Goal: Task Accomplishment & Management: Complete application form

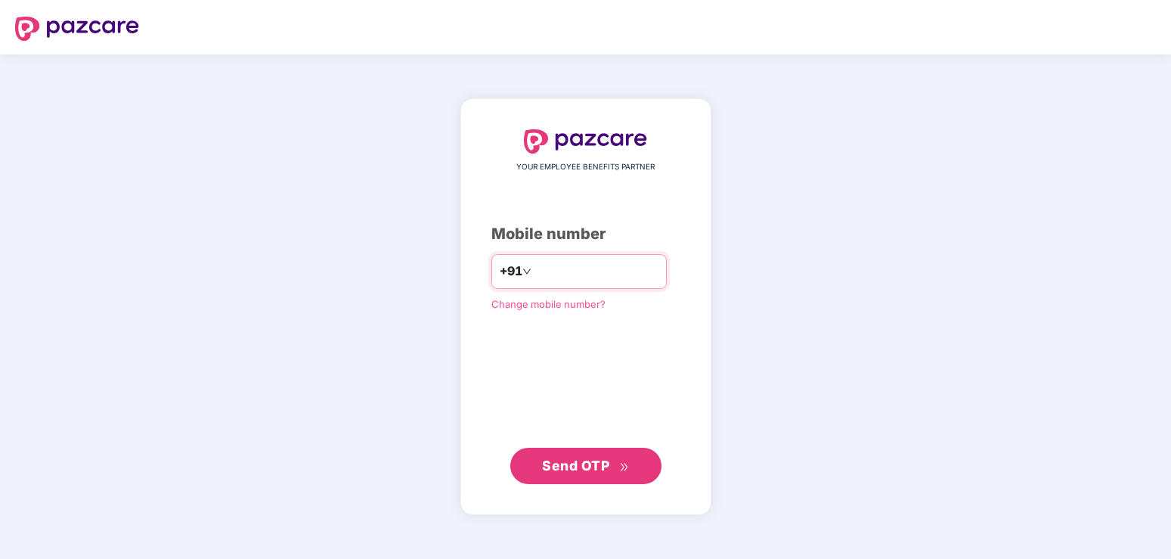
click at [534, 275] on input "number" at bounding box center [596, 271] width 124 height 24
type input "**********"
click at [587, 470] on span "Send OTP" at bounding box center [575, 465] width 67 height 16
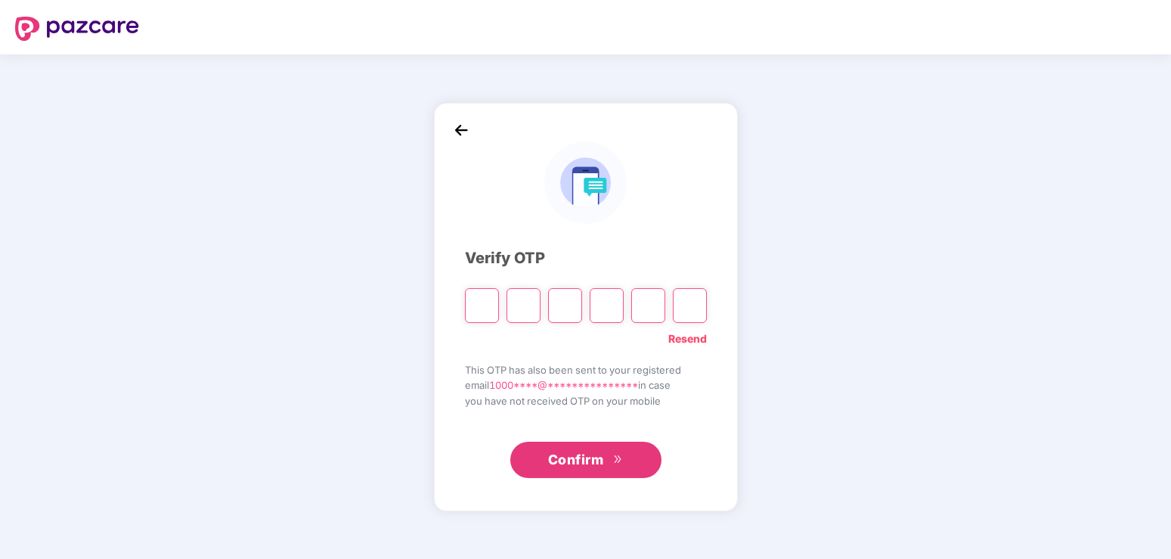
type input "*"
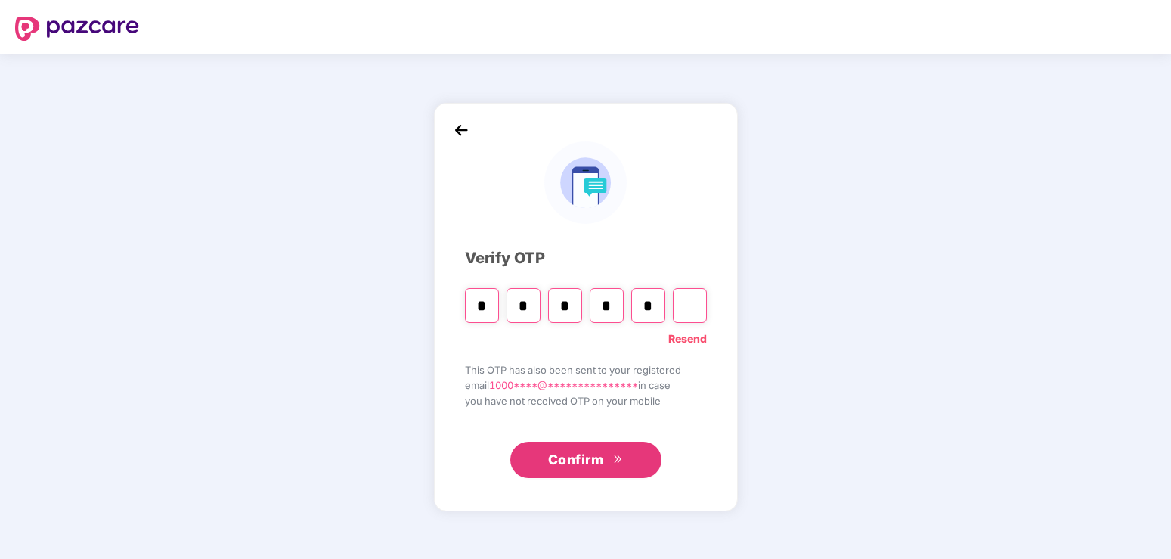
type input "*"
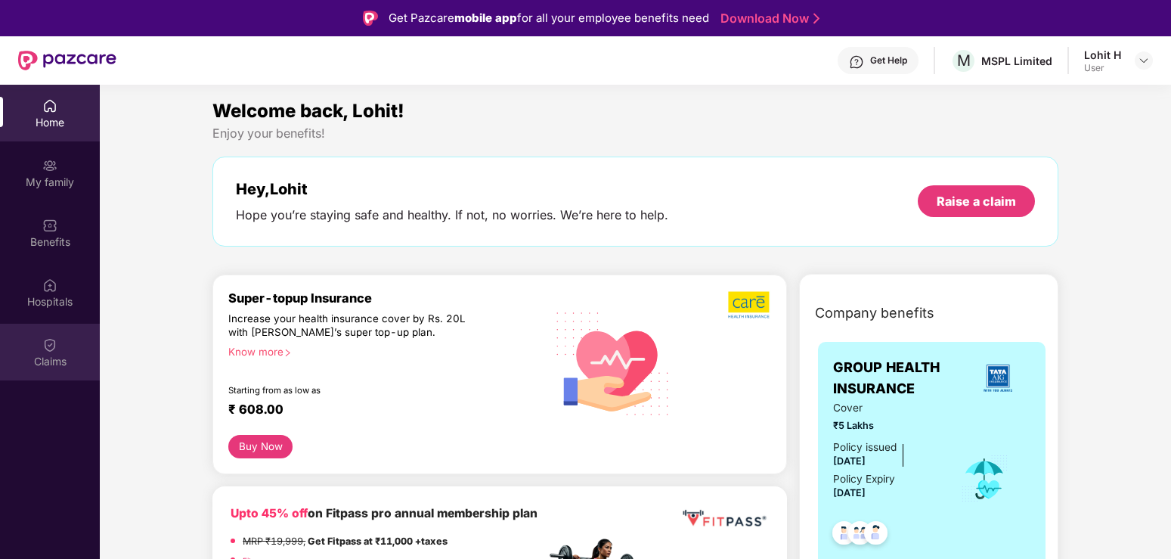
click at [63, 350] on div "Claims" at bounding box center [50, 352] width 100 height 57
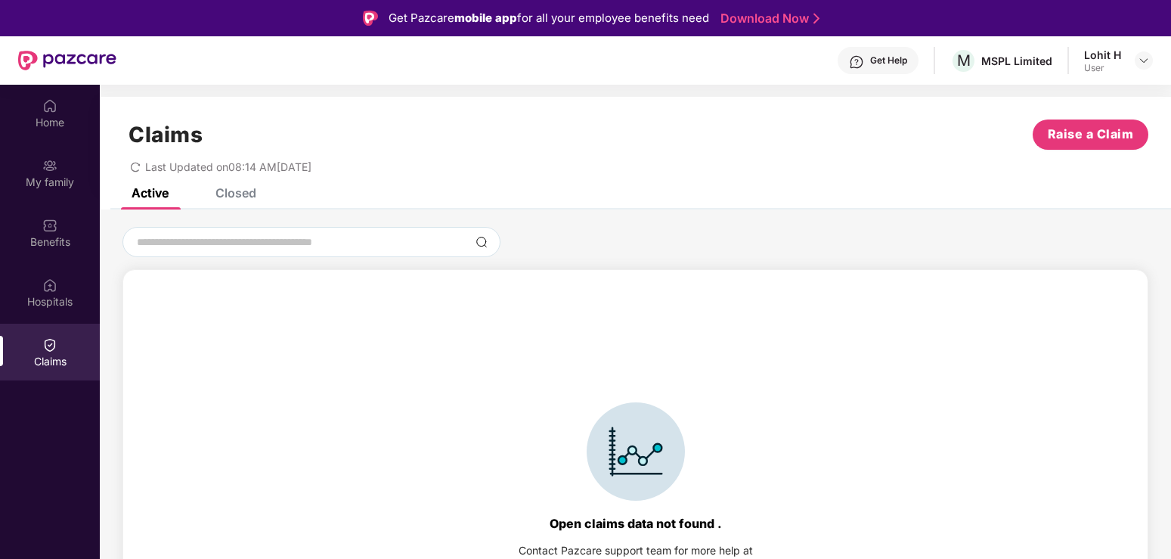
click at [248, 194] on div "Closed" at bounding box center [235, 192] width 41 height 15
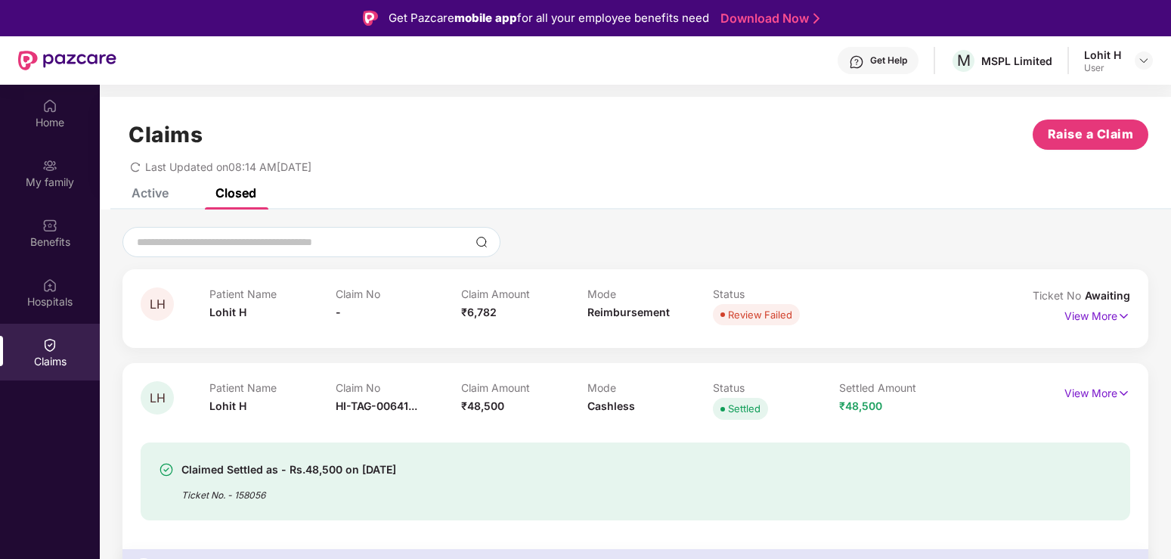
click at [500, 317] on div "Claim Amount ₹6,782" at bounding box center [524, 308] width 126 height 42
click at [1118, 314] on img at bounding box center [1123, 316] width 13 height 17
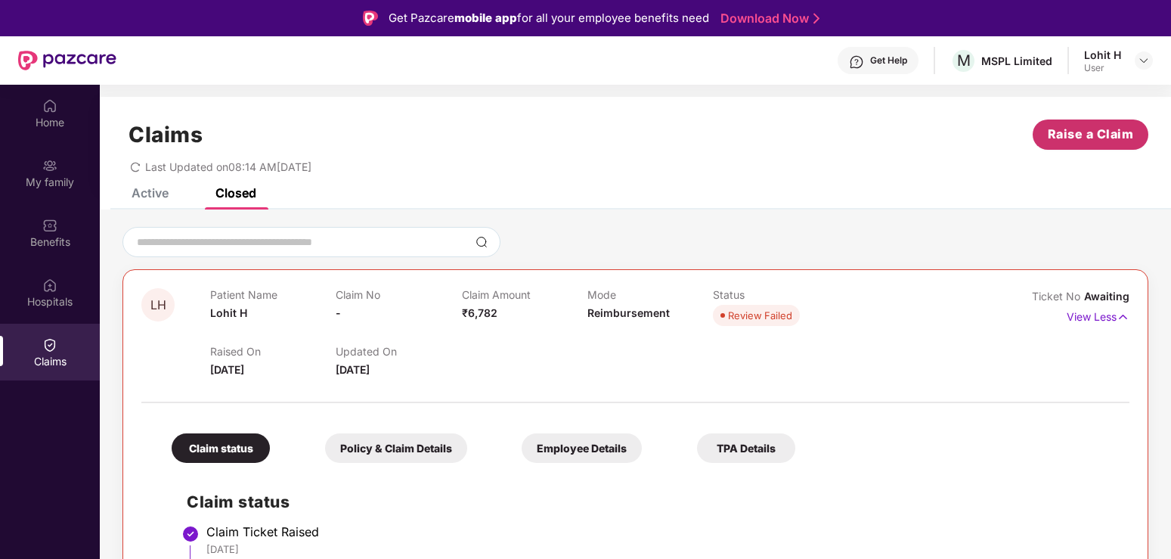
click at [1094, 141] on span "Raise a Claim" at bounding box center [1091, 134] width 86 height 19
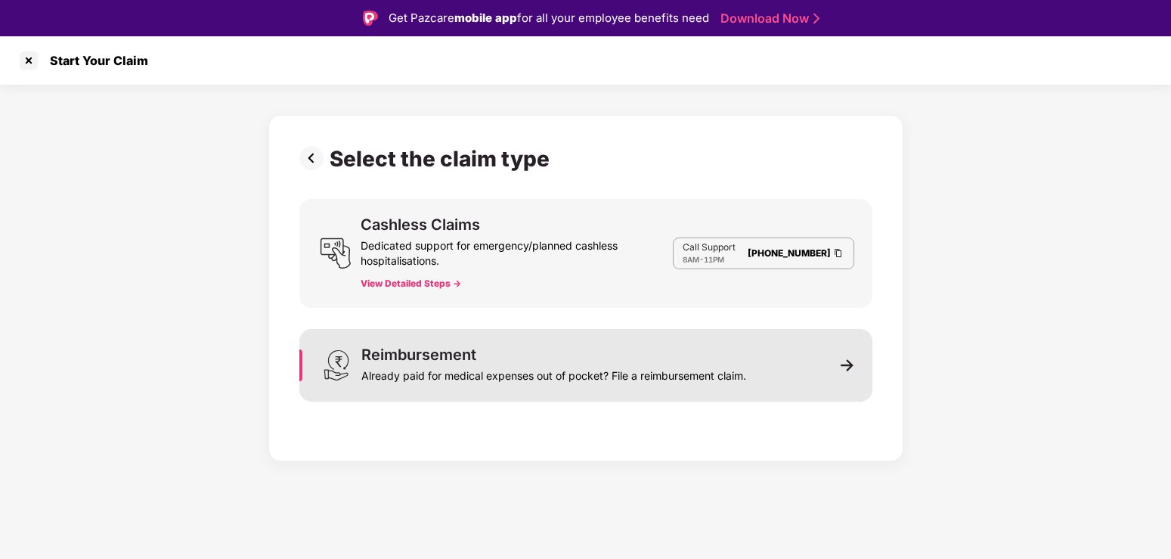
click at [848, 370] on img at bounding box center [848, 365] width 14 height 14
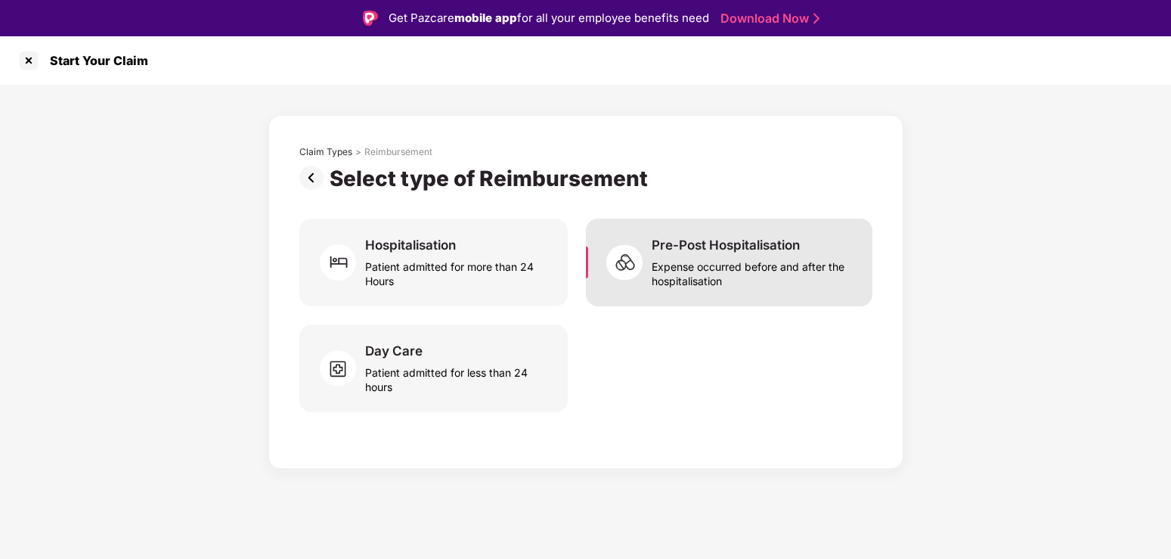
click at [754, 269] on div "Expense occurred before and after the hospitalisation" at bounding box center [753, 270] width 203 height 35
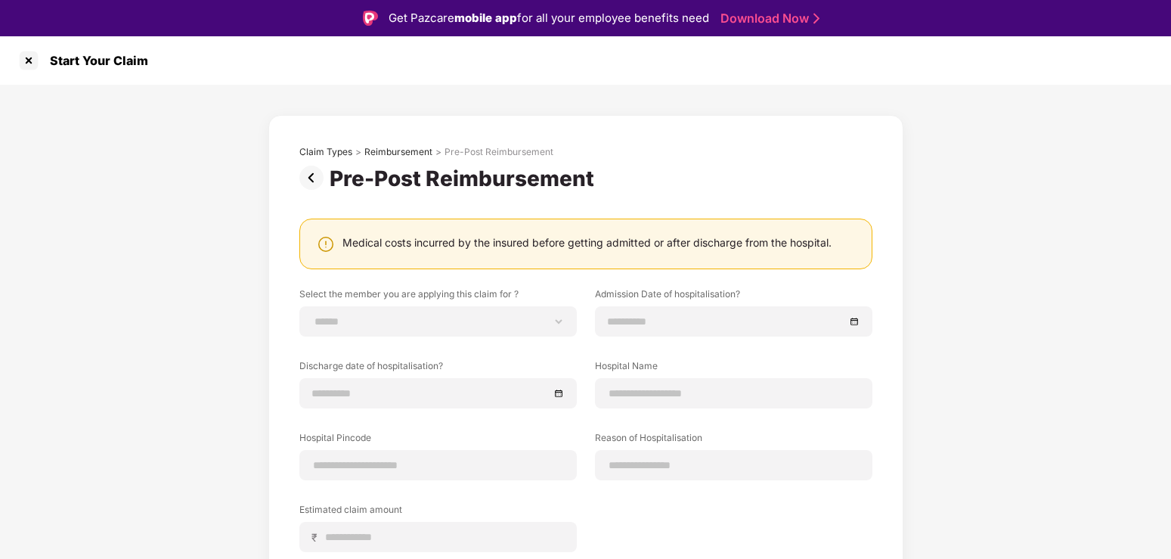
click at [602, 242] on div "Medical costs incurred by the insured before getting admitted or after discharg…" at bounding box center [586, 242] width 489 height 14
click at [856, 322] on div at bounding box center [734, 321] width 252 height 17
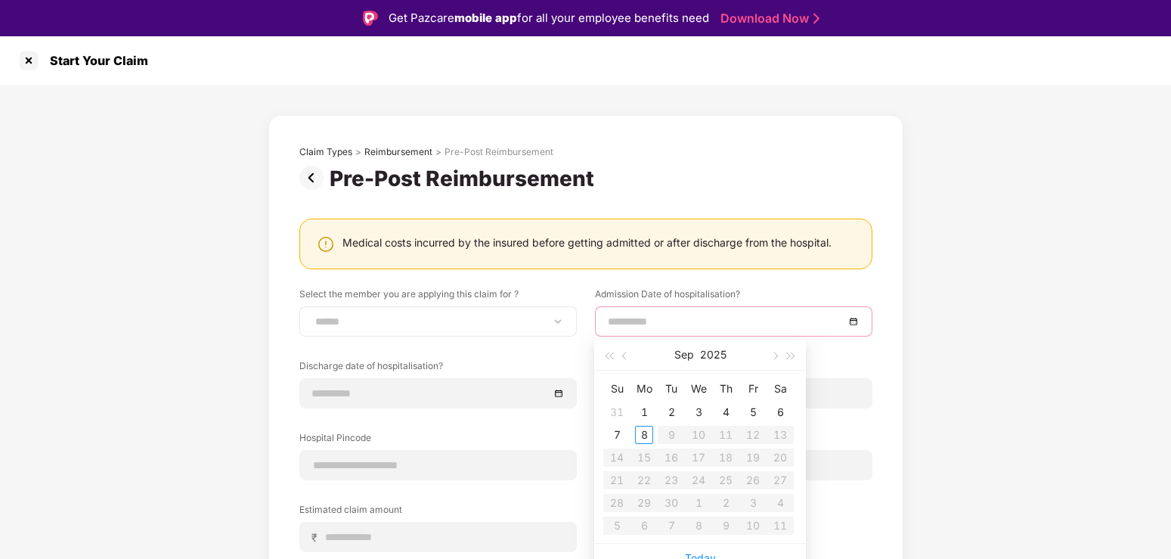
click at [565, 322] on div "**********" at bounding box center [437, 321] width 277 height 30
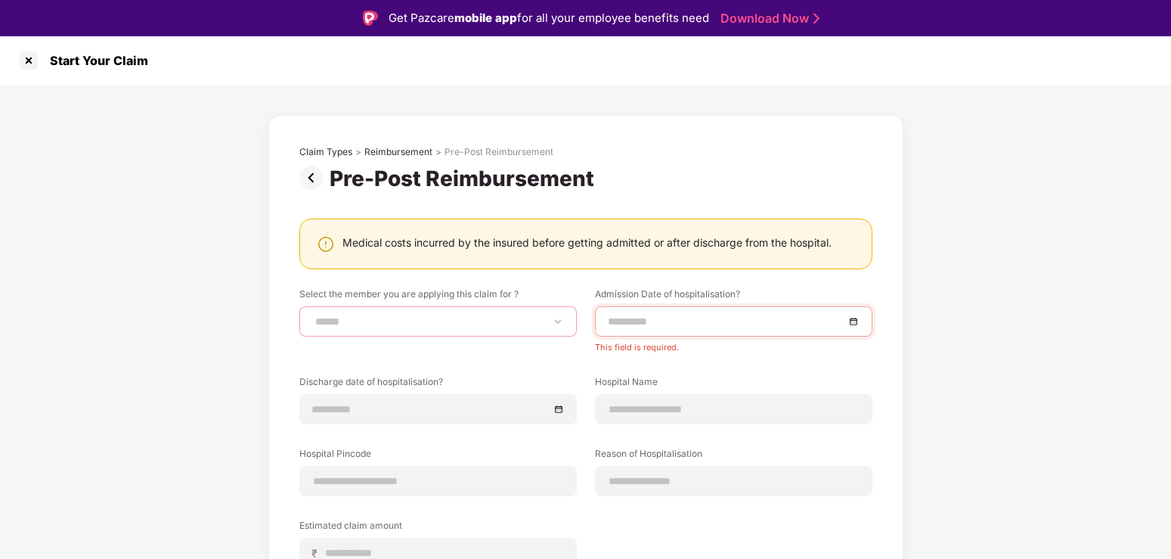
click at [312, 315] on select "**********" at bounding box center [438, 321] width 252 height 12
select select "**********"
click option "*******" at bounding box center [0, 0] width 0 height 0
click at [859, 321] on div at bounding box center [733, 321] width 277 height 30
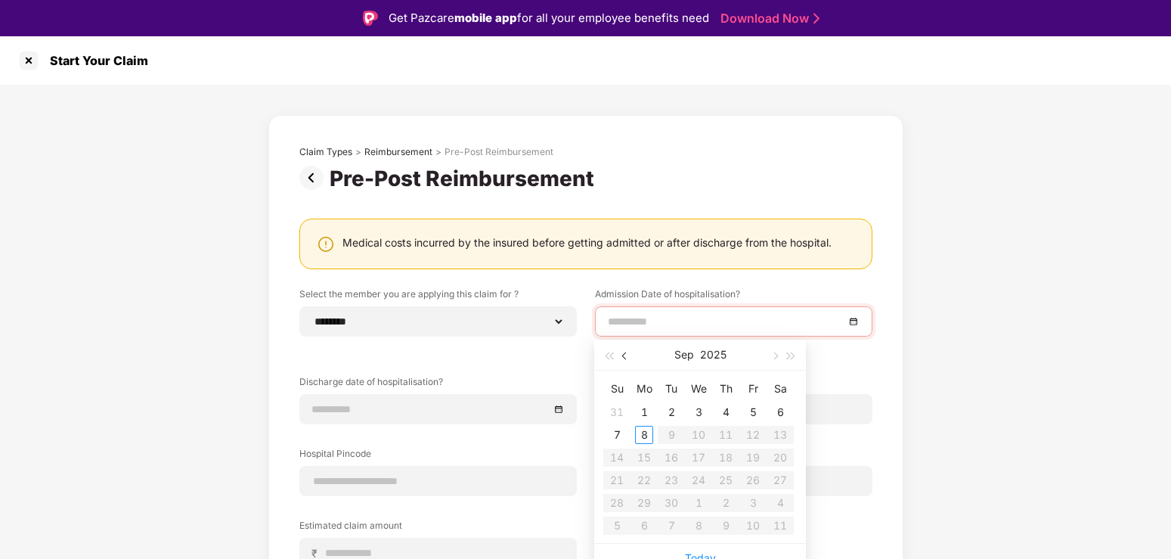
click at [625, 356] on span "button" at bounding box center [626, 356] width 8 height 8
type input "**********"
click at [726, 441] on div "10" at bounding box center [726, 435] width 18 height 18
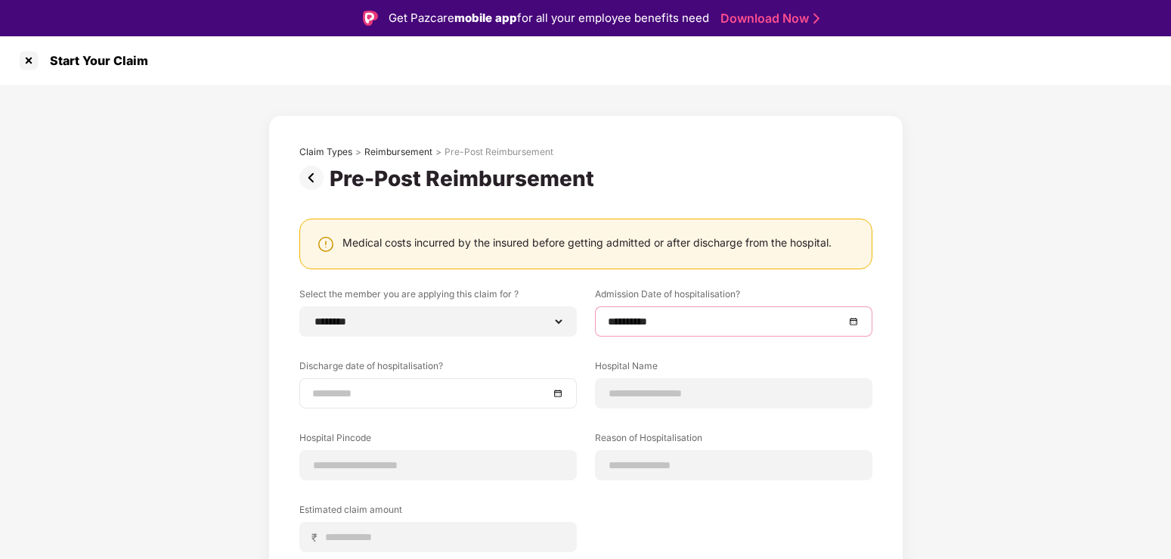
click at [559, 397] on div at bounding box center [438, 393] width 252 height 17
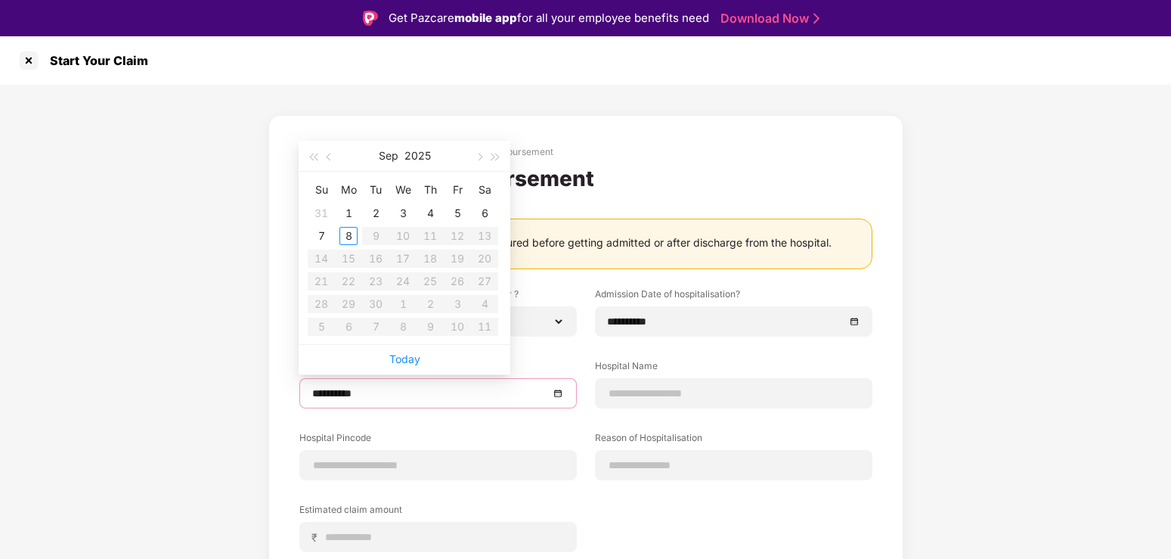
type input "**********"
click at [324, 153] on button "button" at bounding box center [329, 156] width 17 height 30
type input "**********"
click at [370, 259] on div "15" at bounding box center [376, 258] width 18 height 18
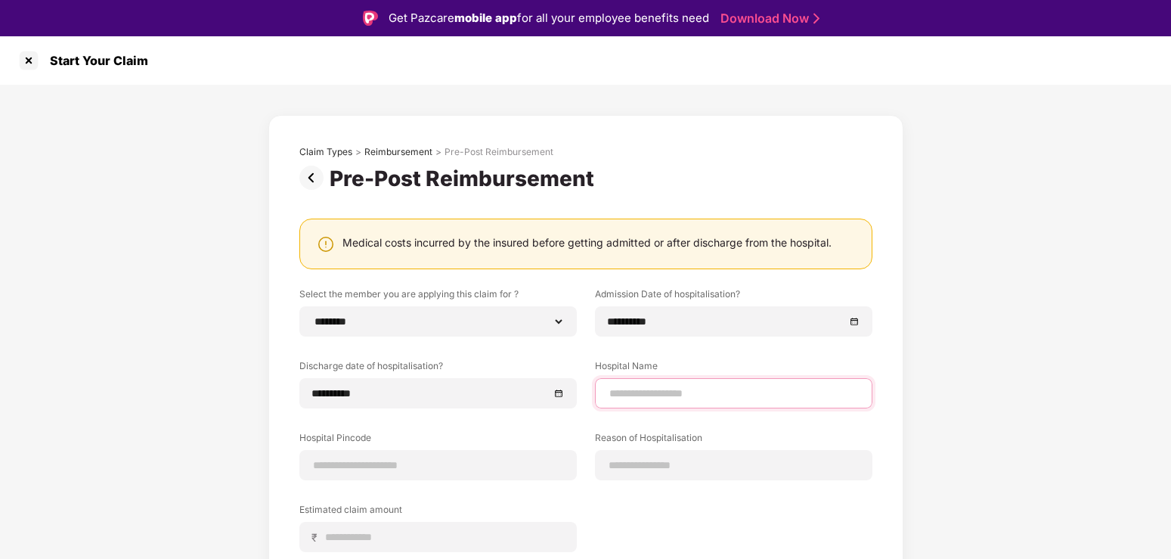
click at [639, 390] on input at bounding box center [734, 393] width 252 height 16
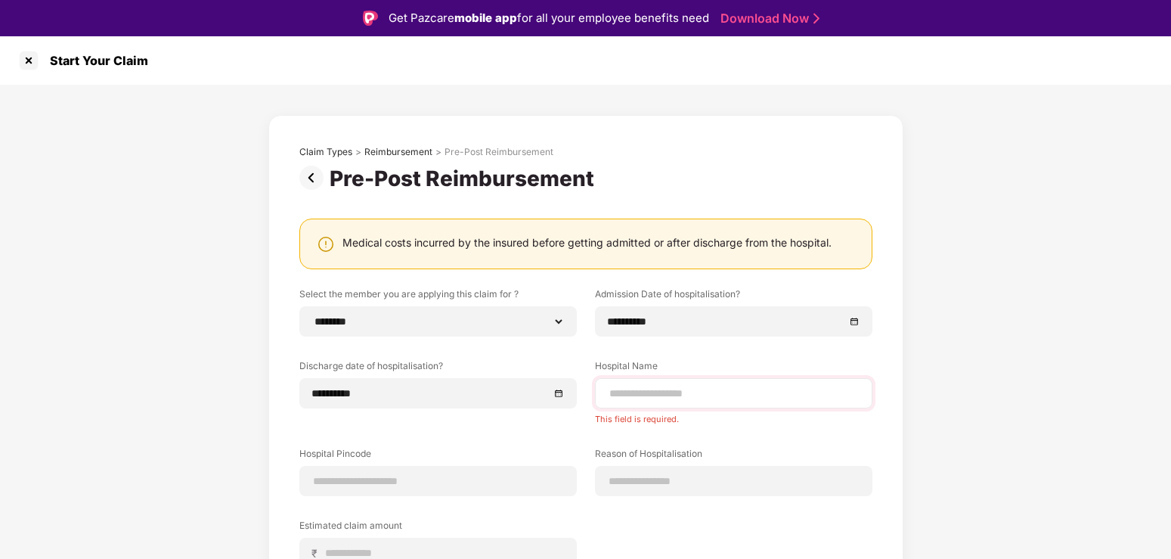
click at [638, 407] on div at bounding box center [733, 393] width 277 height 30
click at [637, 398] on input at bounding box center [734, 393] width 252 height 16
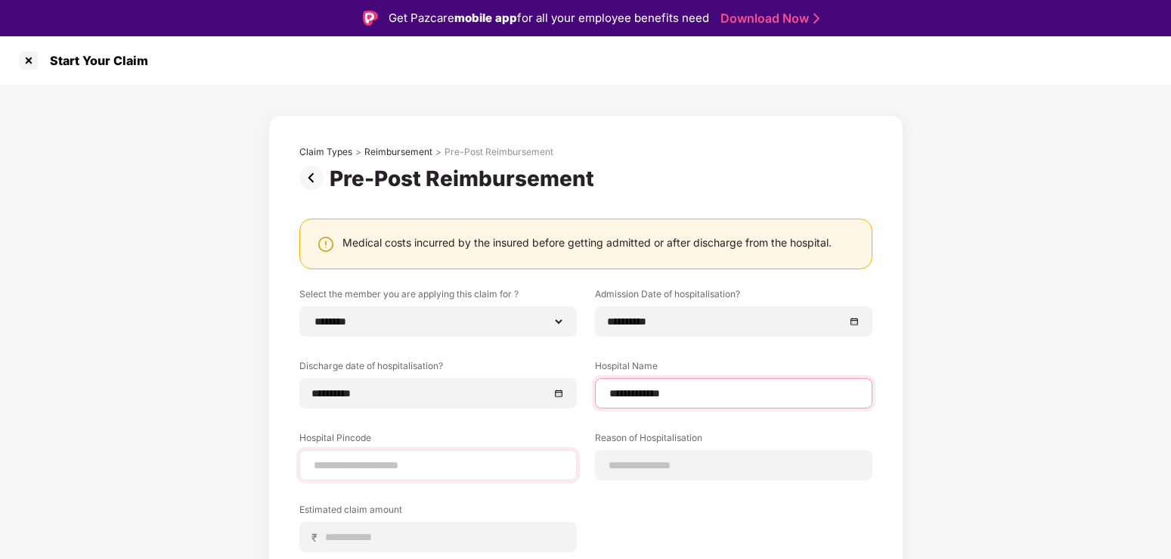
type input "**********"
click at [378, 467] on input at bounding box center [438, 465] width 252 height 16
type input "******"
select select "*******"
select select "*********"
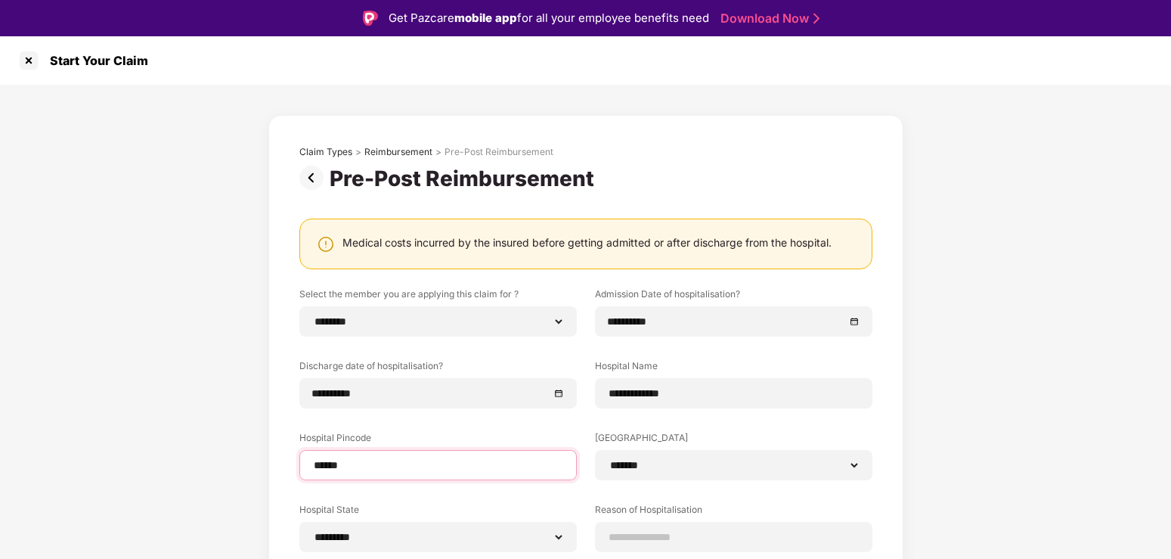
scroll to position [200, 0]
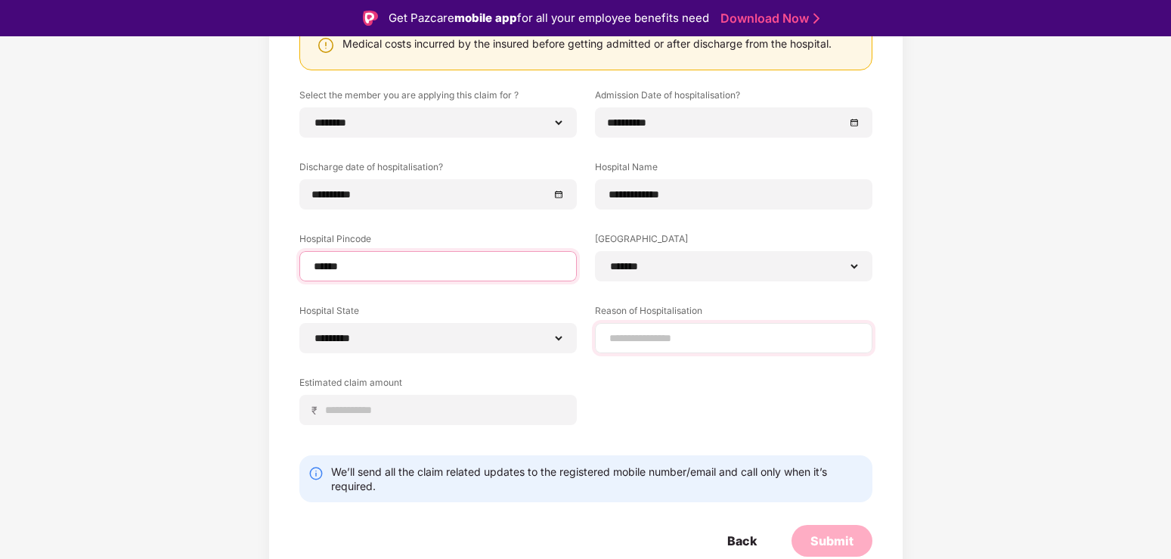
type input "******"
click at [654, 333] on input at bounding box center [734, 338] width 252 height 16
type input "*****"
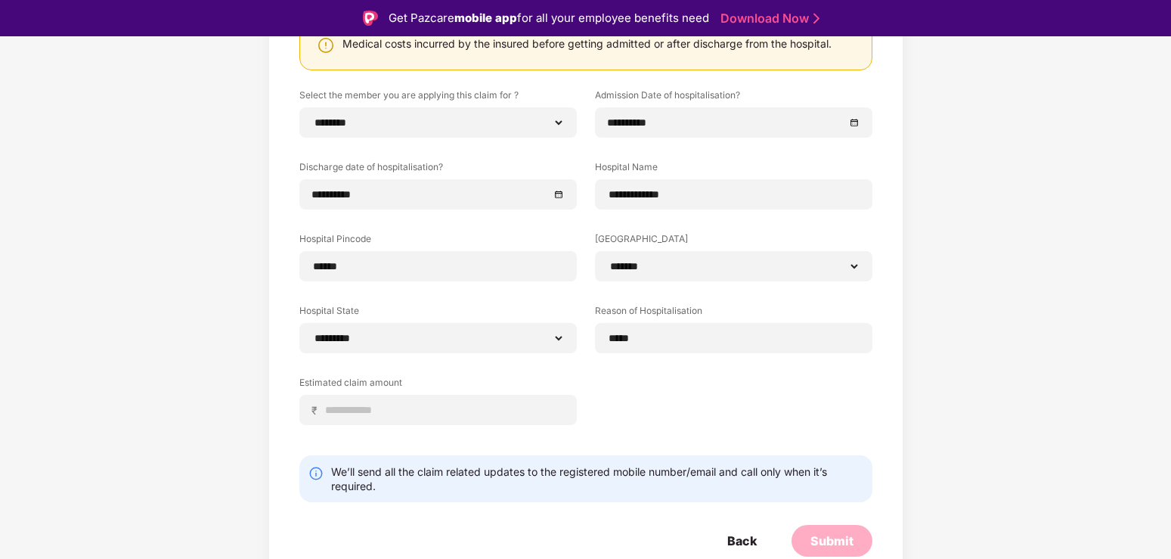
click at [655, 410] on div "**********" at bounding box center [585, 267] width 573 height 359
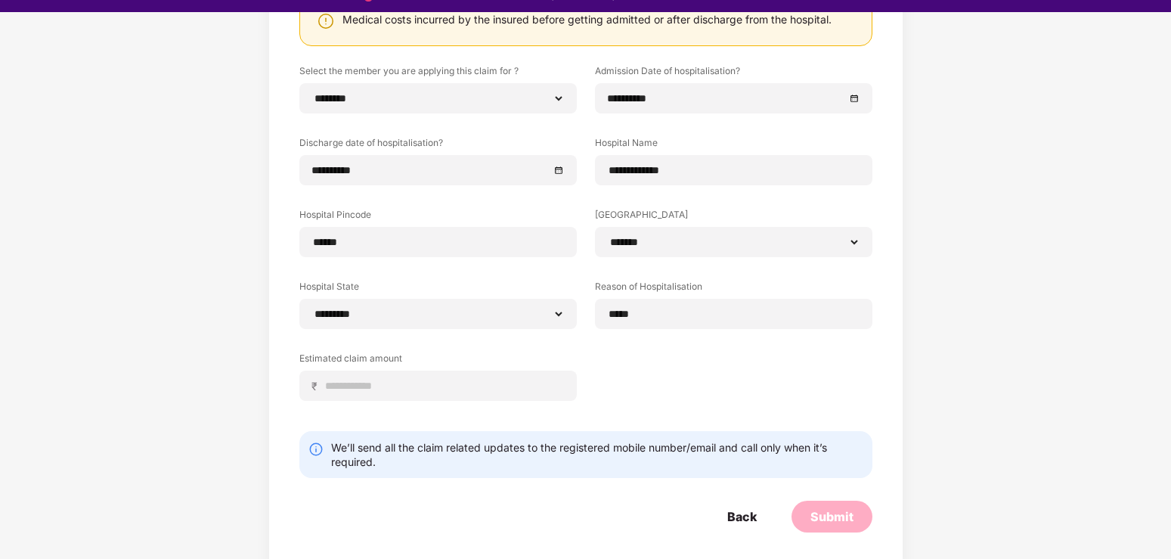
scroll to position [36, 0]
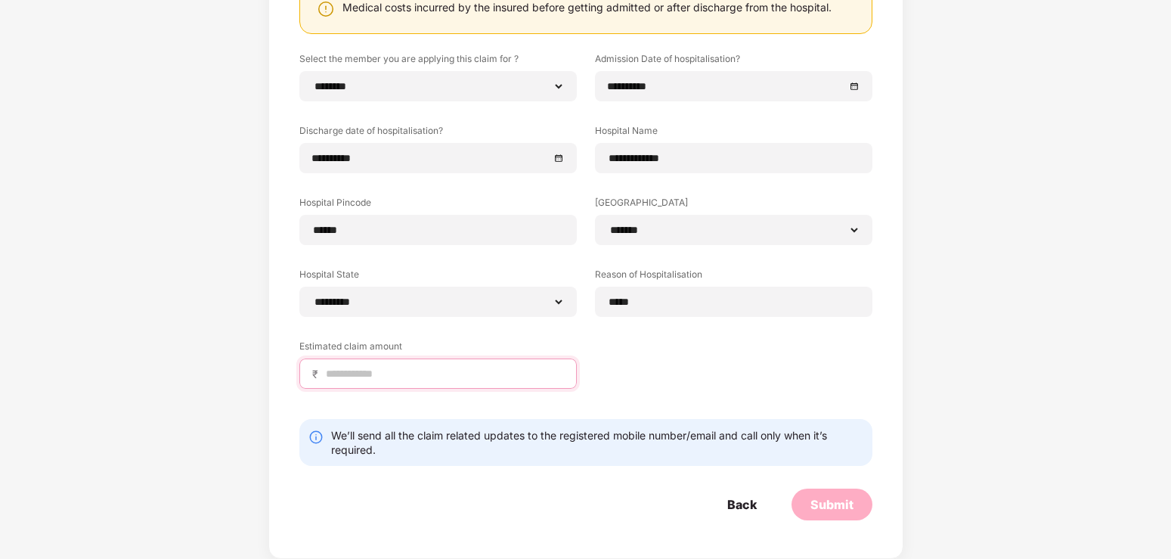
click at [361, 374] on input at bounding box center [444, 374] width 240 height 16
type input "****"
click at [825, 509] on div "Submit" at bounding box center [831, 504] width 43 height 17
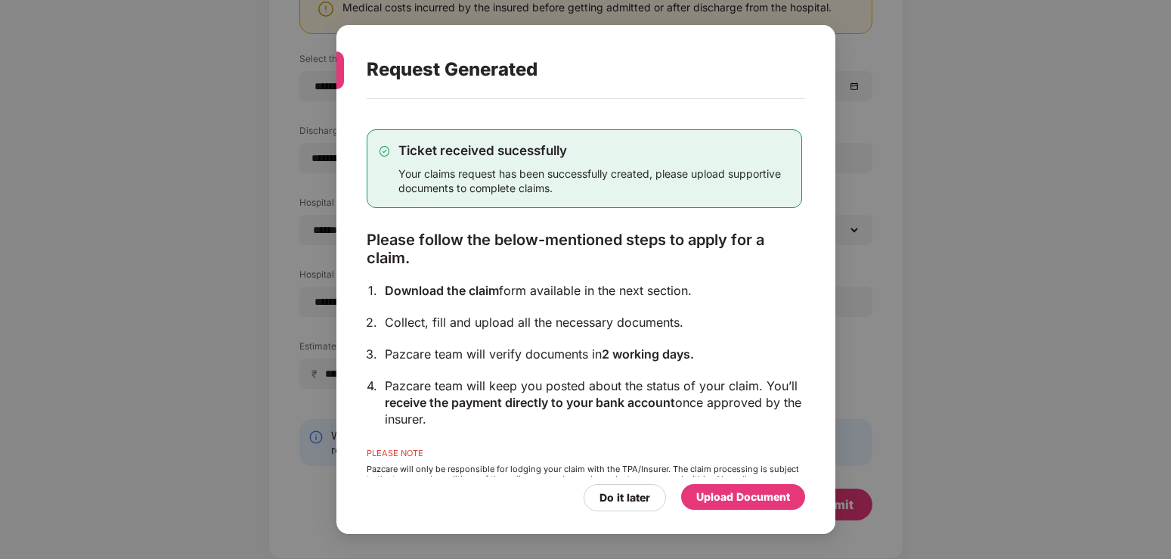
click at [747, 499] on div "Upload Document" at bounding box center [743, 496] width 94 height 17
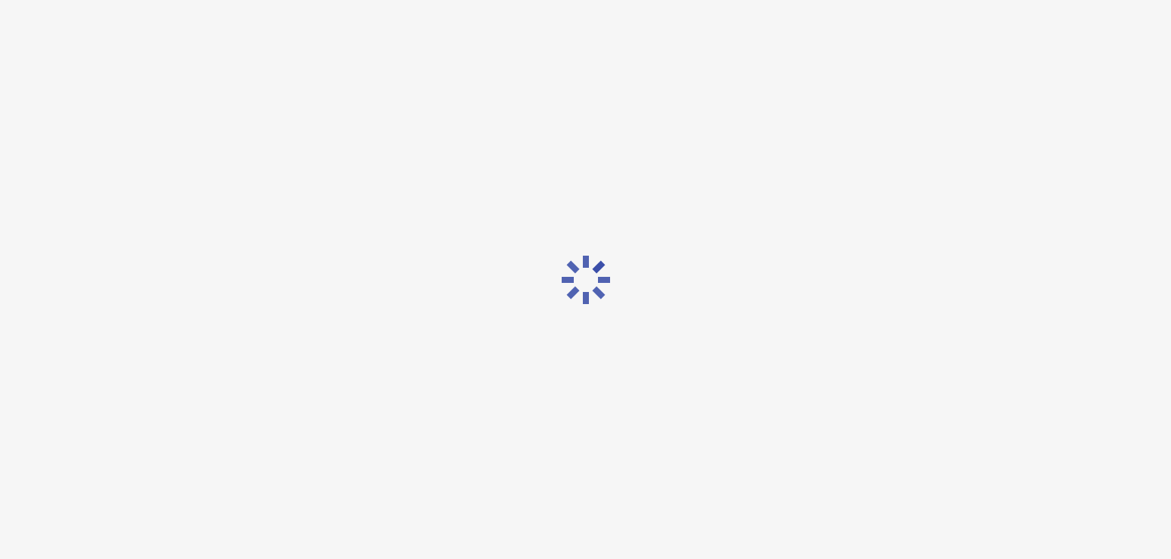
scroll to position [0, 0]
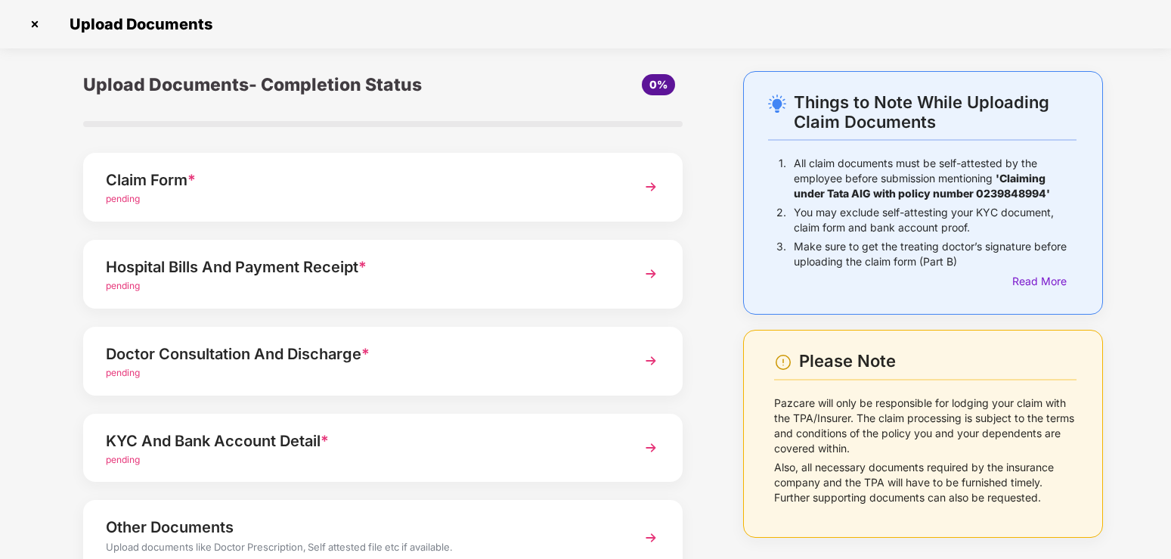
click at [645, 184] on img at bounding box center [650, 186] width 27 height 27
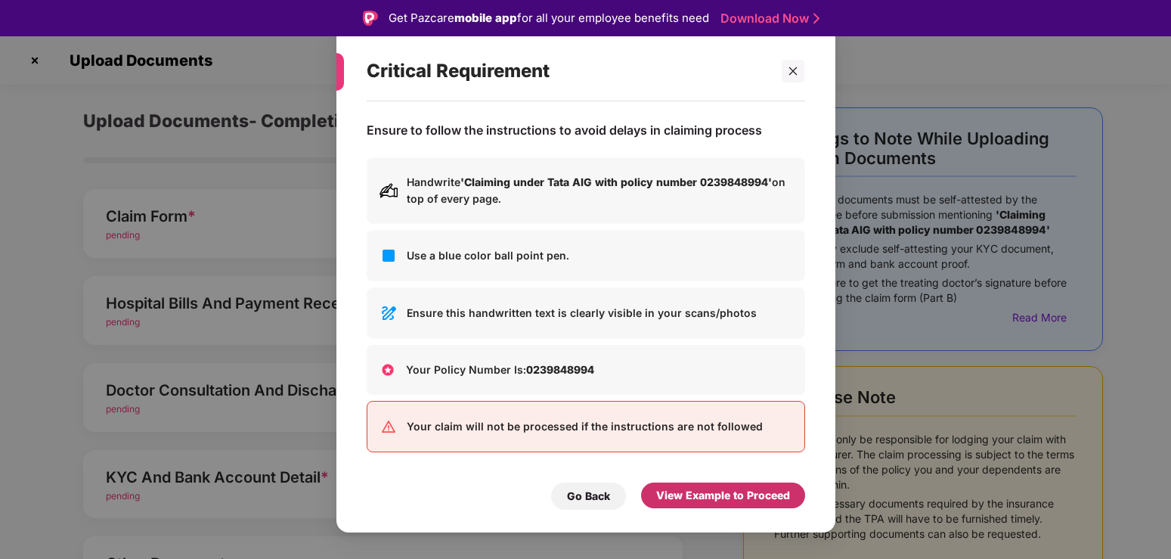
click at [718, 494] on div "View Example to Proceed" at bounding box center [723, 495] width 134 height 17
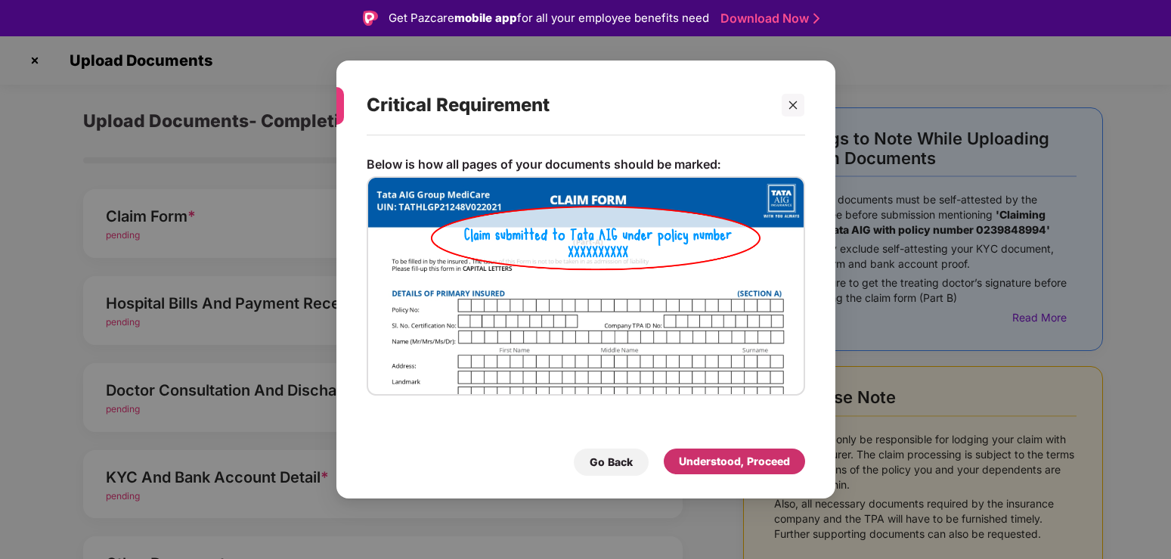
click at [745, 466] on div "Understood, Proceed" at bounding box center [734, 461] width 111 height 17
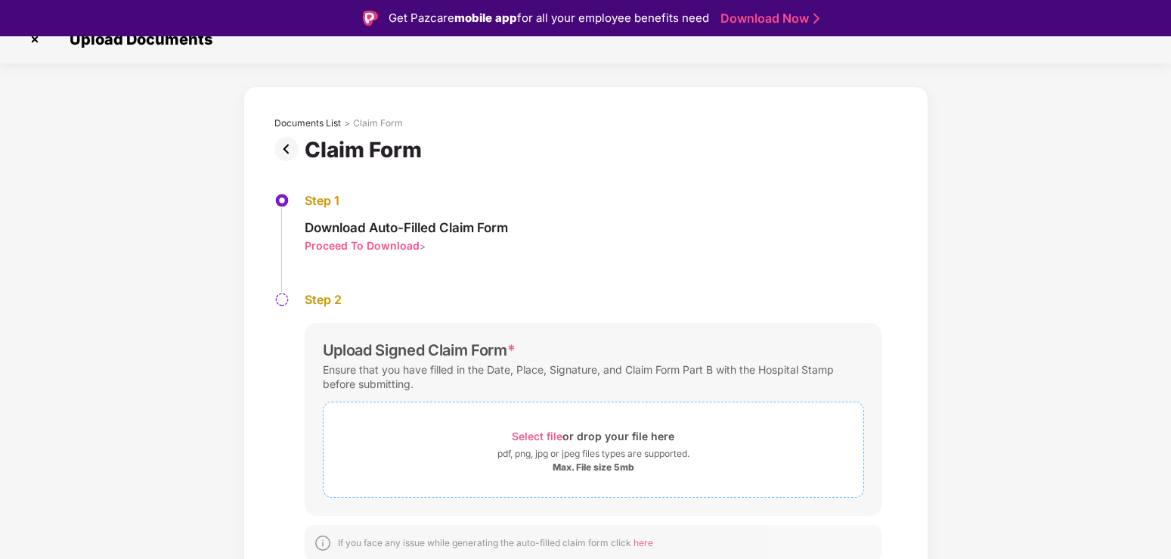
scroll to position [26, 0]
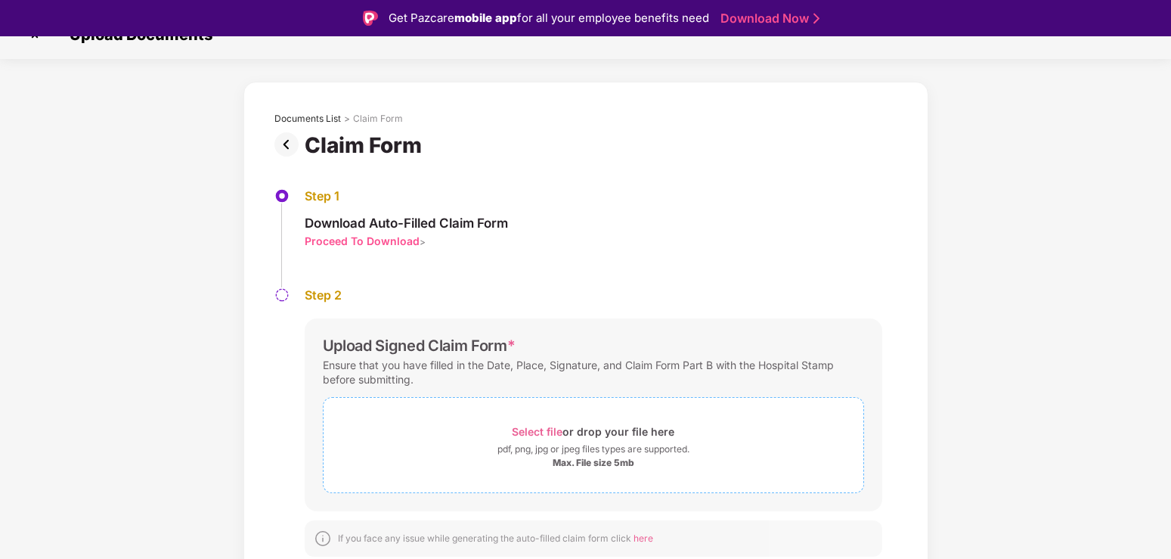
click at [597, 440] on div "Select file or drop your file here" at bounding box center [593, 431] width 163 height 20
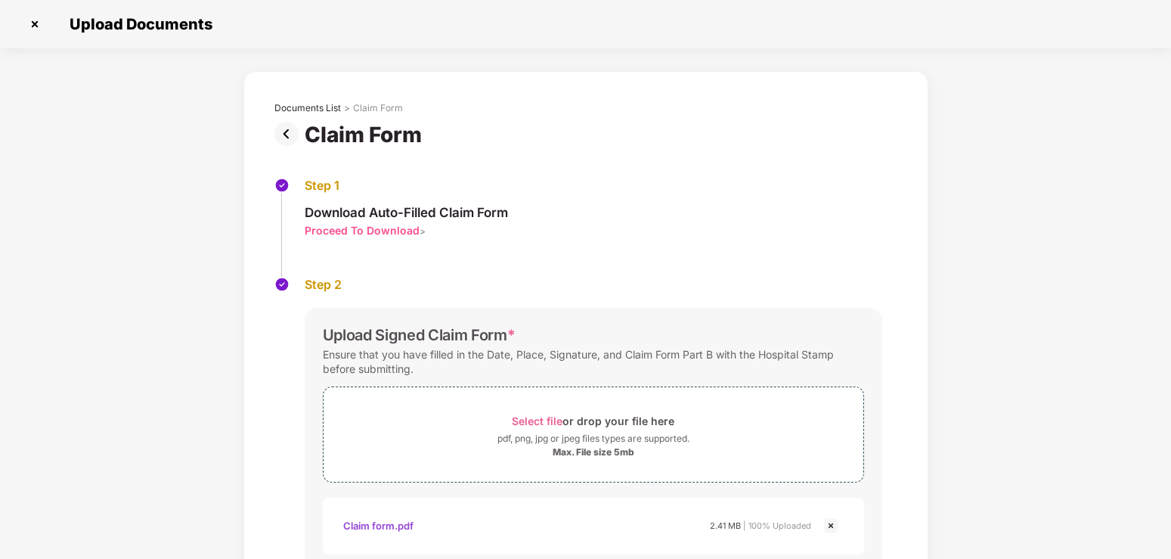
scroll to position [135, 0]
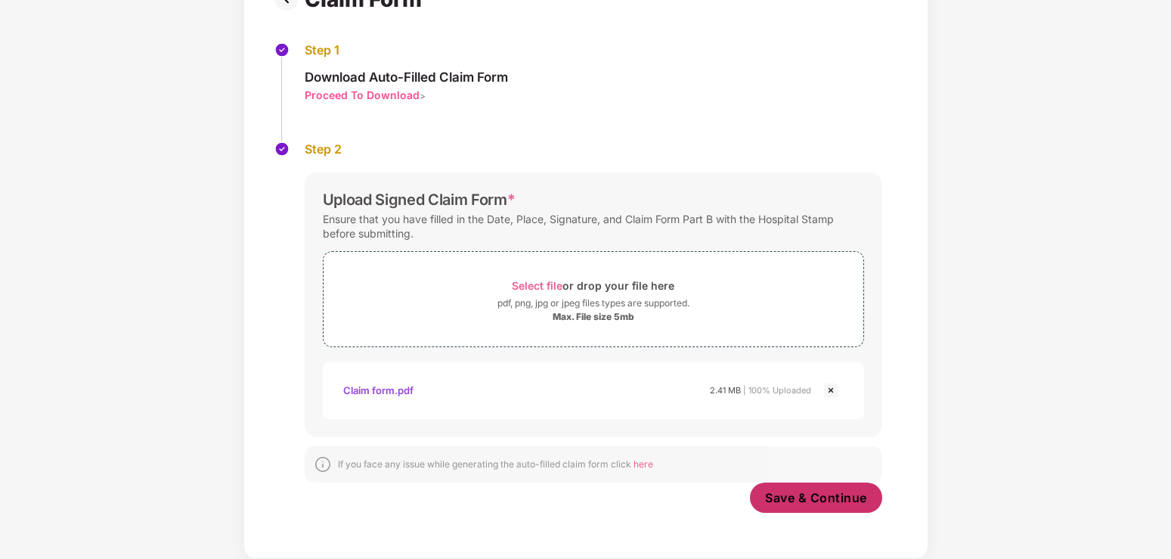
click at [823, 495] on span "Save & Continue" at bounding box center [816, 497] width 102 height 17
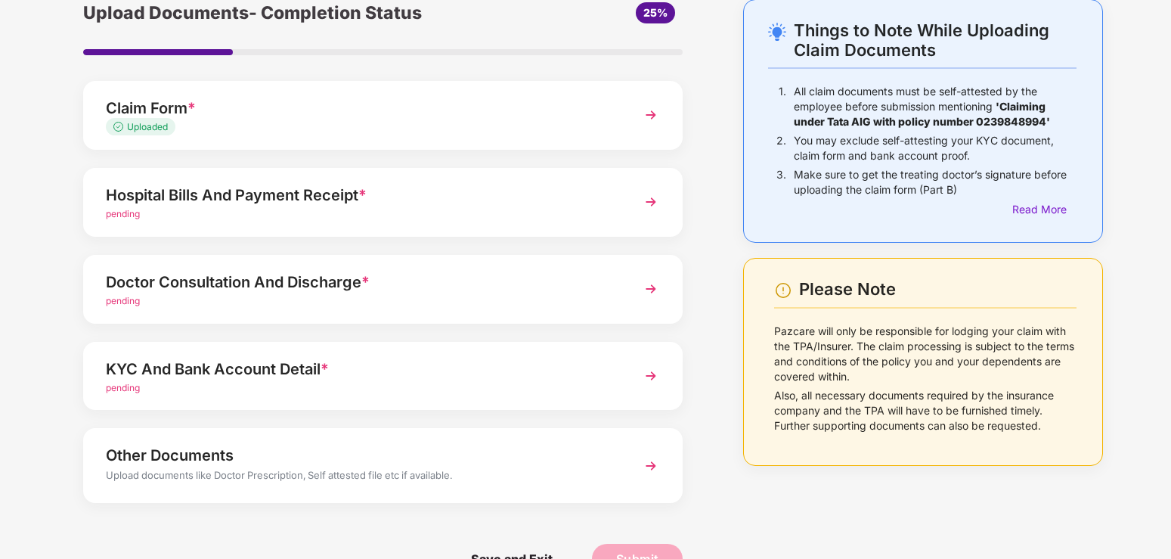
scroll to position [110, 0]
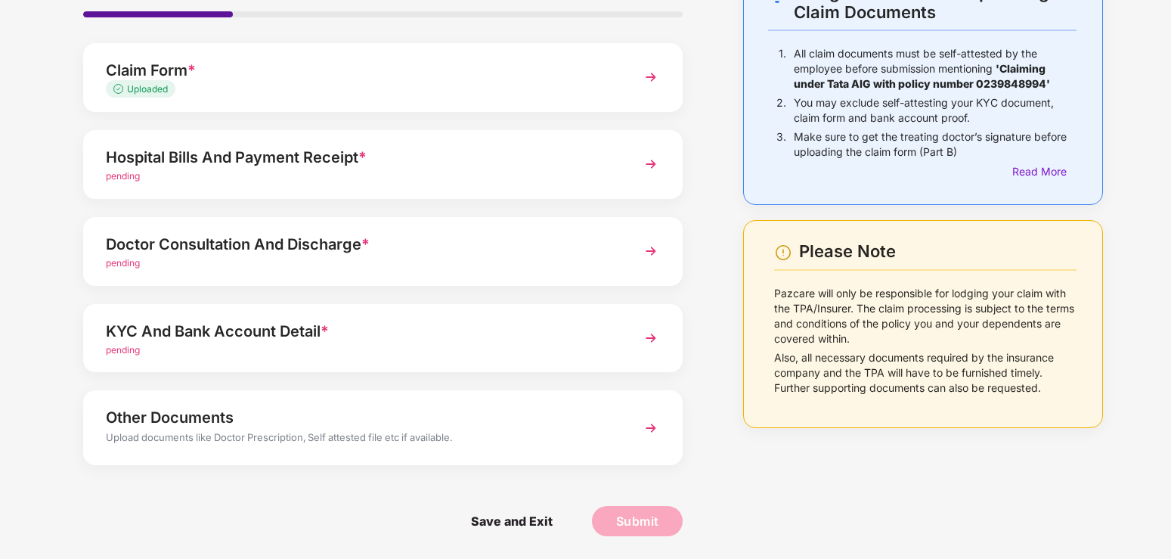
click at [650, 166] on img at bounding box center [650, 163] width 27 height 27
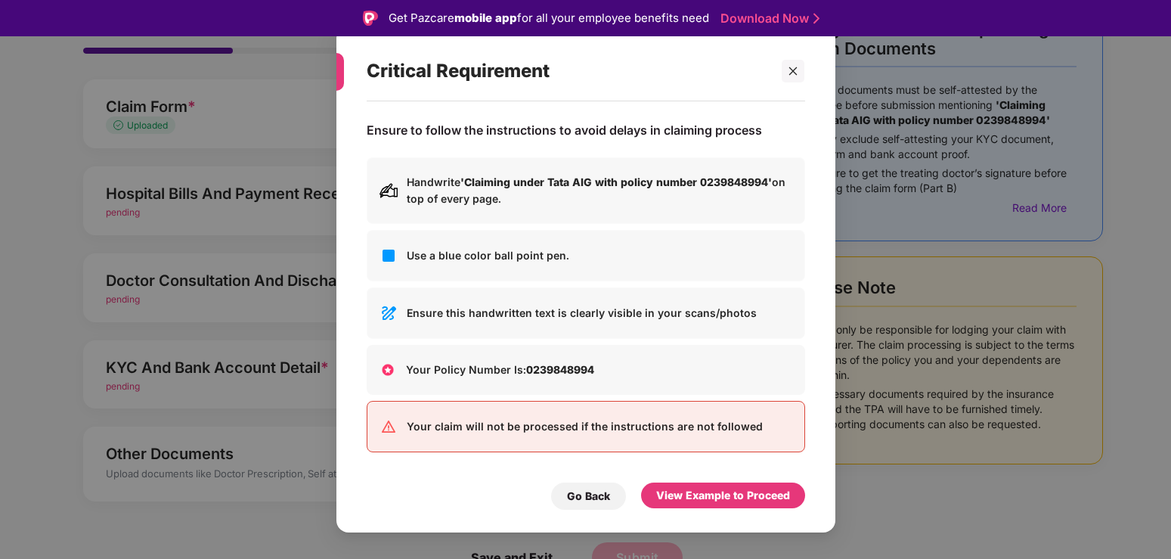
click at [728, 507] on div "View Example to Proceed" at bounding box center [723, 495] width 164 height 26
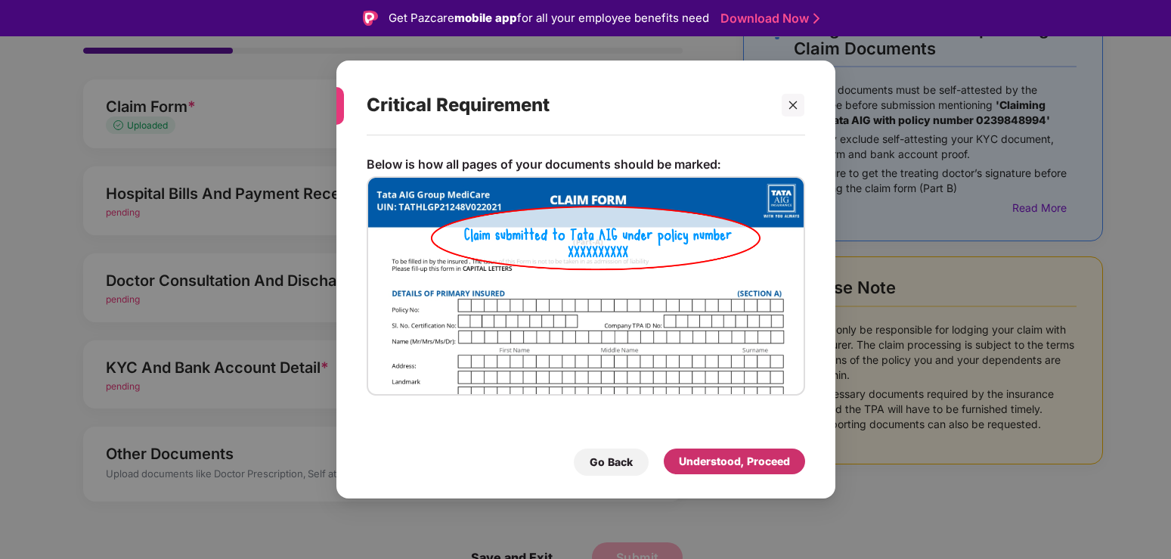
click at [726, 457] on div "Understood, Proceed" at bounding box center [734, 461] width 111 height 17
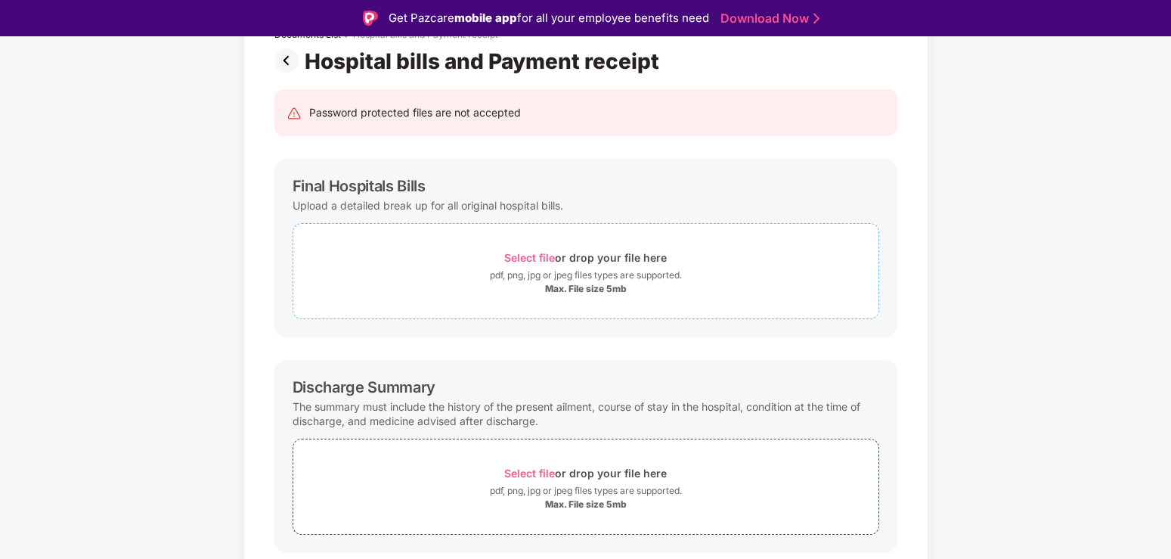
click at [557, 273] on div "pdf, png, jpg or jpeg files types are supported." at bounding box center [586, 275] width 192 height 15
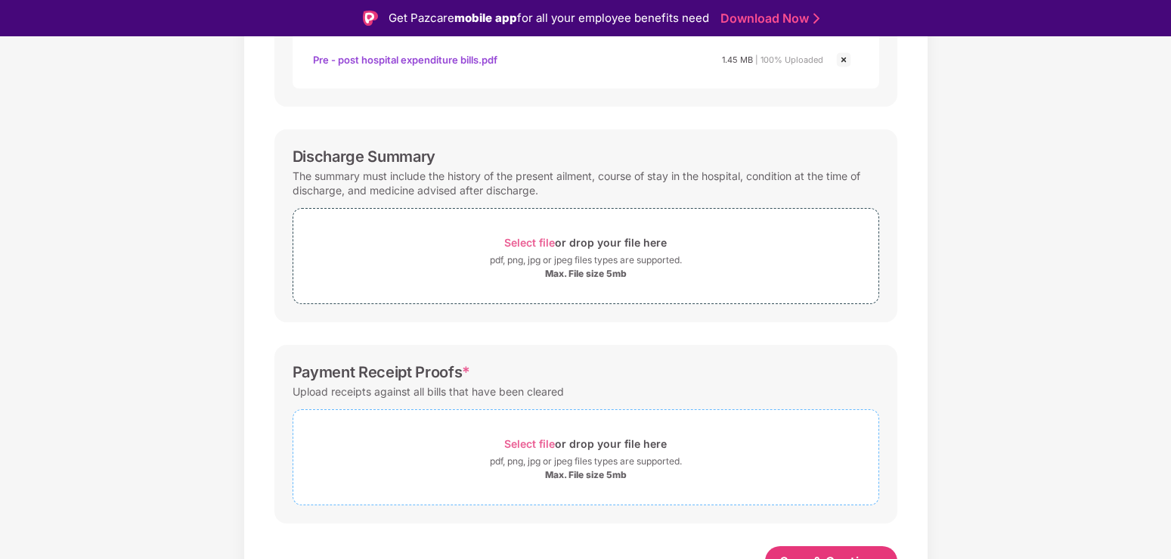
scroll to position [418, 0]
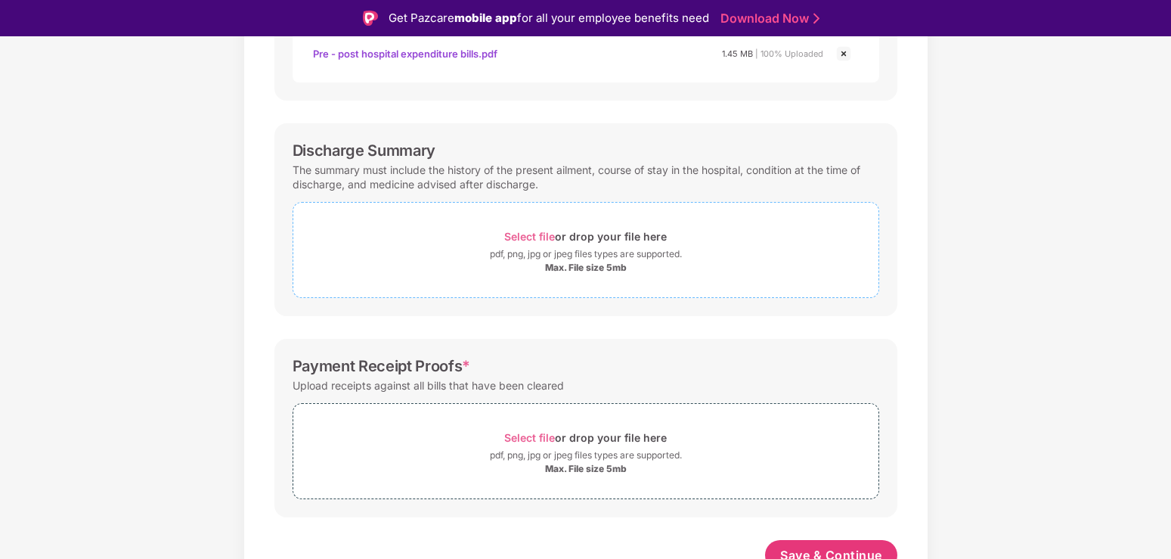
click at [567, 248] on div "pdf, png, jpg or jpeg files types are supported." at bounding box center [586, 253] width 192 height 15
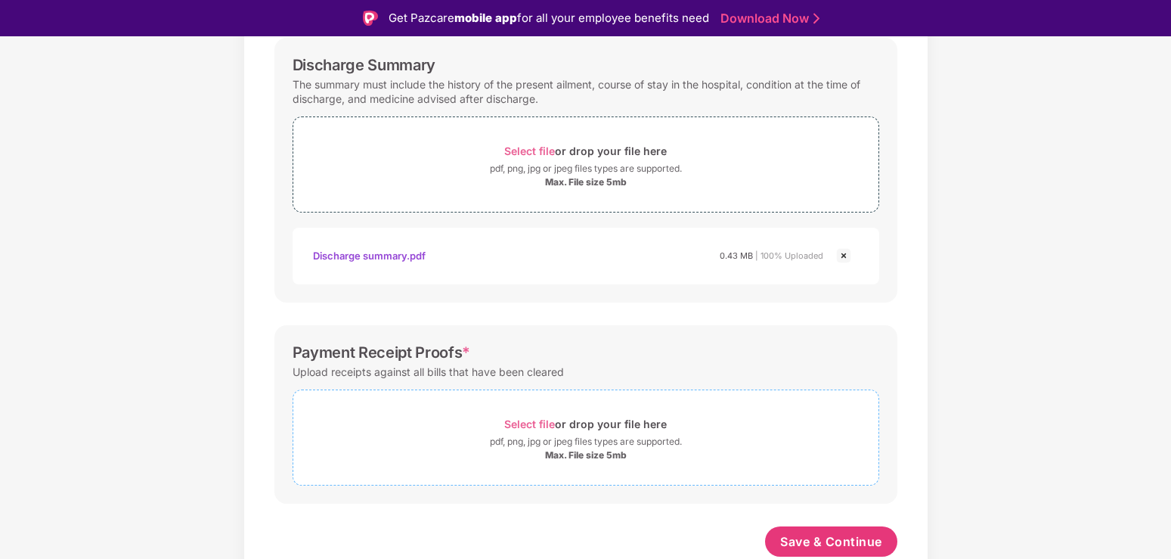
click at [602, 454] on div "Max. File size 5mb" at bounding box center [586, 455] width 82 height 12
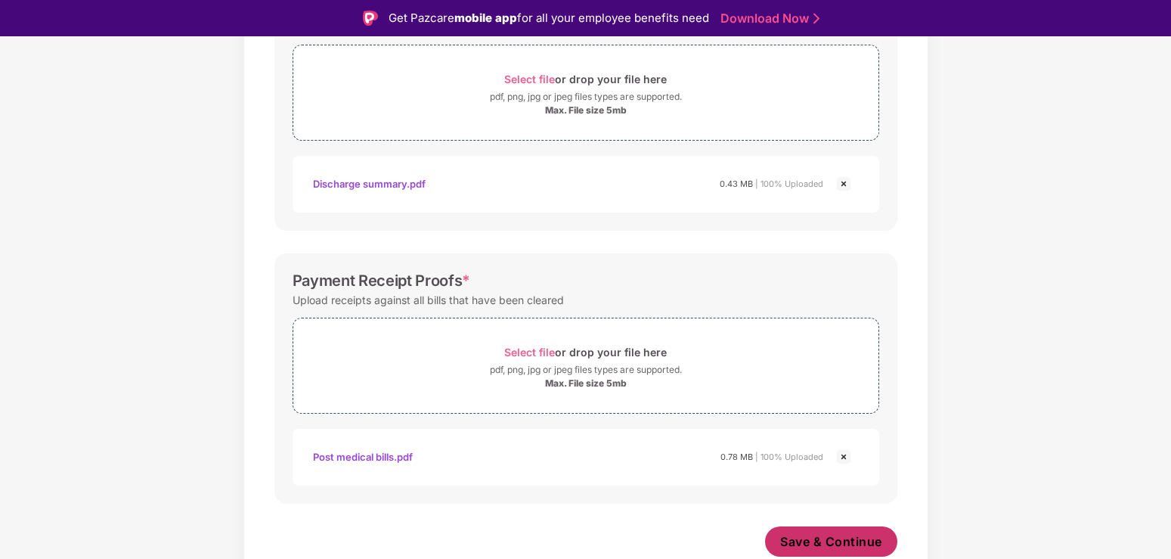
scroll to position [576, 0]
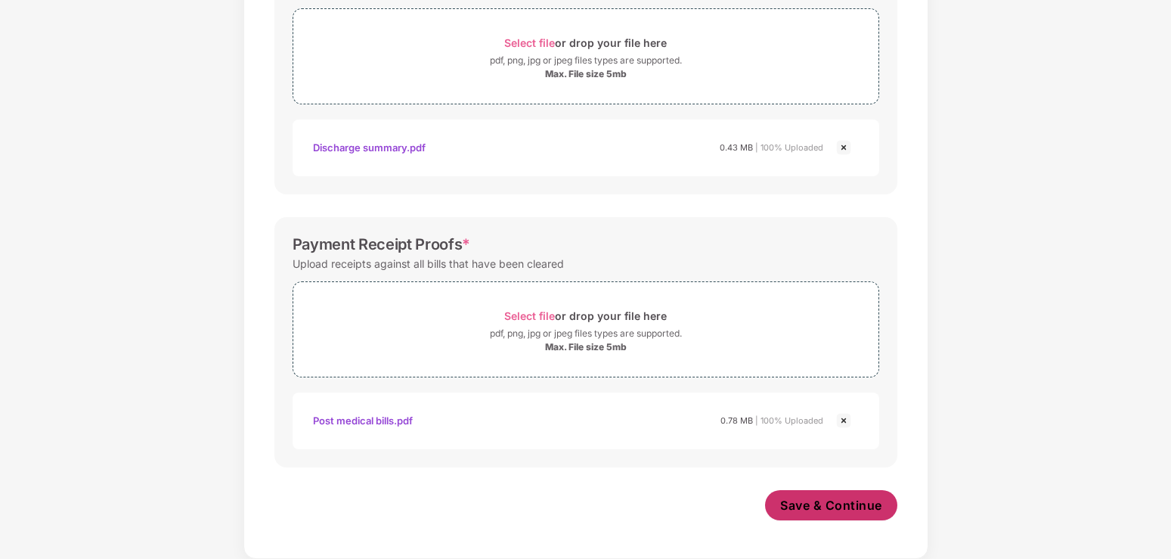
click at [828, 509] on span "Save & Continue" at bounding box center [831, 505] width 102 height 17
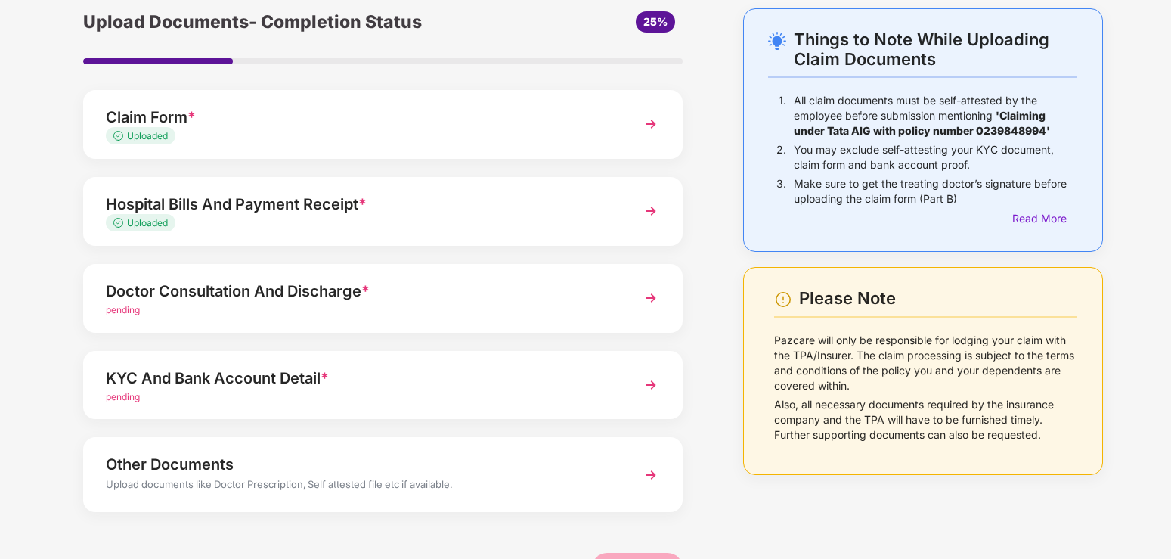
scroll to position [110, 0]
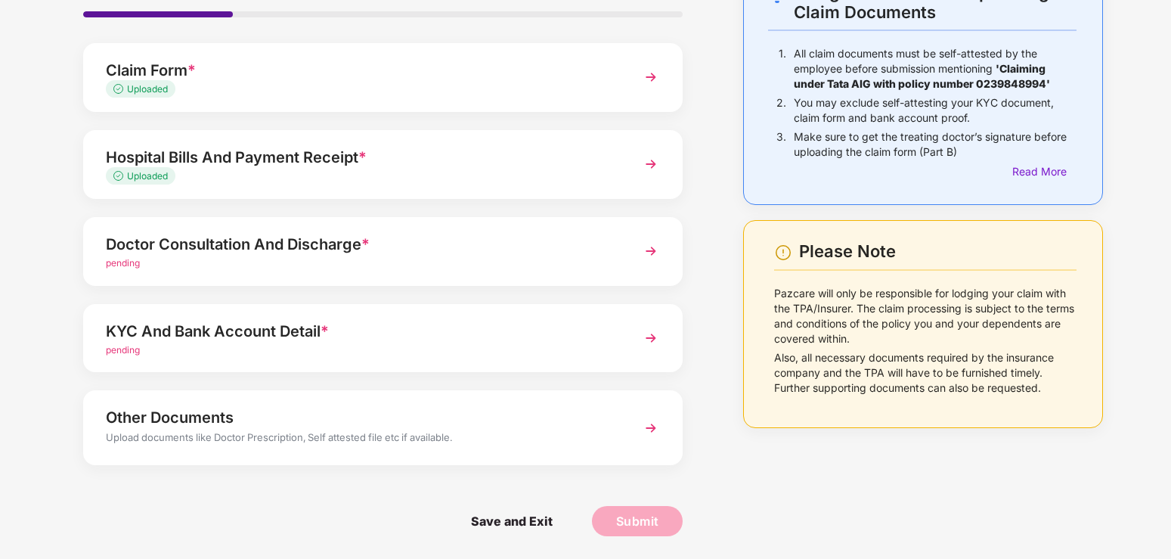
click at [653, 250] on img at bounding box center [650, 250] width 27 height 27
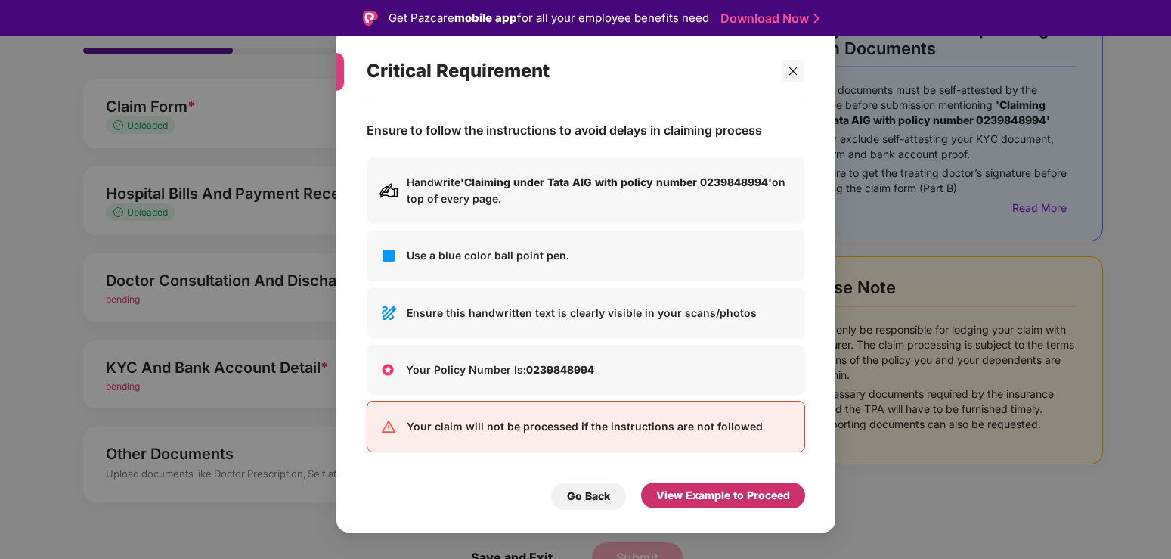
click at [729, 495] on div "View Example to Proceed" at bounding box center [723, 495] width 134 height 17
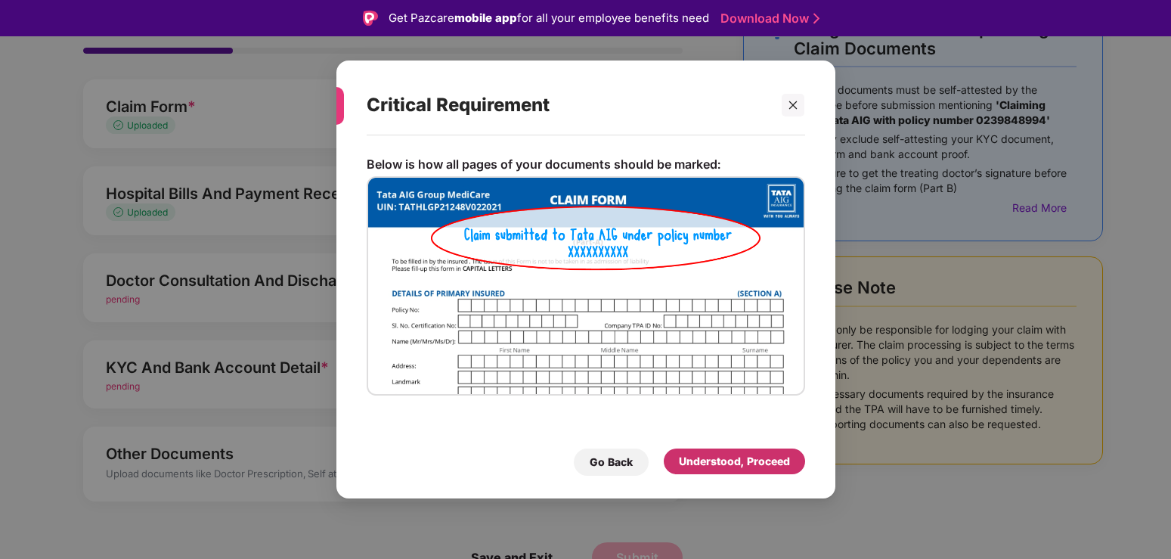
click at [718, 463] on div "Understood, Proceed" at bounding box center [734, 461] width 111 height 17
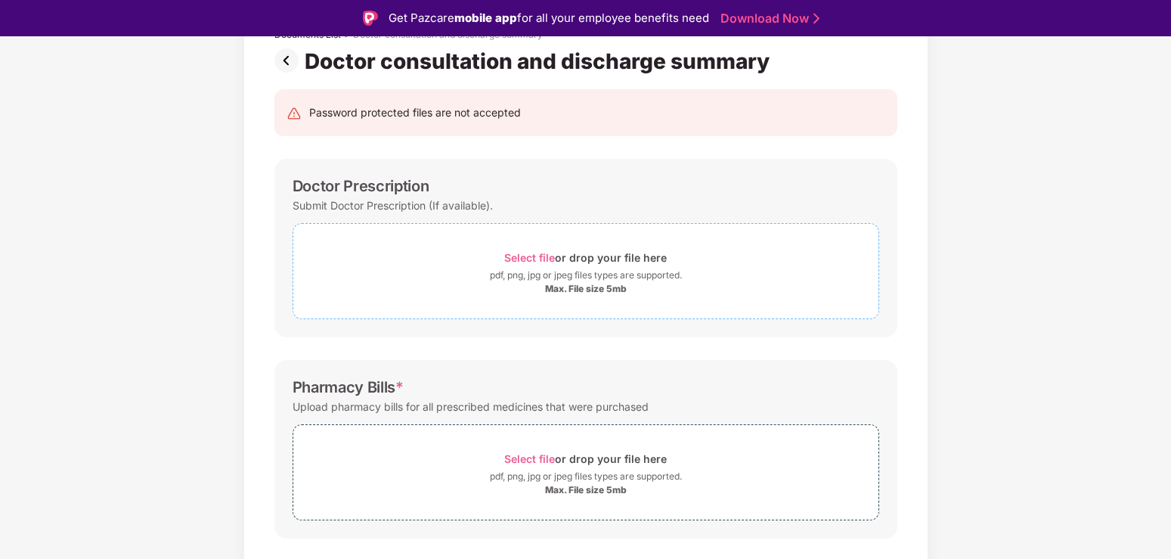
click at [519, 277] on div "pdf, png, jpg or jpeg files types are supported." at bounding box center [586, 275] width 192 height 15
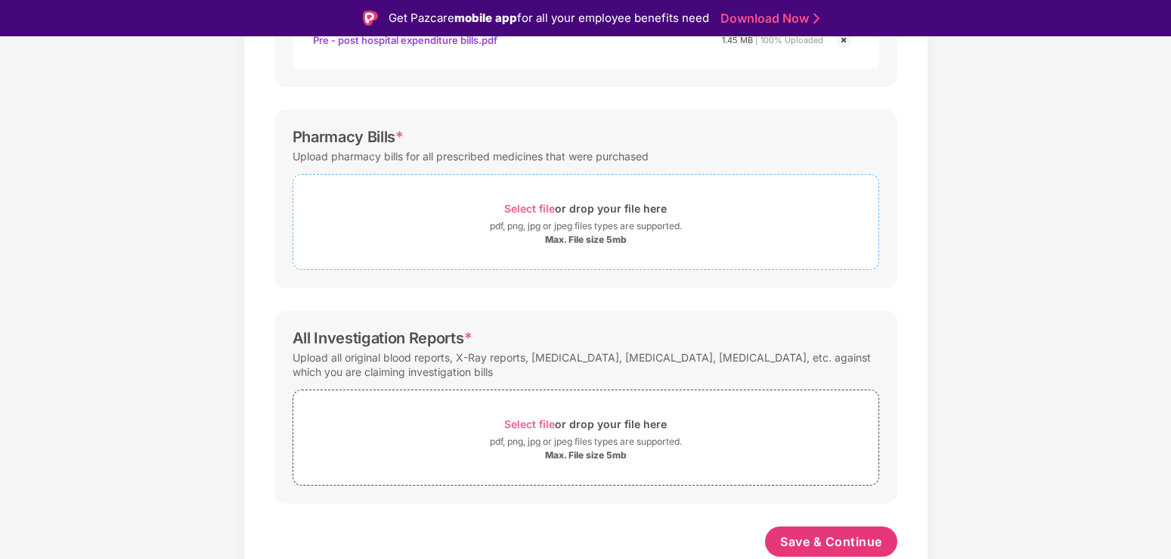
click at [568, 231] on div "pdf, png, jpg or jpeg files types are supported." at bounding box center [586, 225] width 192 height 15
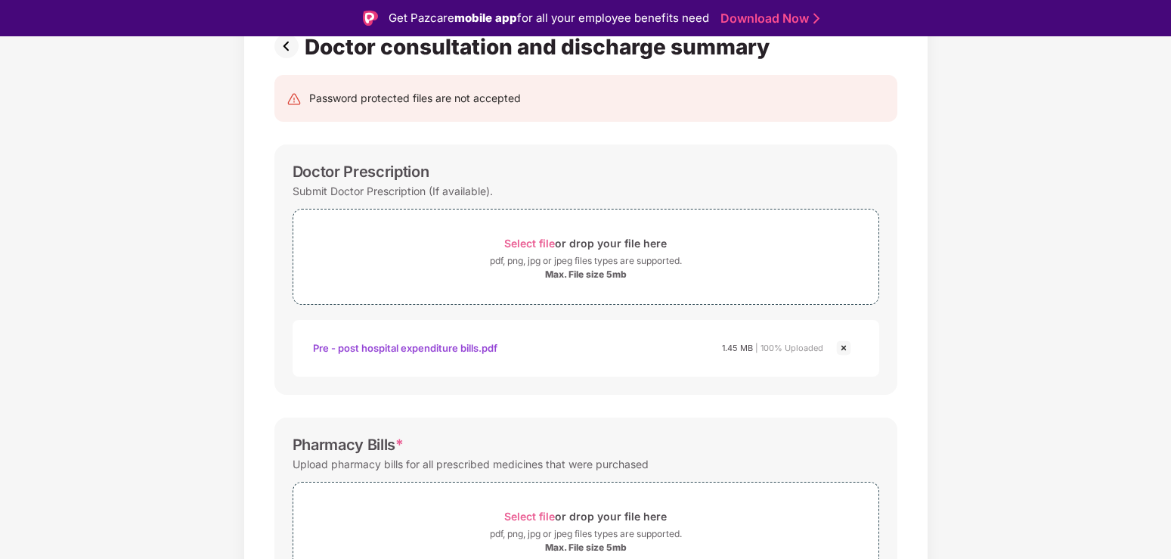
click at [844, 347] on img at bounding box center [843, 348] width 18 height 18
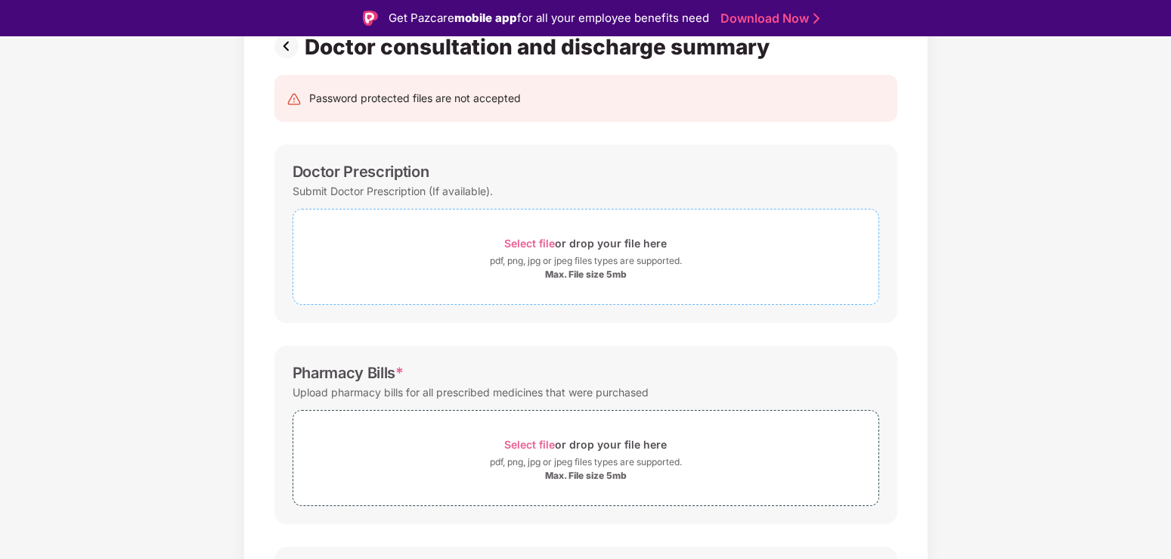
click at [574, 277] on div "Max. File size 5mb" at bounding box center [586, 274] width 82 height 12
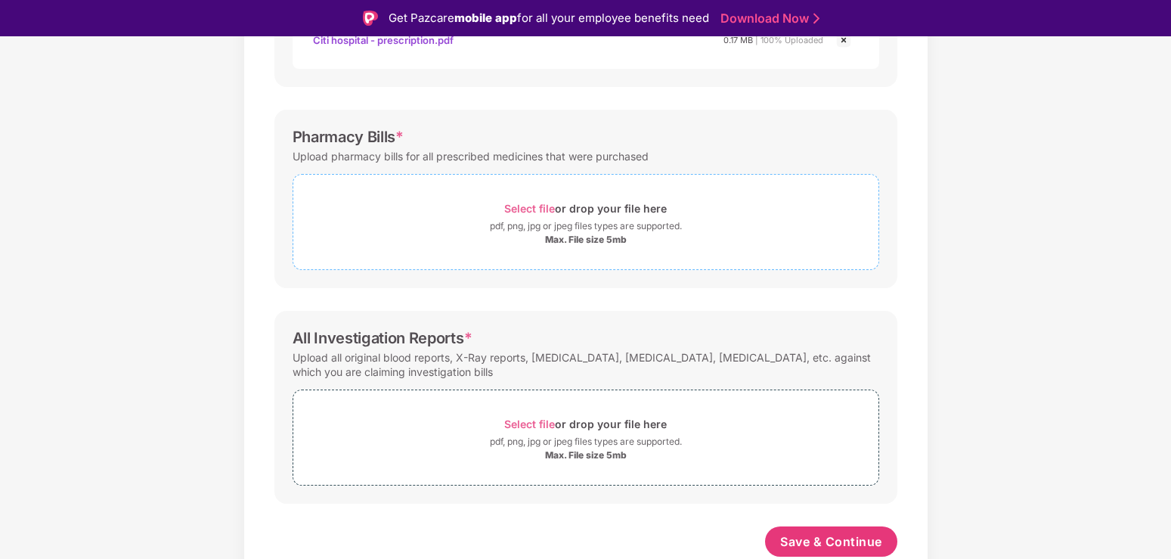
scroll to position [432, 0]
click at [562, 237] on div "Max. File size 5mb" at bounding box center [586, 240] width 82 height 12
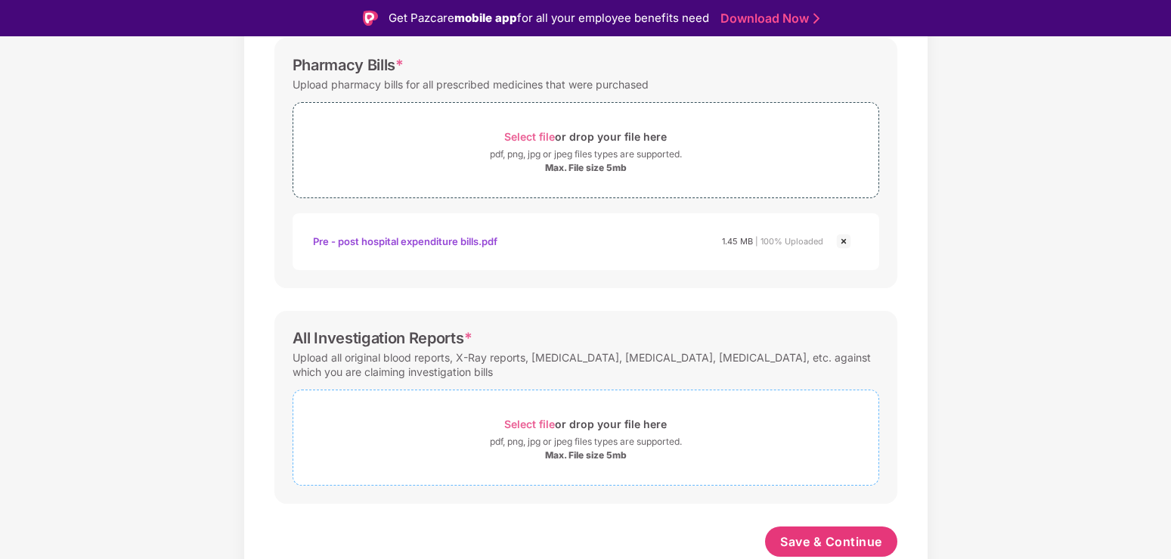
click at [591, 453] on div "Max. File size 5mb" at bounding box center [586, 455] width 82 height 12
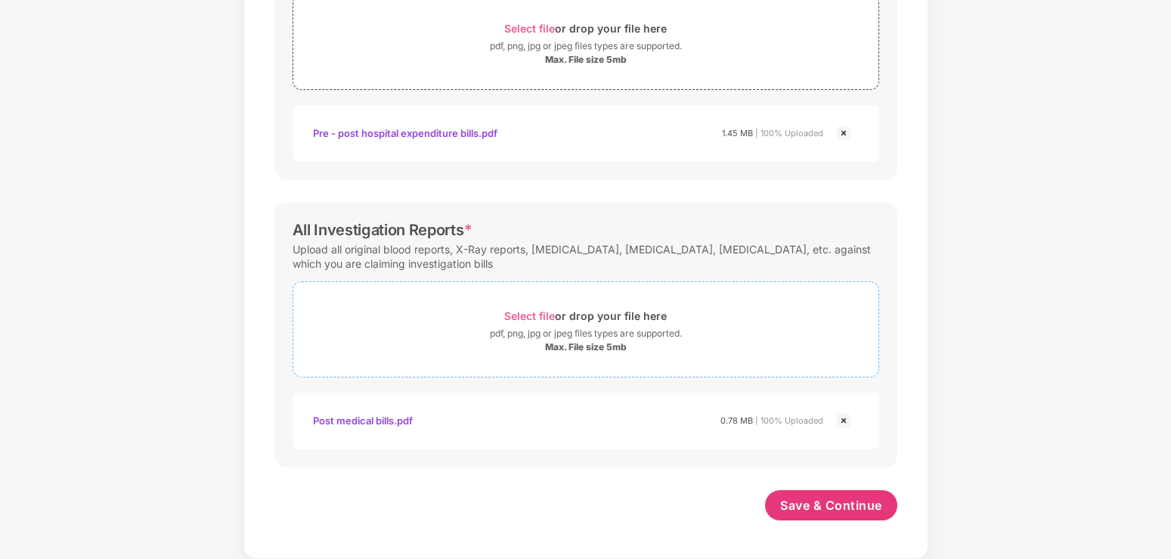
scroll to position [576, 0]
click at [842, 423] on img at bounding box center [843, 420] width 18 height 18
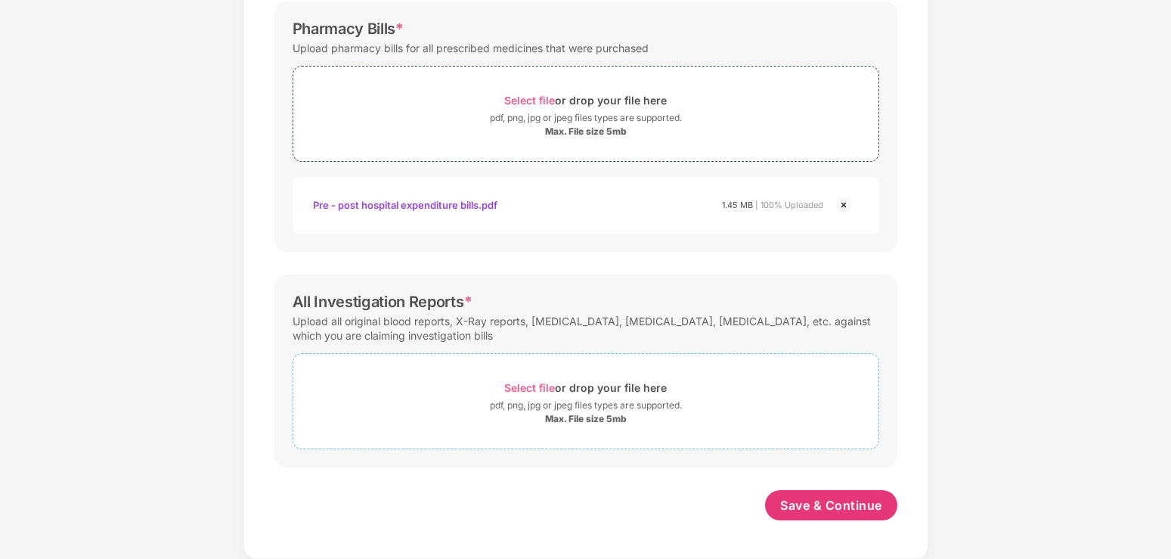
click at [598, 421] on div "Max. File size 5mb" at bounding box center [586, 419] width 82 height 12
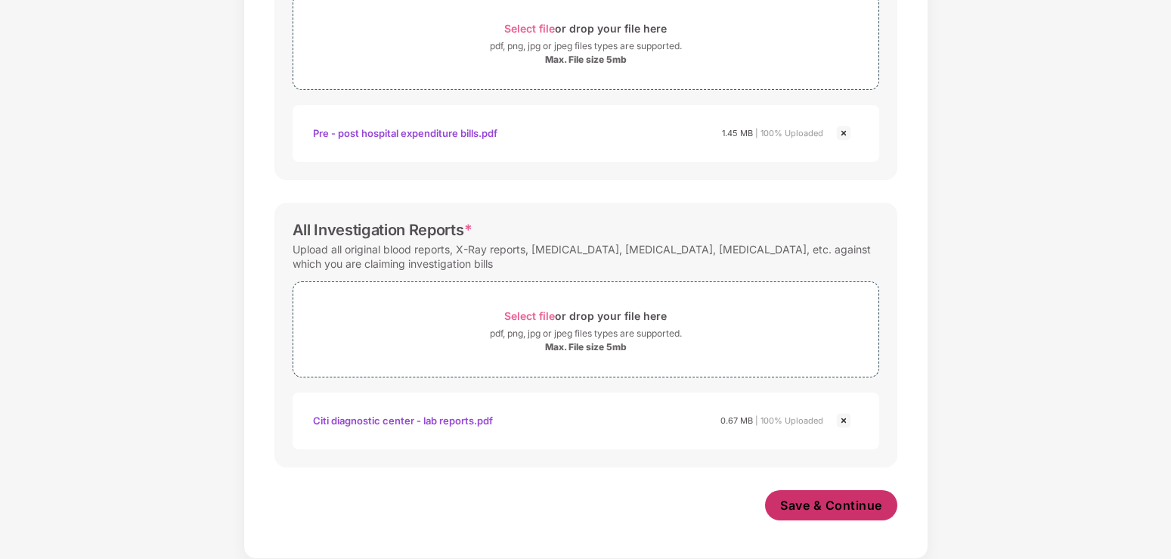
scroll to position [576, 0]
click at [835, 506] on span "Save & Continue" at bounding box center [831, 505] width 102 height 17
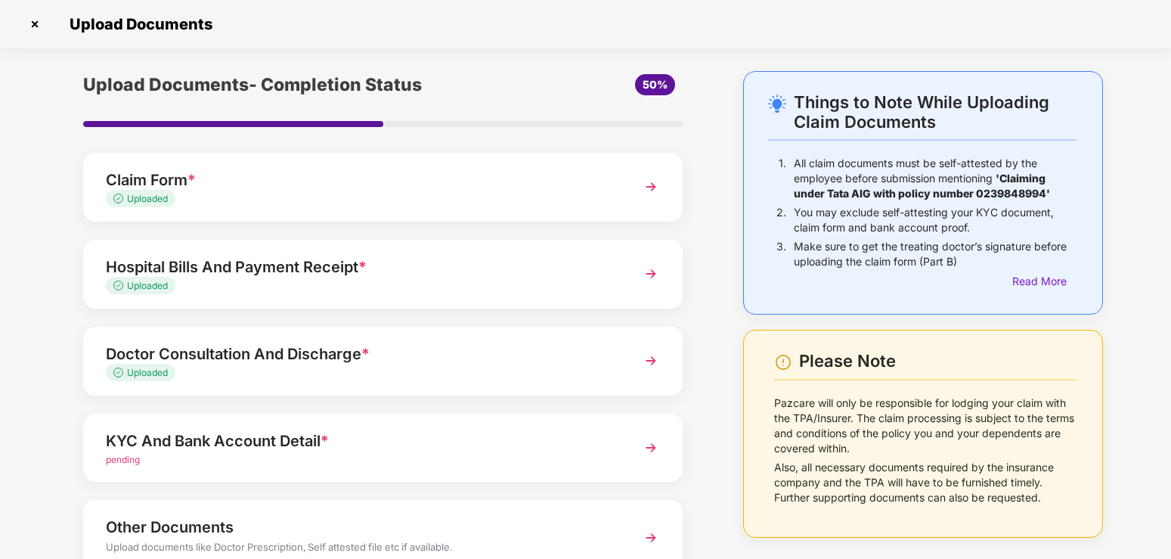
scroll to position [110, 0]
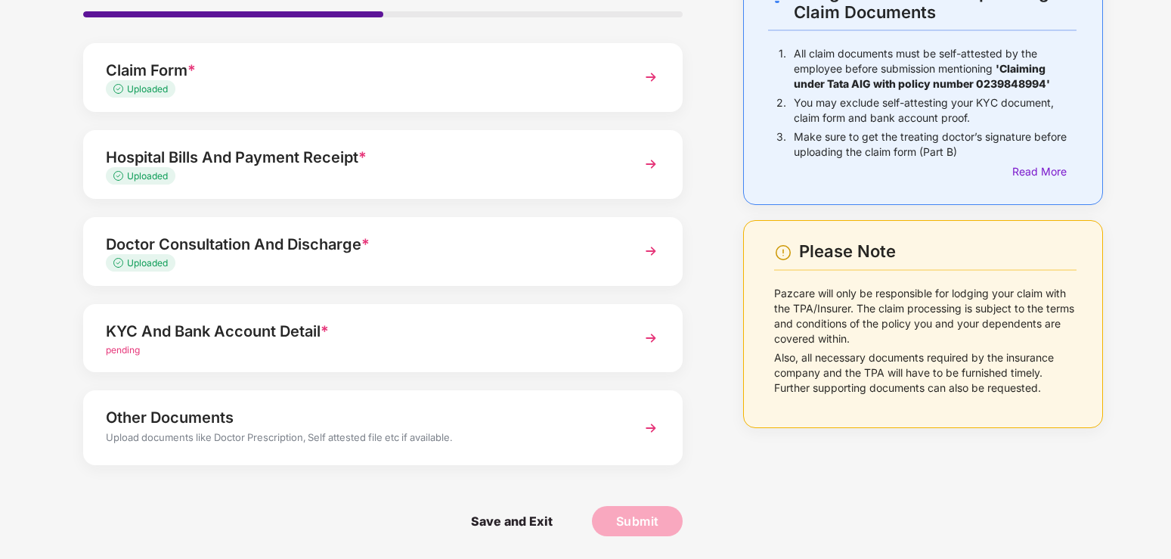
click at [646, 338] on img at bounding box center [650, 337] width 27 height 27
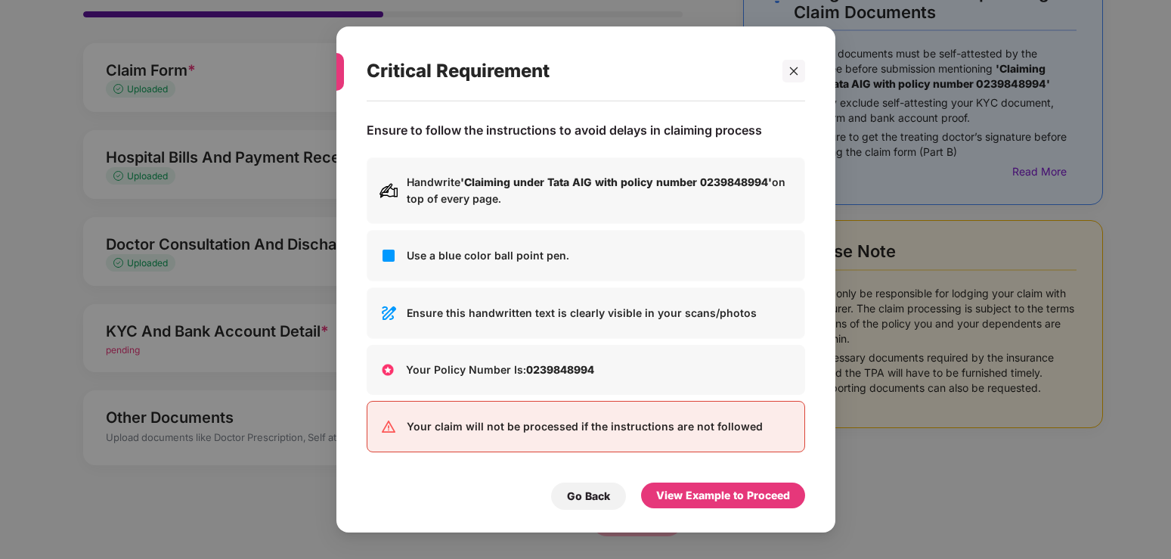
scroll to position [0, 0]
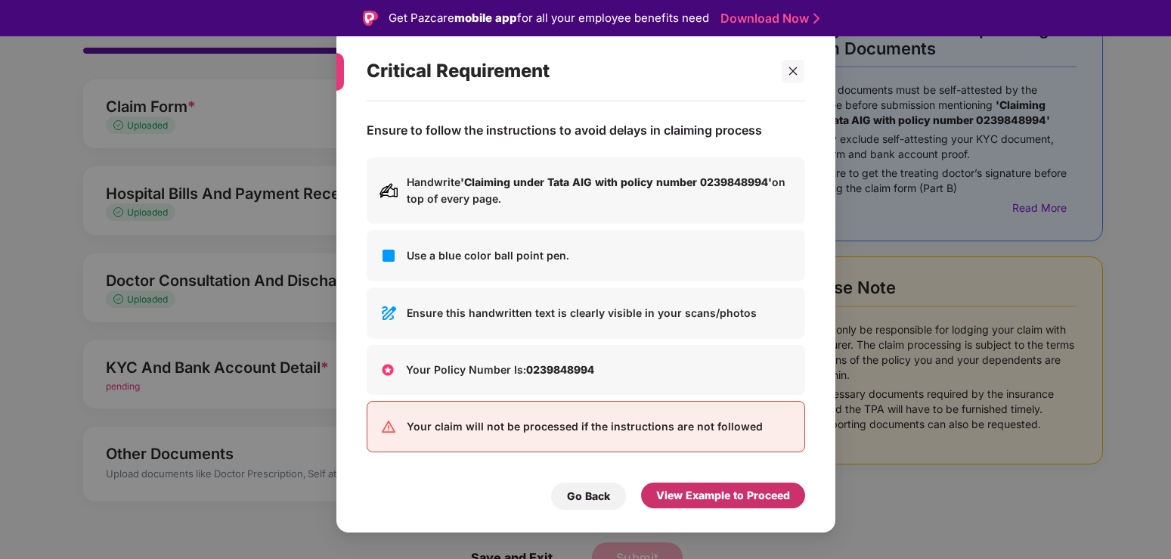
click at [704, 492] on div "View Example to Proceed" at bounding box center [723, 495] width 134 height 17
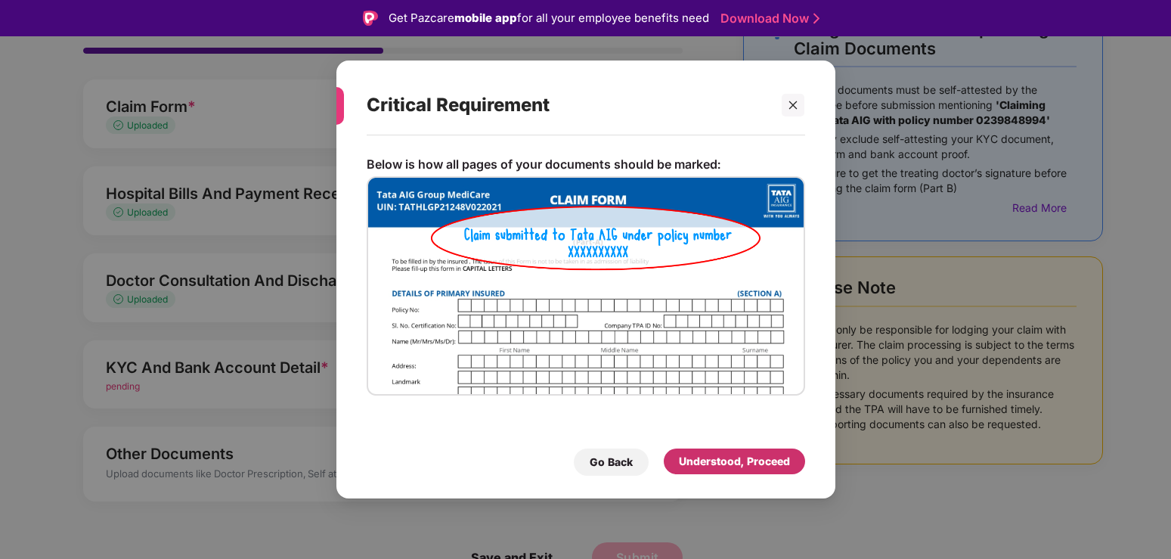
click at [720, 462] on div "Understood, Proceed" at bounding box center [734, 461] width 111 height 17
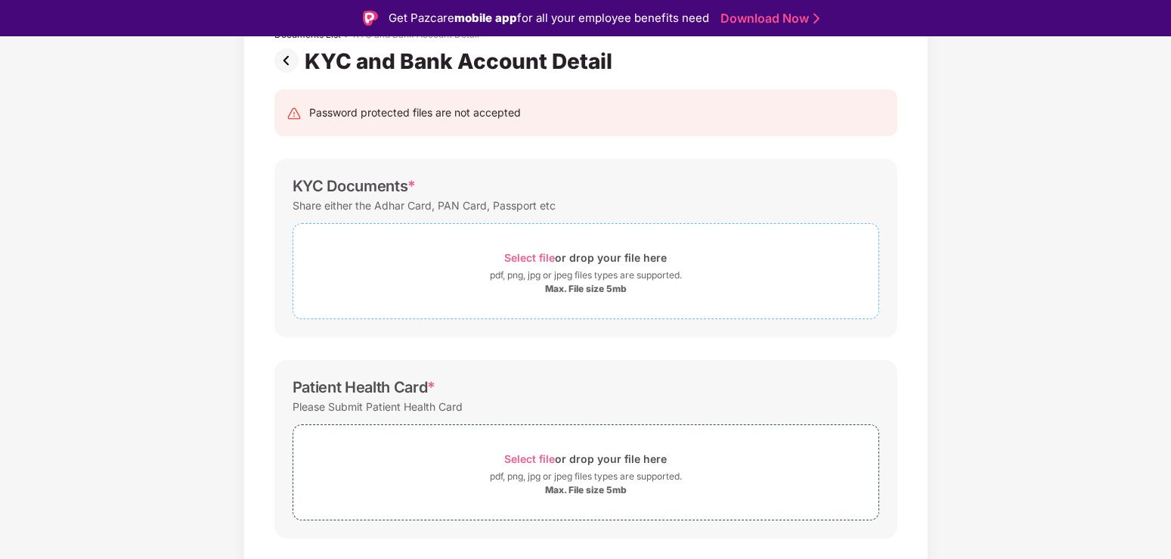
click at [565, 276] on div "pdf, png, jpg or jpeg files types are supported." at bounding box center [586, 275] width 192 height 15
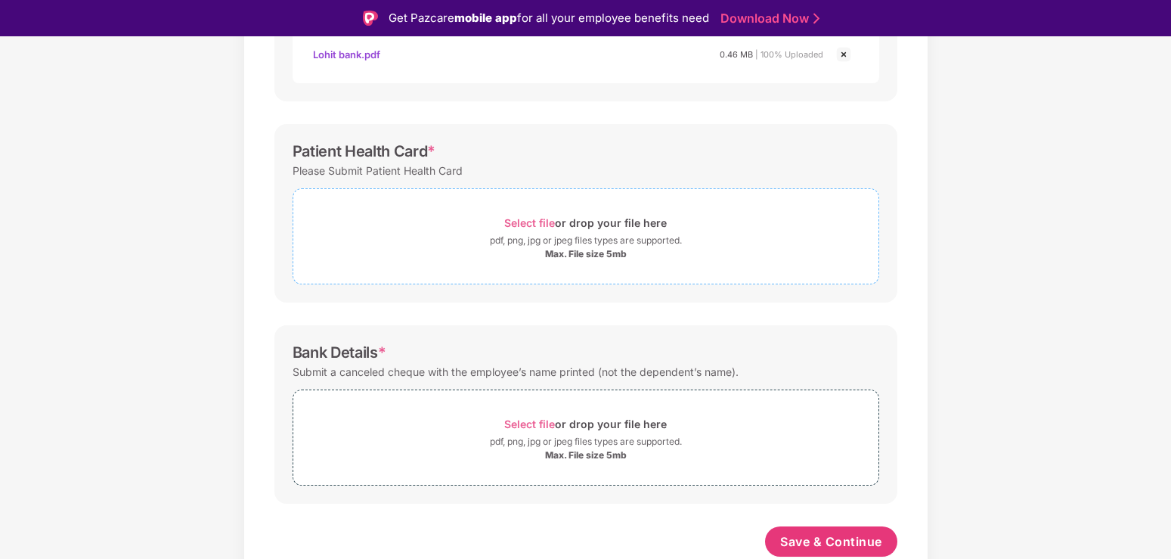
click at [568, 259] on div "Max. File size 5mb" at bounding box center [586, 254] width 82 height 12
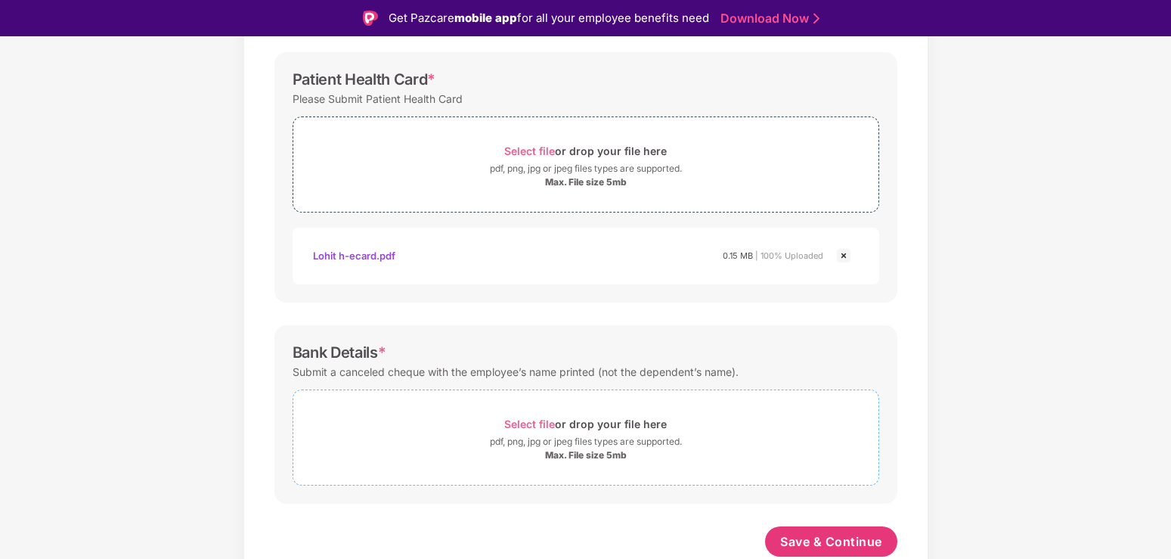
click at [574, 428] on div "Select file or drop your file here" at bounding box center [585, 423] width 163 height 20
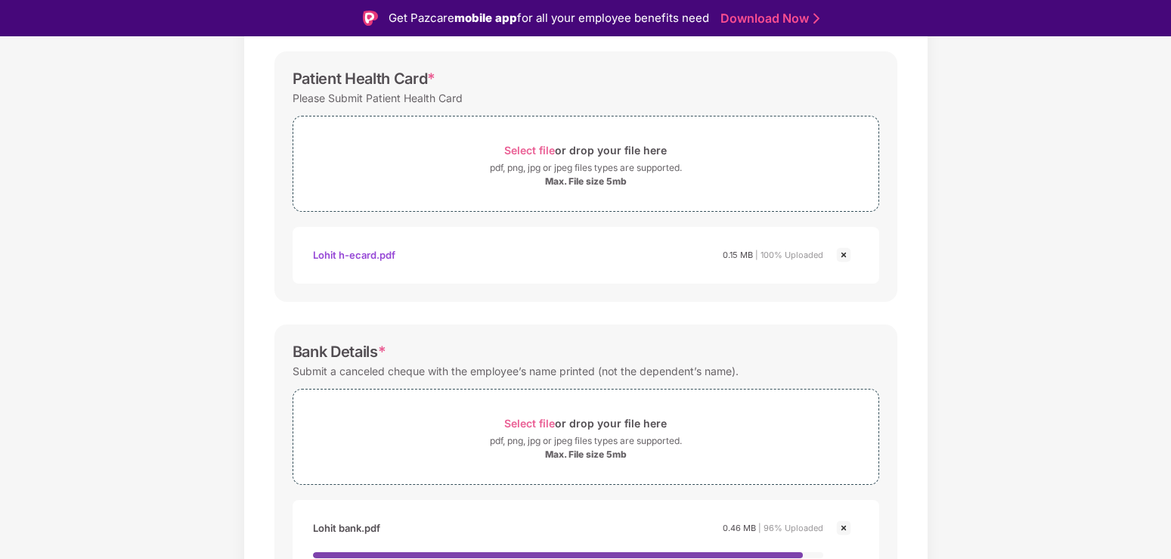
scroll to position [104, 0]
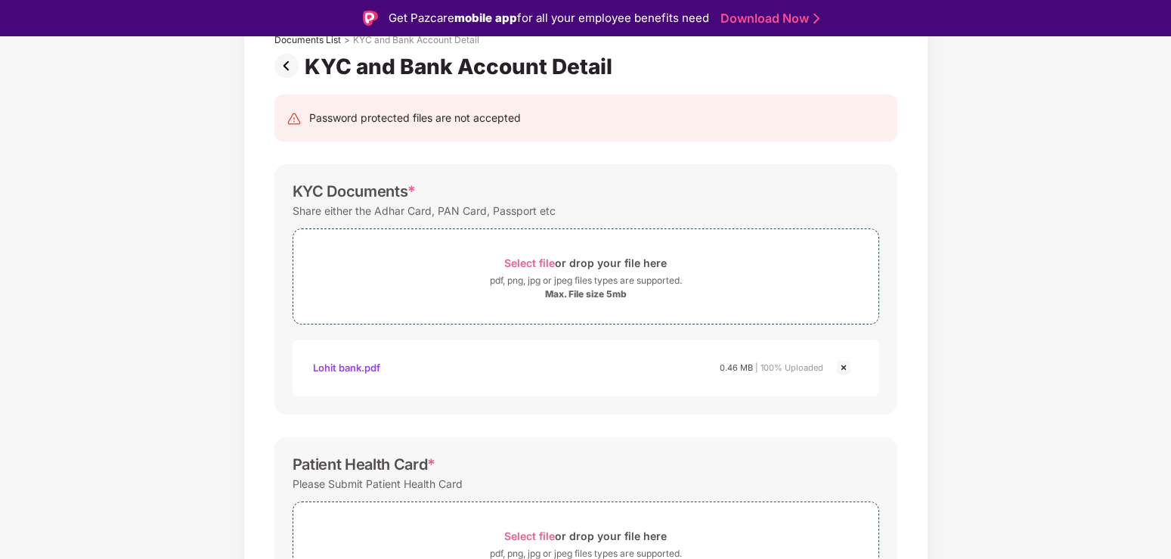
click at [841, 368] on img at bounding box center [843, 367] width 18 height 18
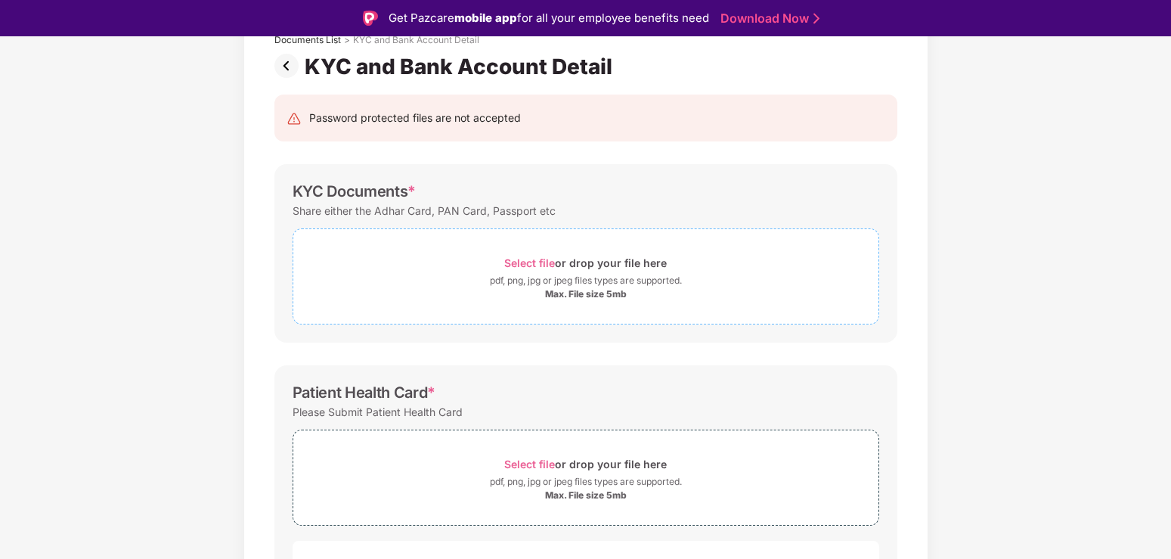
click at [565, 271] on div "Select file or drop your file here" at bounding box center [585, 262] width 163 height 20
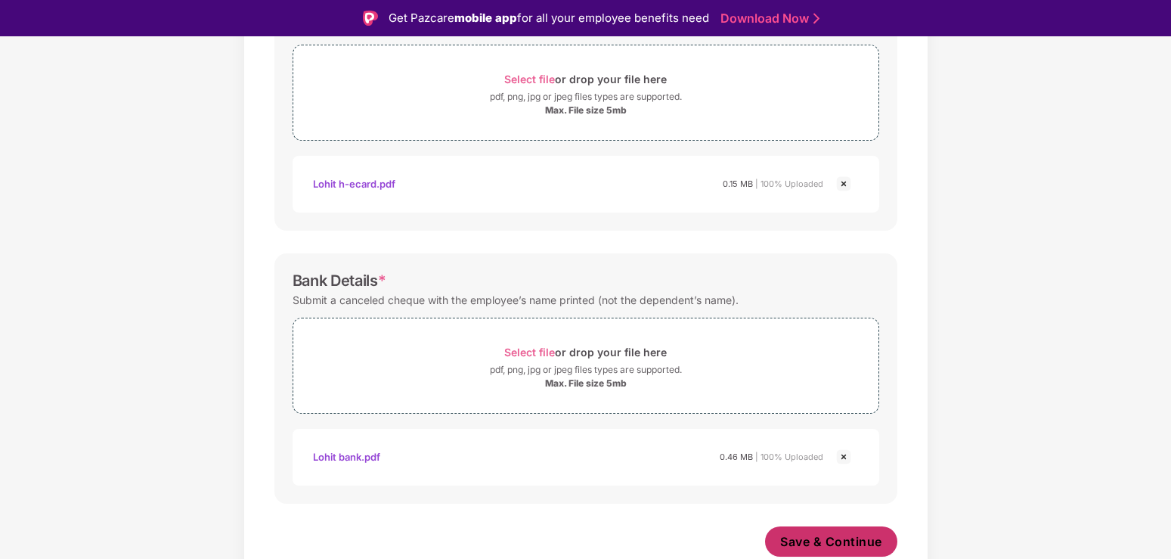
click at [826, 540] on span "Save & Continue" at bounding box center [831, 541] width 102 height 17
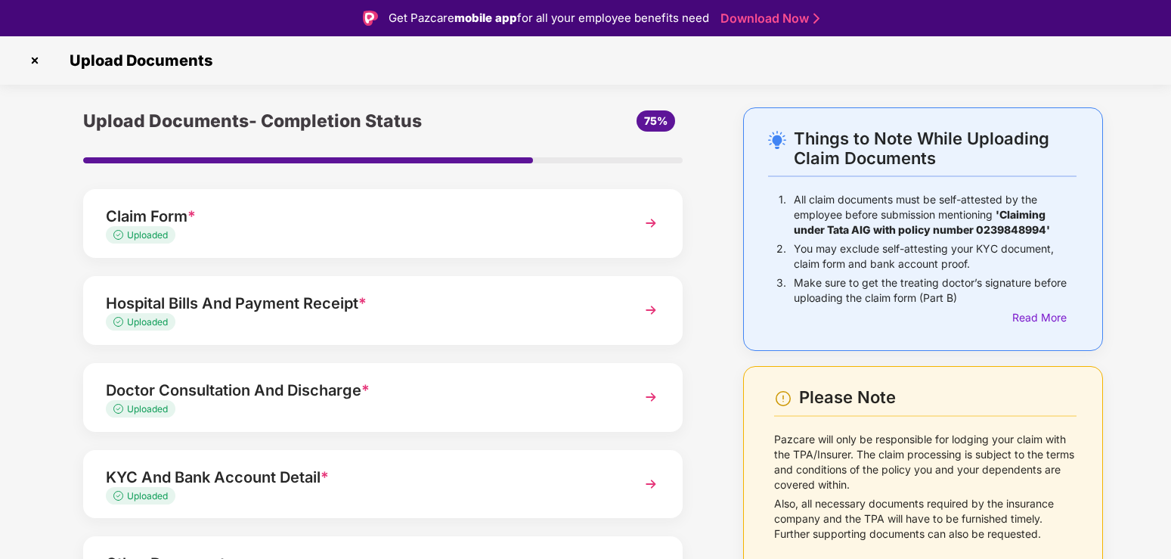
scroll to position [110, 0]
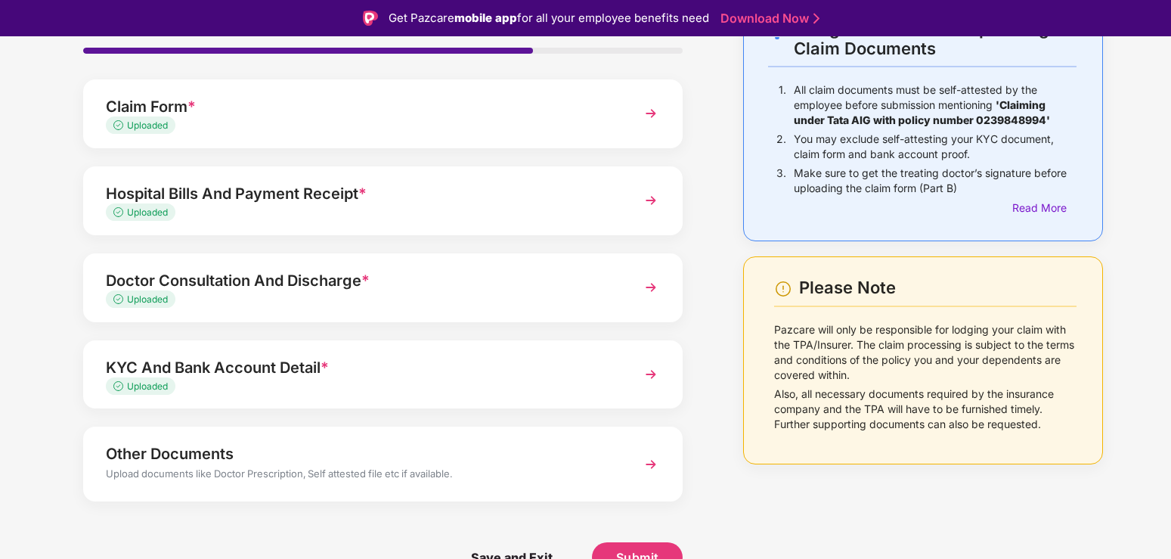
click at [633, 460] on div "Other Documents Upload documents like Doctor Prescription, Self attested file e…" at bounding box center [382, 463] width 599 height 74
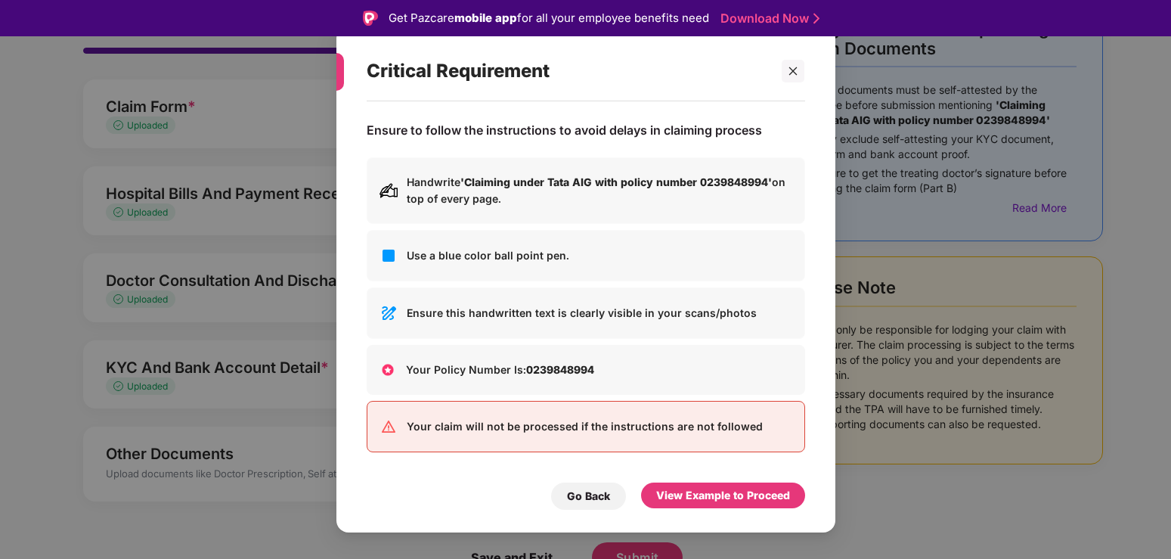
scroll to position [36, 0]
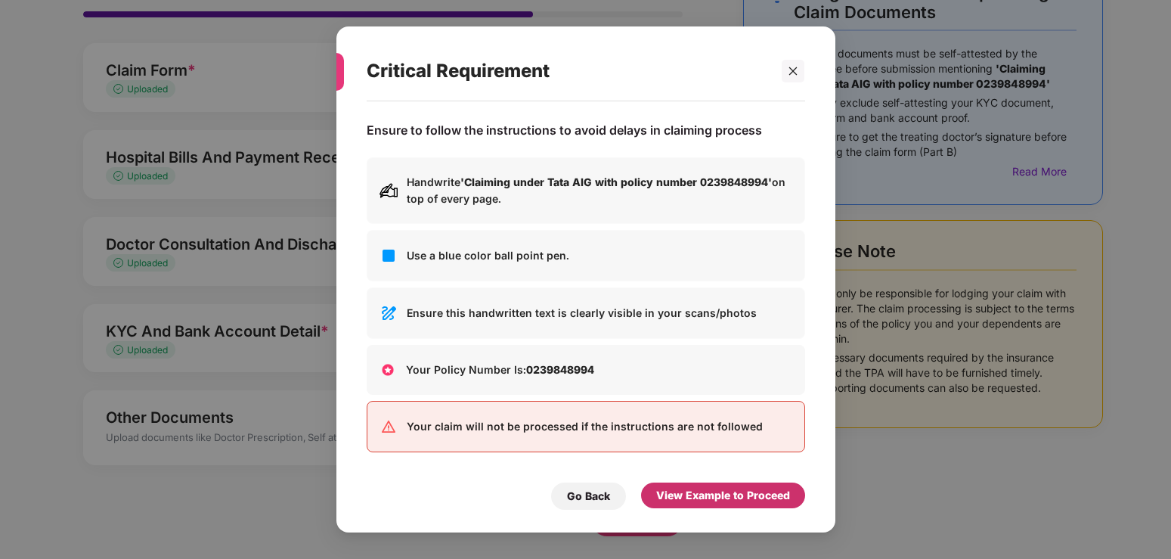
click at [711, 501] on div "View Example to Proceed" at bounding box center [723, 495] width 134 height 17
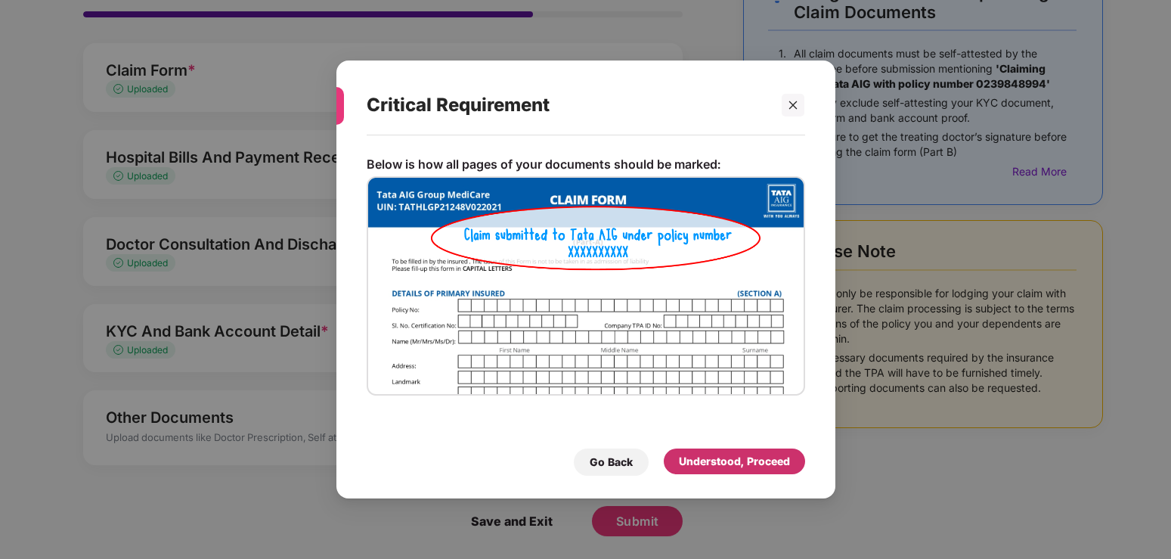
click at [745, 457] on div "Understood, Proceed" at bounding box center [734, 461] width 111 height 17
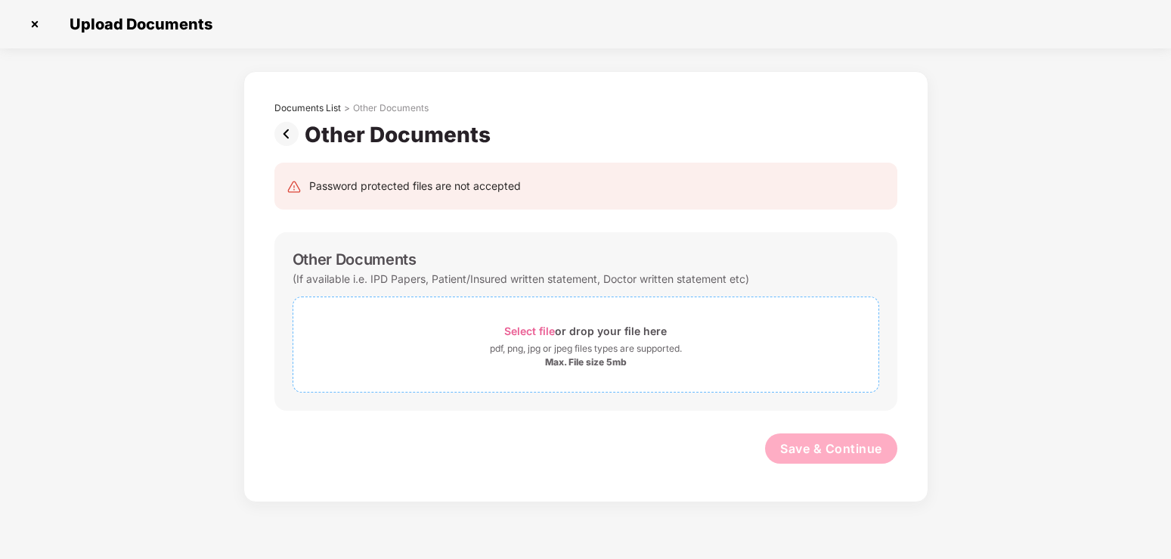
click at [559, 323] on div "Select file or drop your file here" at bounding box center [585, 330] width 163 height 20
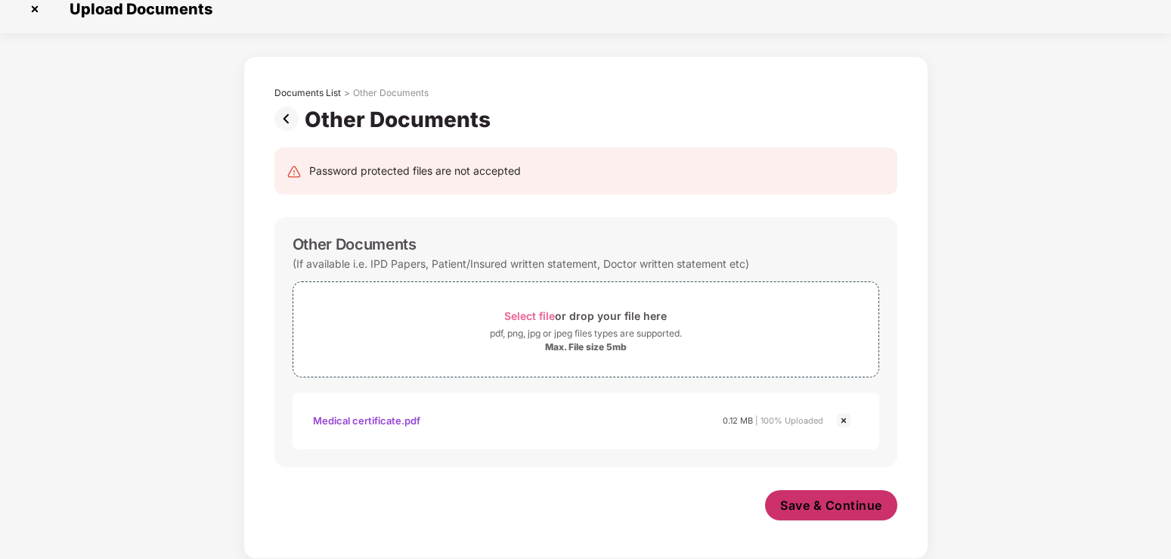
click at [830, 494] on button "Save & Continue" at bounding box center [831, 505] width 132 height 30
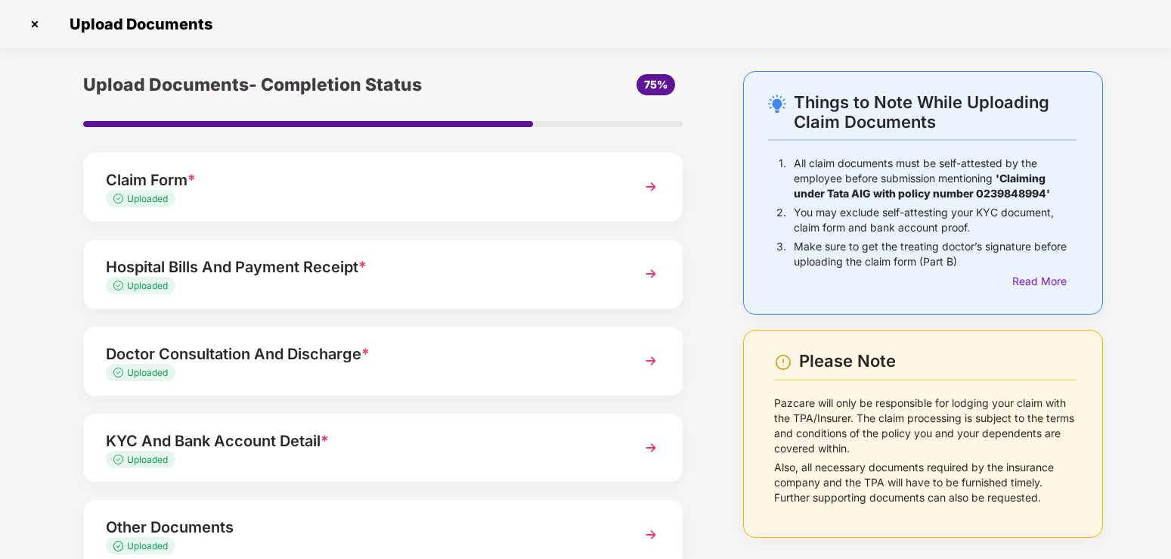
scroll to position [104, 0]
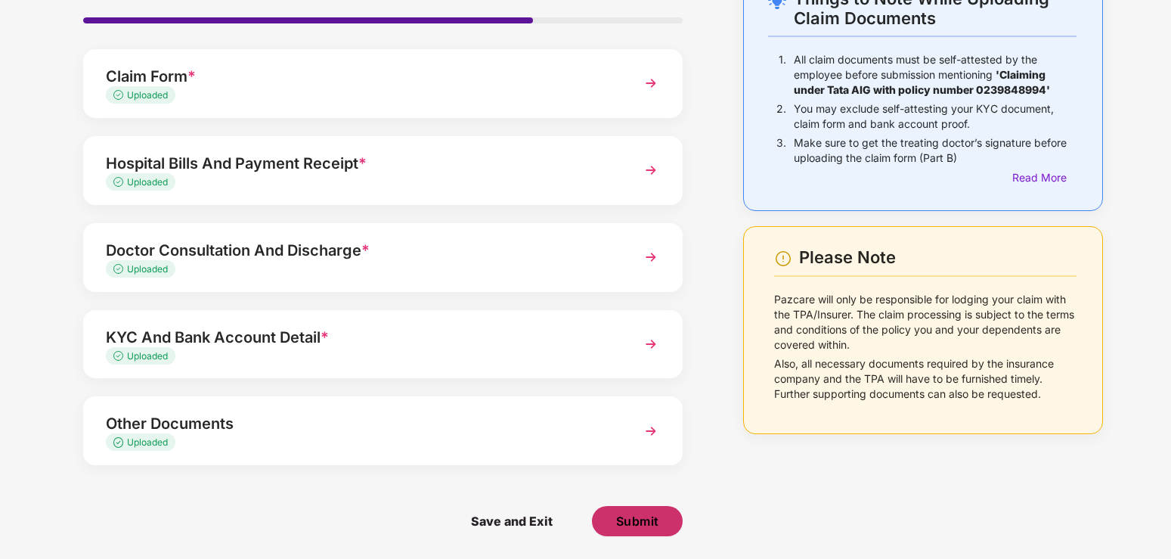
click at [648, 522] on span "Submit" at bounding box center [637, 520] width 43 height 17
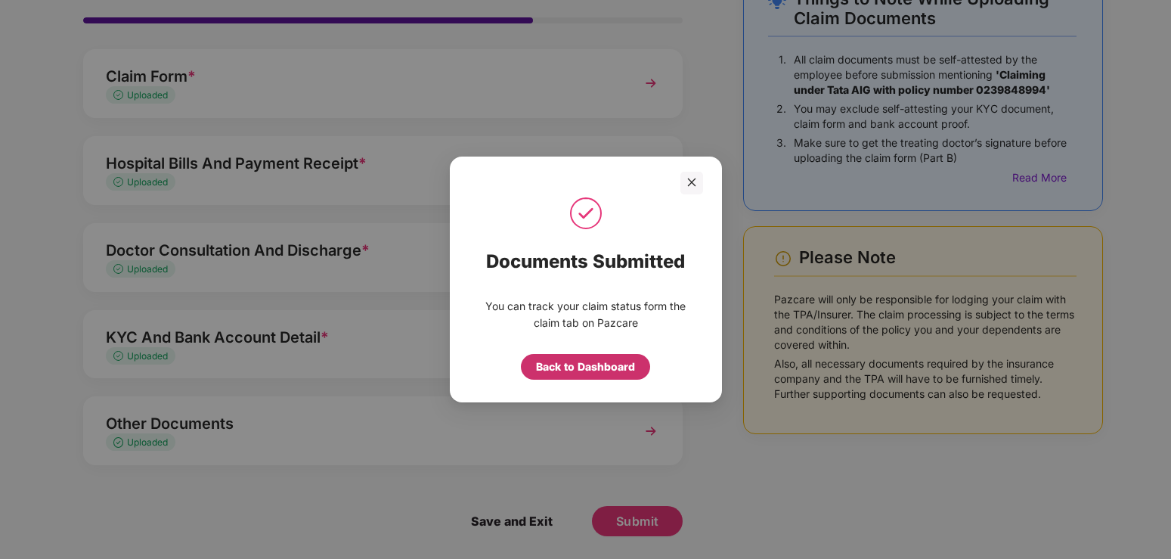
click at [609, 374] on div "Back to Dashboard" at bounding box center [585, 366] width 99 height 17
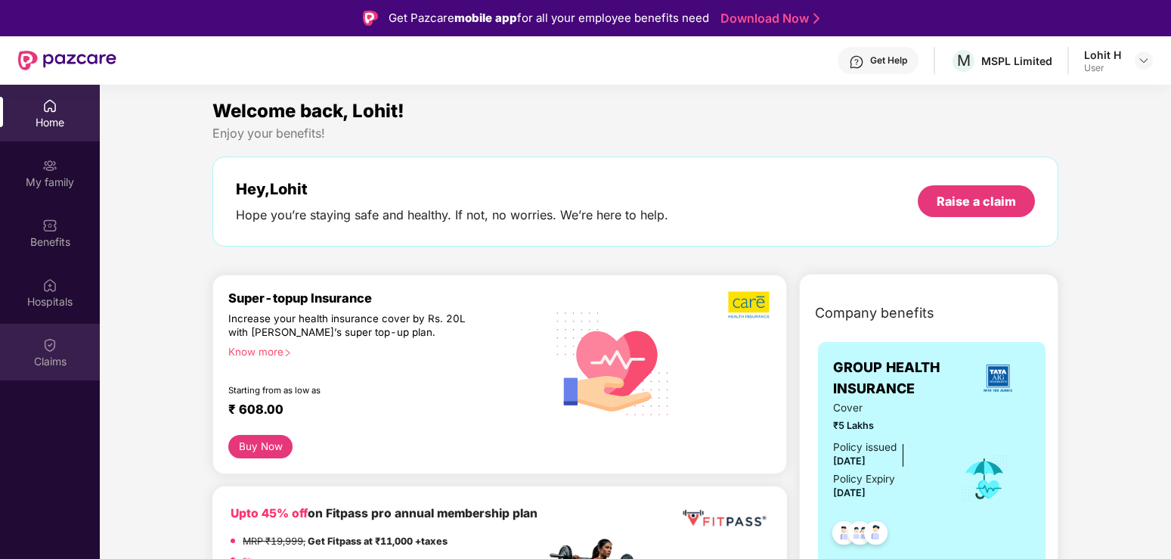
click at [54, 354] on div "Claims" at bounding box center [50, 361] width 100 height 15
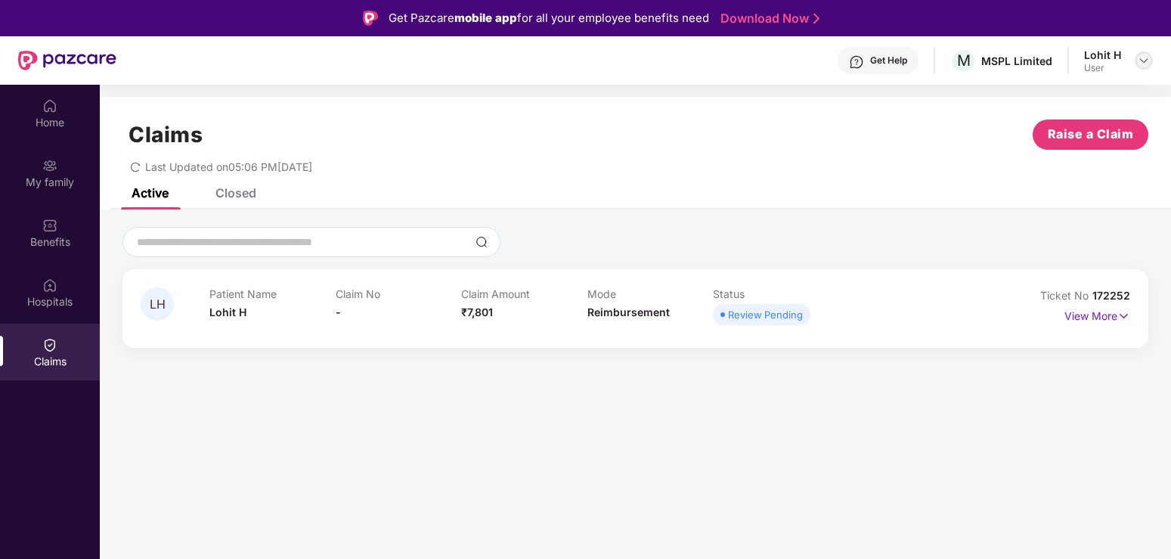
click at [1141, 63] on img at bounding box center [1144, 60] width 12 height 12
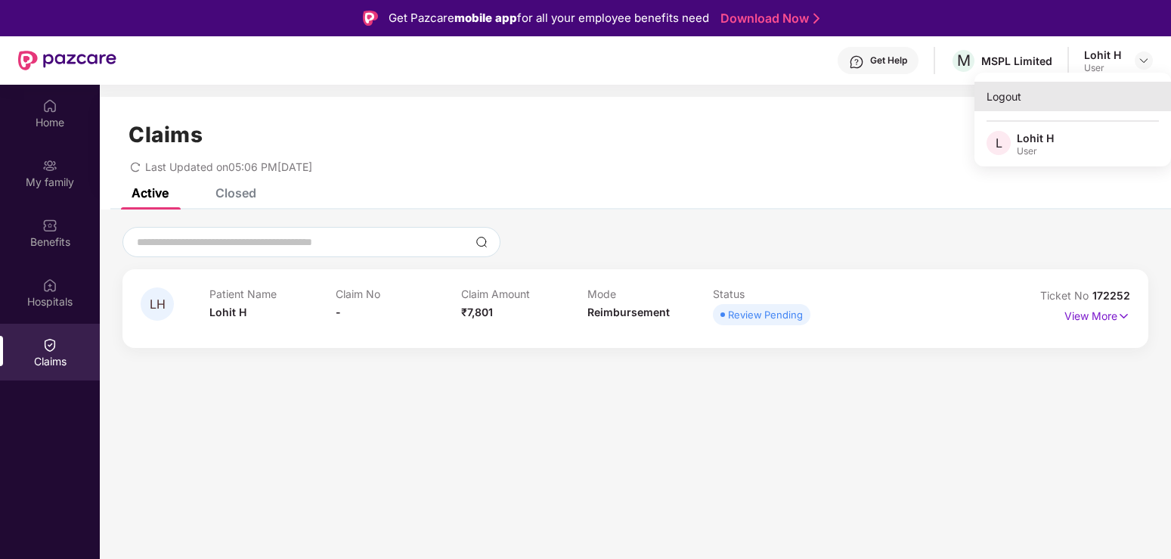
click at [1007, 98] on div "Logout" at bounding box center [1072, 96] width 197 height 29
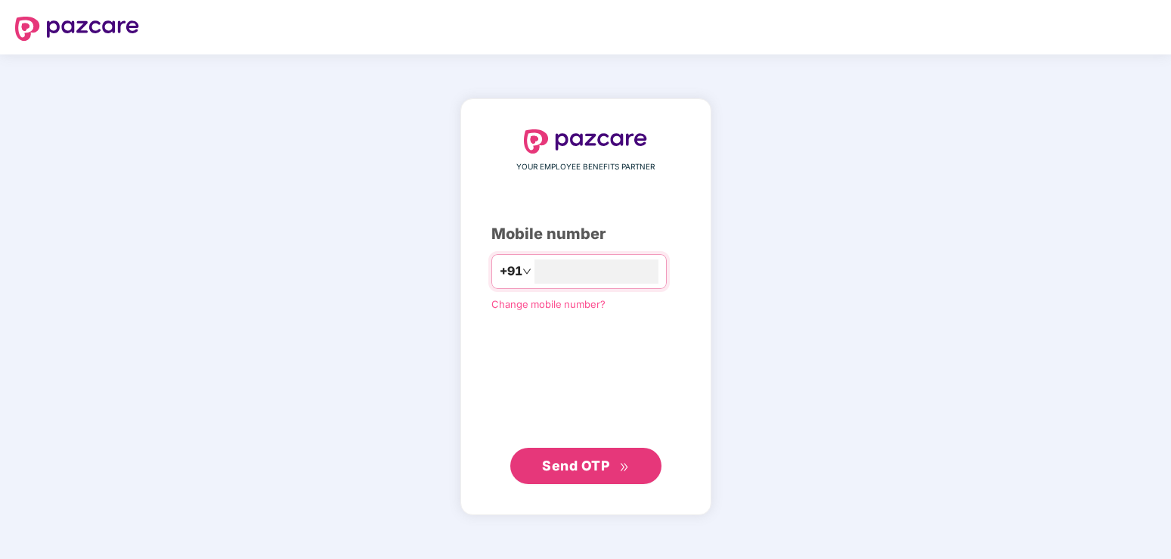
click at [592, 463] on span "Send OTP" at bounding box center [575, 465] width 67 height 16
click at [596, 273] on input "**********" at bounding box center [596, 271] width 124 height 24
type input "*"
type input "**********"
click at [599, 468] on span "Send OTP" at bounding box center [575, 465] width 67 height 16
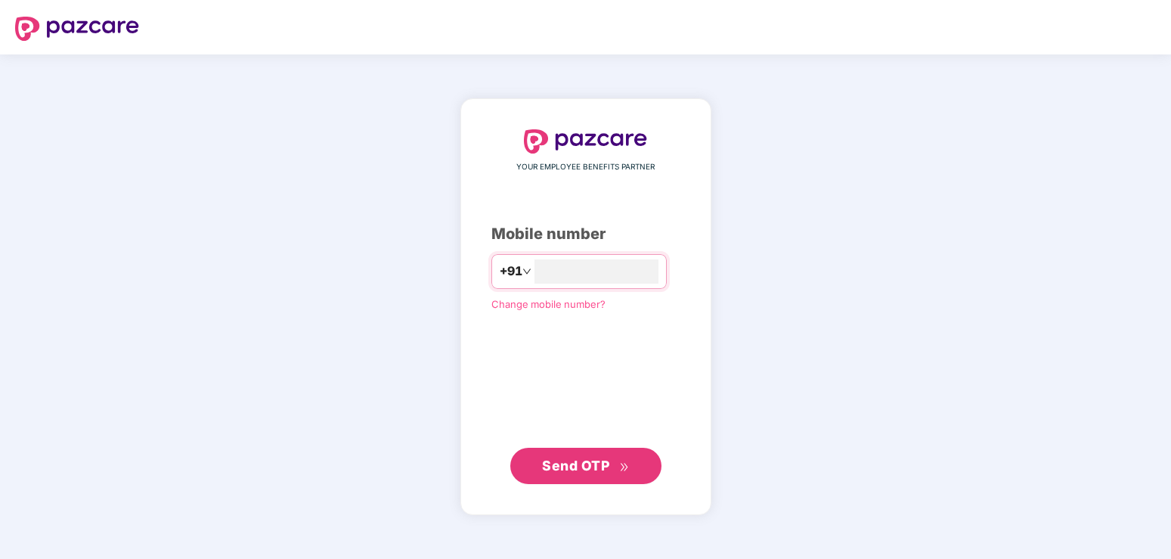
type input "**********"
click at [596, 475] on span "Send OTP" at bounding box center [585, 464] width 87 height 21
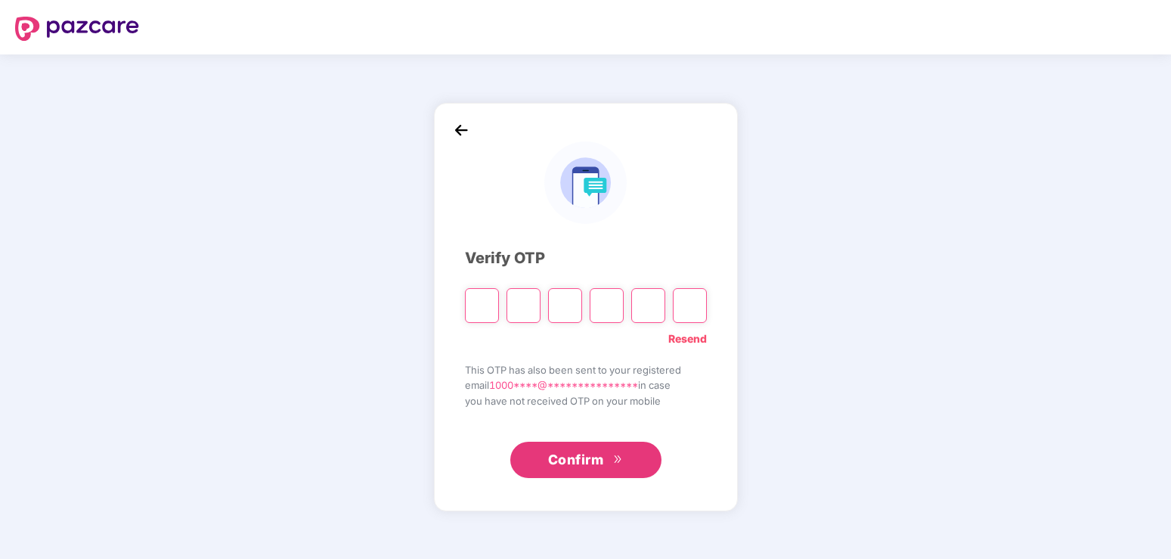
type input "*"
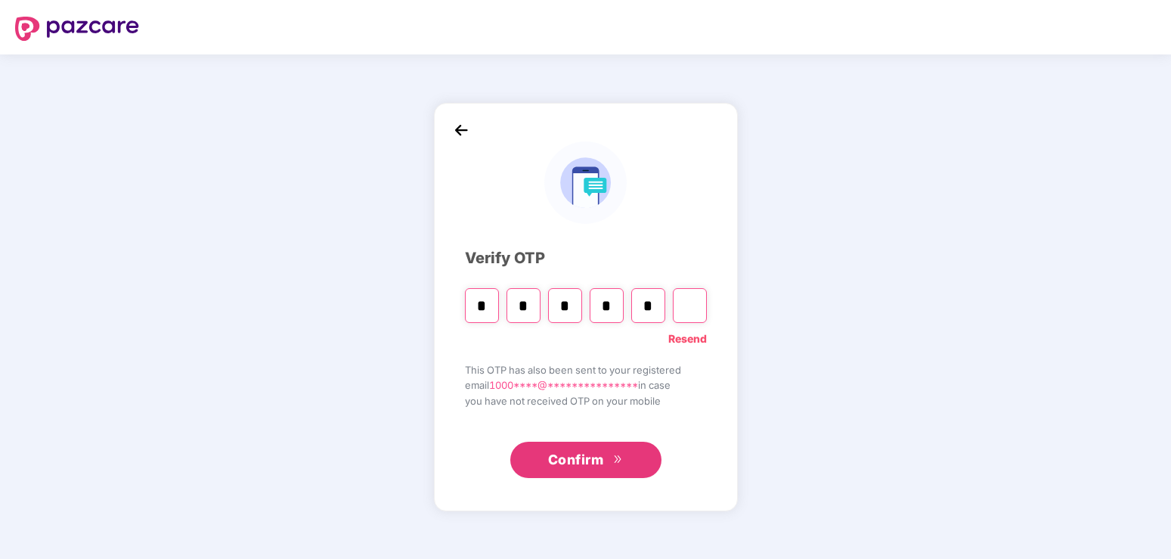
type input "*"
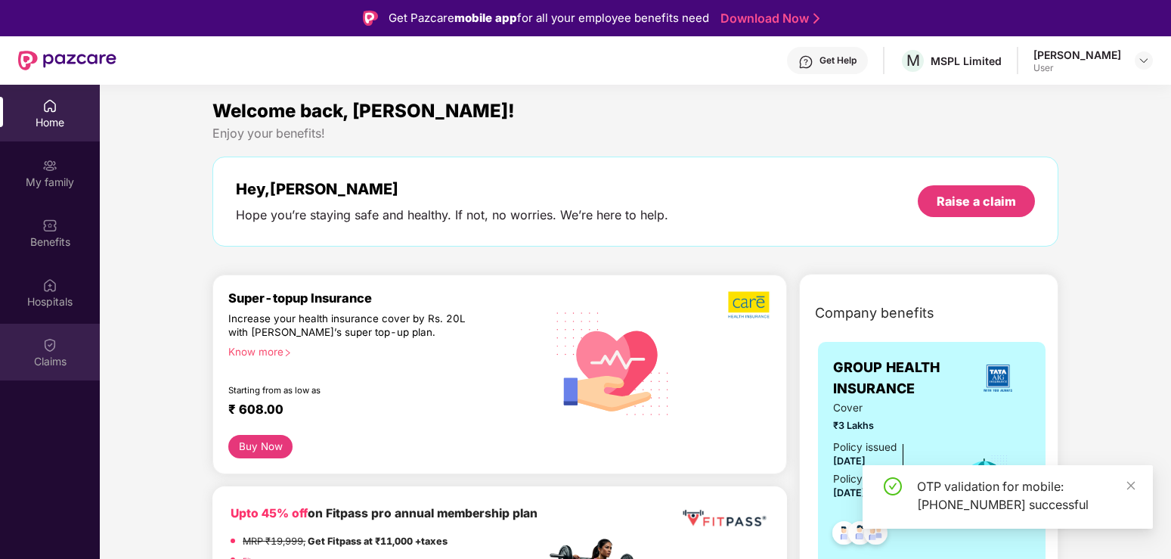
click at [50, 355] on div "Claims" at bounding box center [50, 361] width 100 height 15
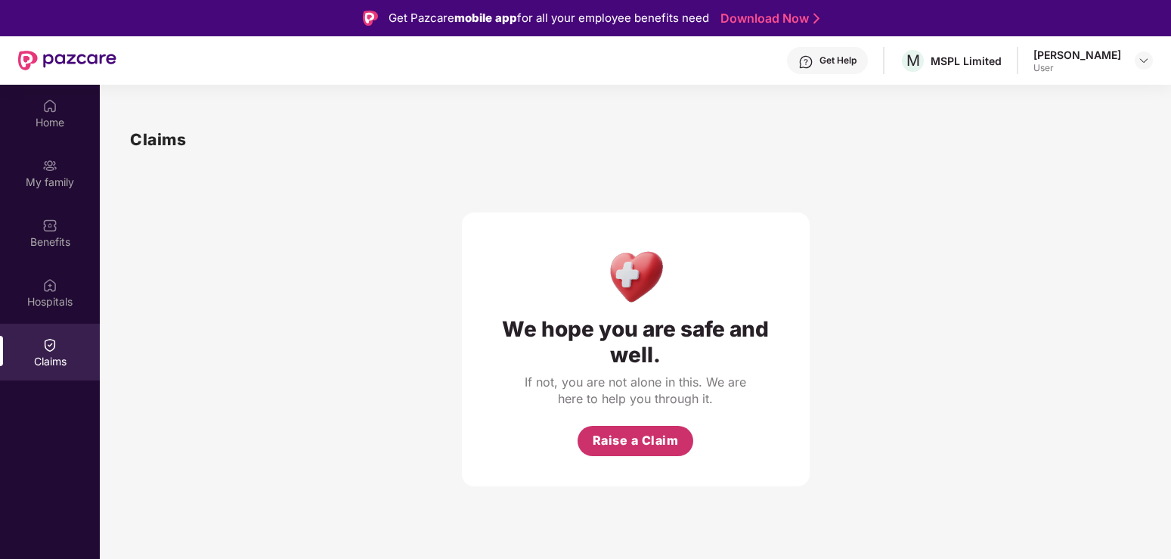
click at [632, 446] on span "Raise a Claim" at bounding box center [636, 440] width 86 height 19
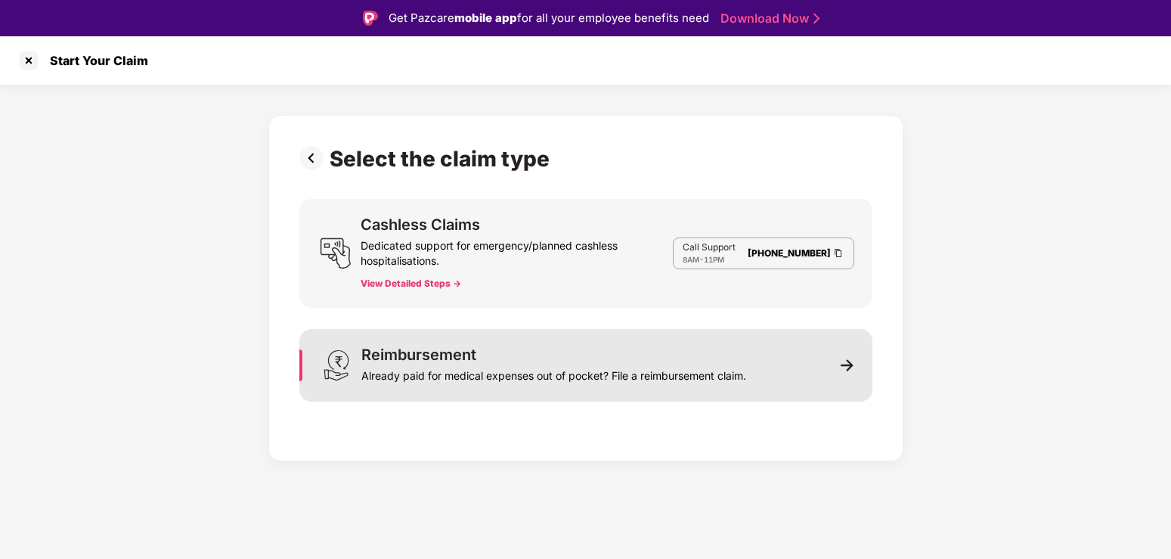
click at [850, 364] on img at bounding box center [848, 365] width 14 height 14
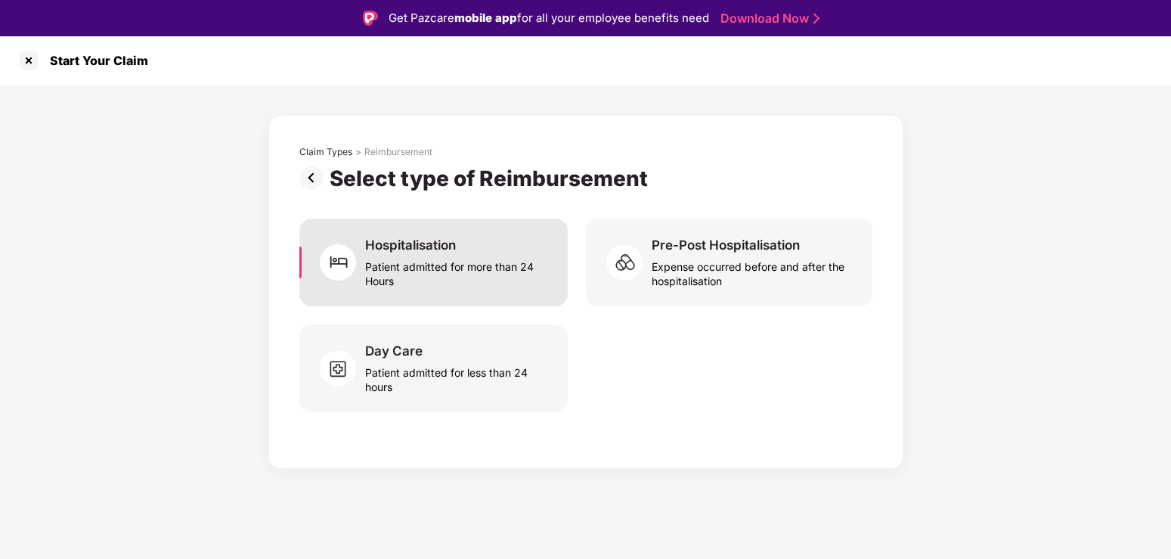
click at [414, 274] on div "Patient admitted for more than 24 Hours" at bounding box center [457, 270] width 184 height 35
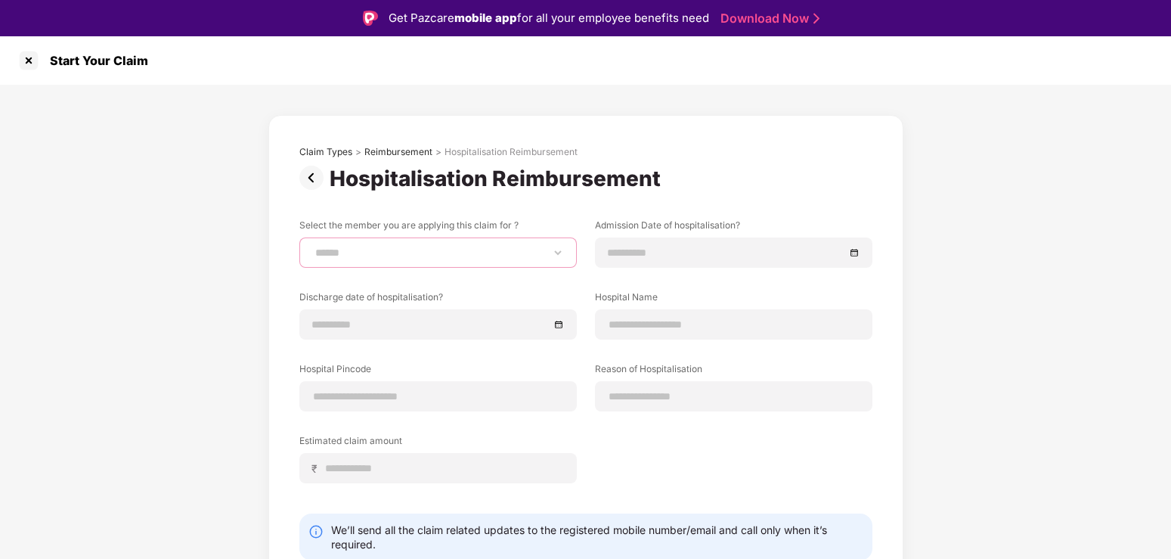
click at [312, 246] on select "**********" at bounding box center [438, 252] width 252 height 12
select select "**********"
click option "*******" at bounding box center [0, 0] width 0 height 0
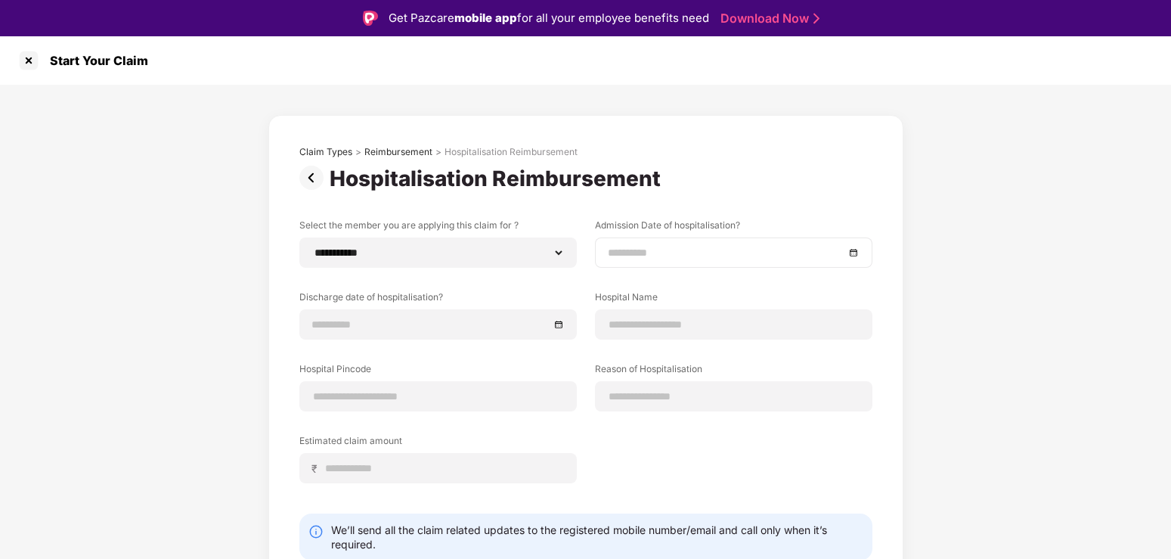
click at [852, 255] on div at bounding box center [734, 252] width 252 height 17
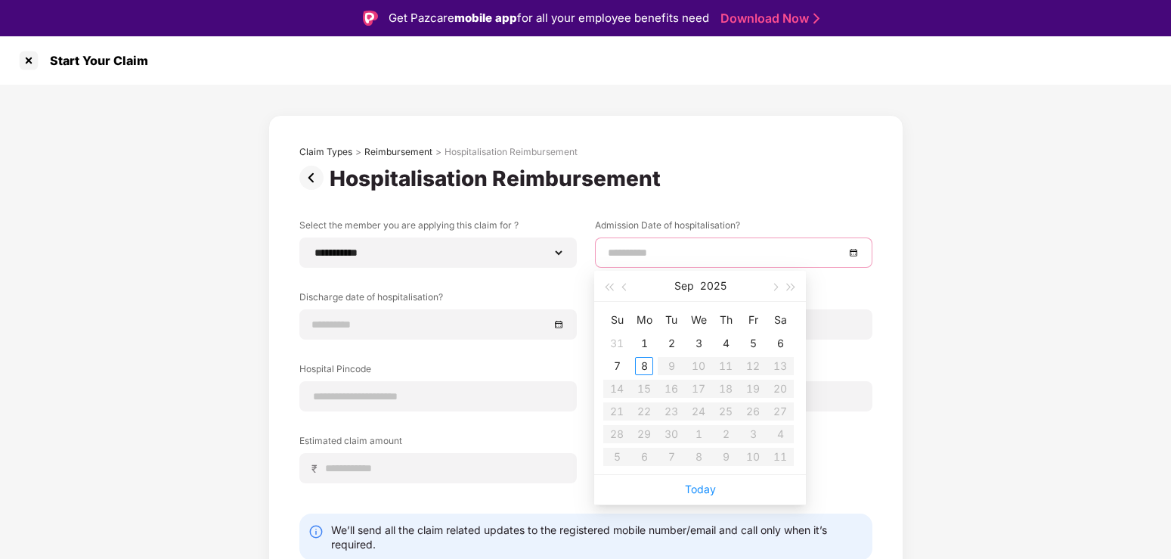
type input "**********"
click at [627, 292] on button "button" at bounding box center [625, 286] width 17 height 30
type input "**********"
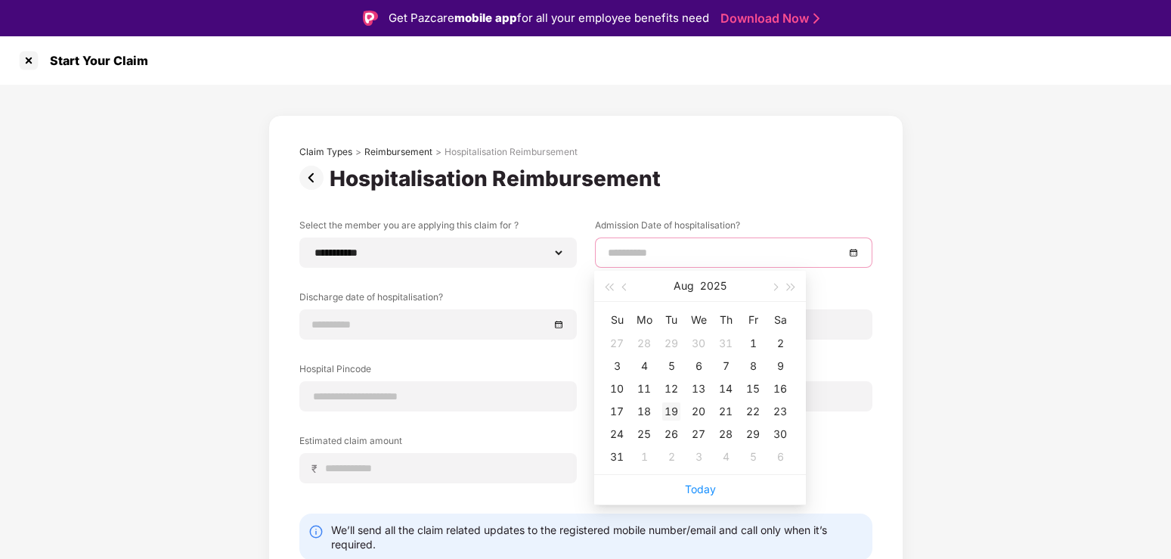
click at [676, 413] on div "19" at bounding box center [671, 411] width 18 height 18
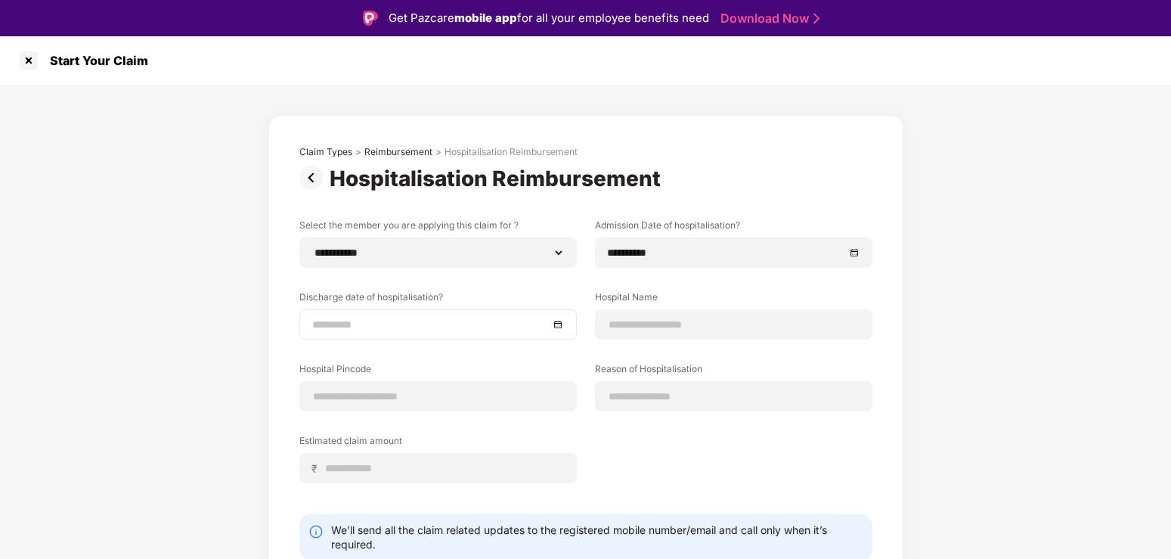
click at [556, 321] on div at bounding box center [438, 324] width 252 height 17
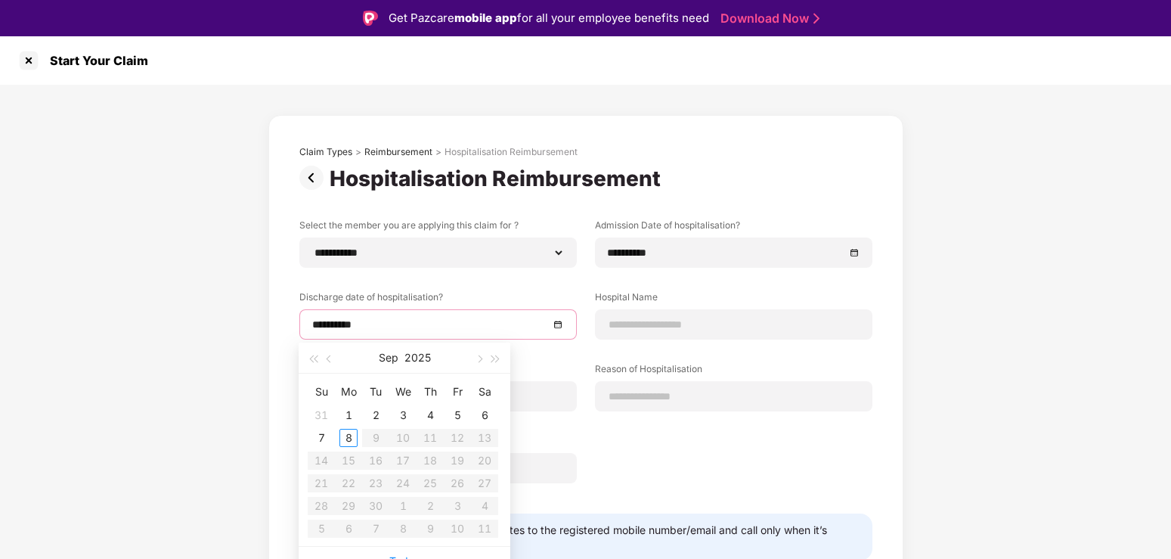
type input "**********"
click at [331, 355] on button "button" at bounding box center [329, 357] width 17 height 30
type input "**********"
click at [461, 486] on div "22" at bounding box center [457, 483] width 18 height 18
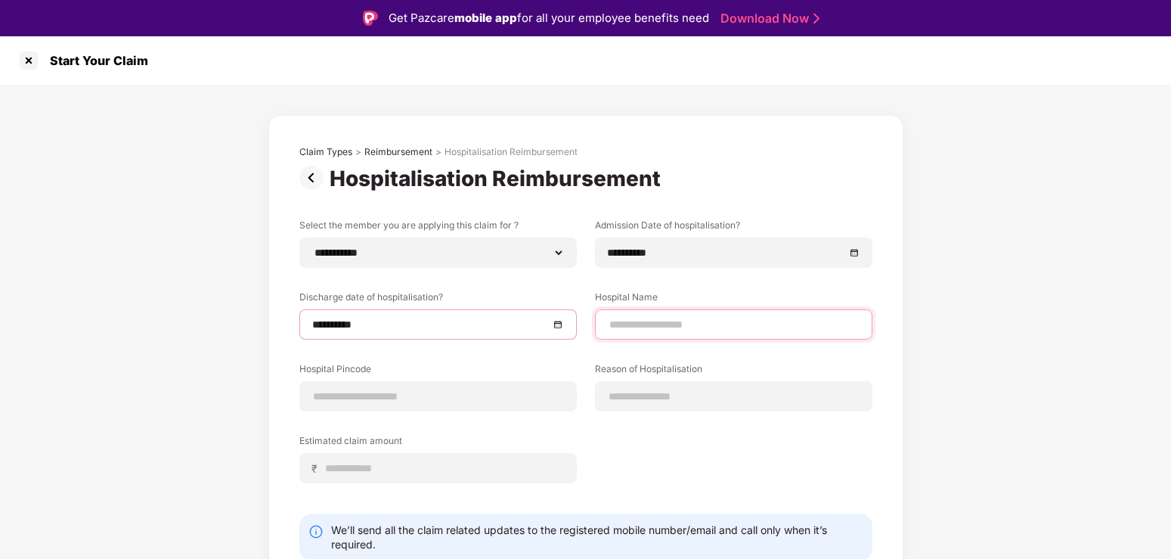
click at [682, 324] on input at bounding box center [734, 325] width 252 height 16
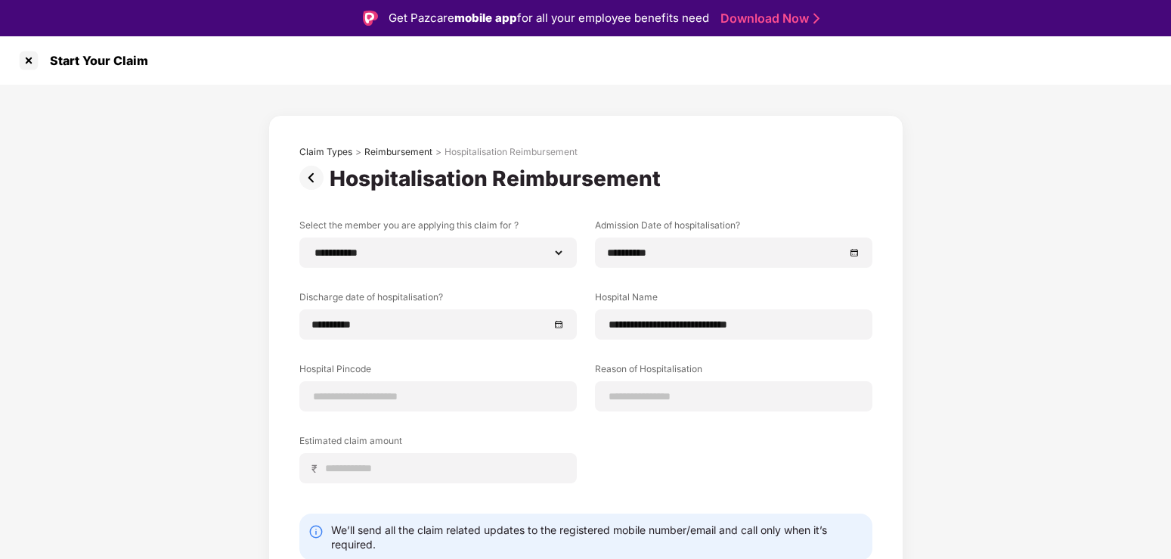
click at [736, 435] on div "**********" at bounding box center [585, 361] width 573 height 287
click at [675, 327] on input "**********" at bounding box center [734, 325] width 252 height 16
type input "**********"
click at [596, 467] on div "**********" at bounding box center [585, 361] width 573 height 287
click at [388, 398] on input at bounding box center [438, 397] width 252 height 16
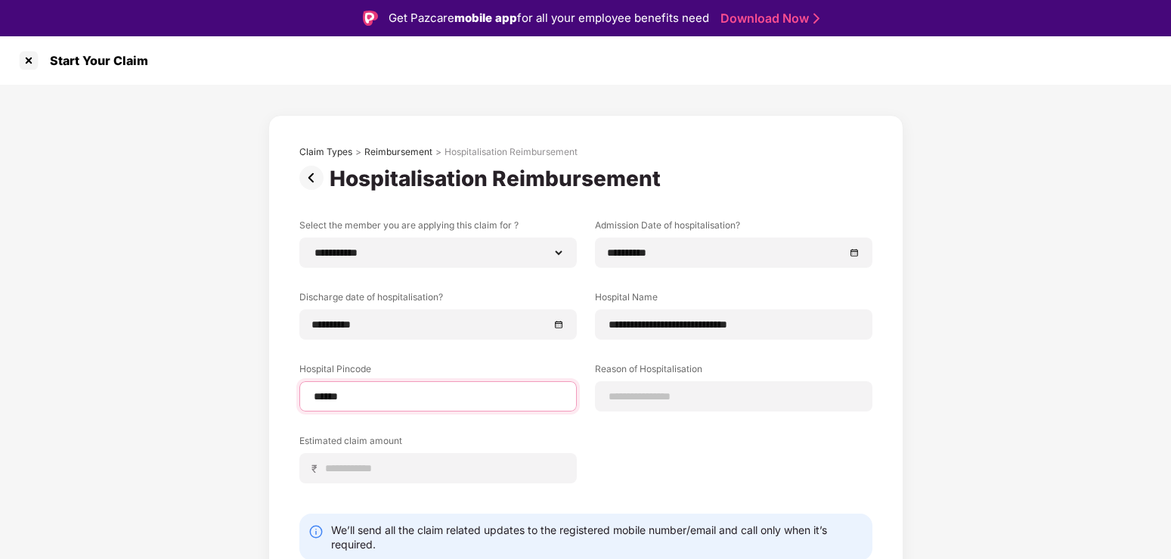
type input "******"
select select "******"
select select "*********"
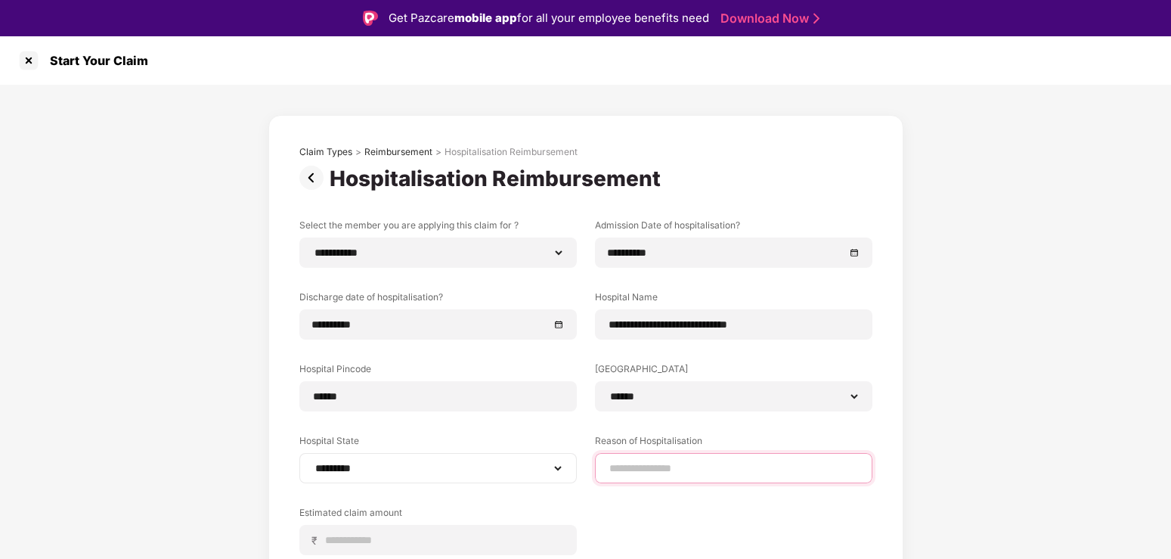
scroll to position [130, 0]
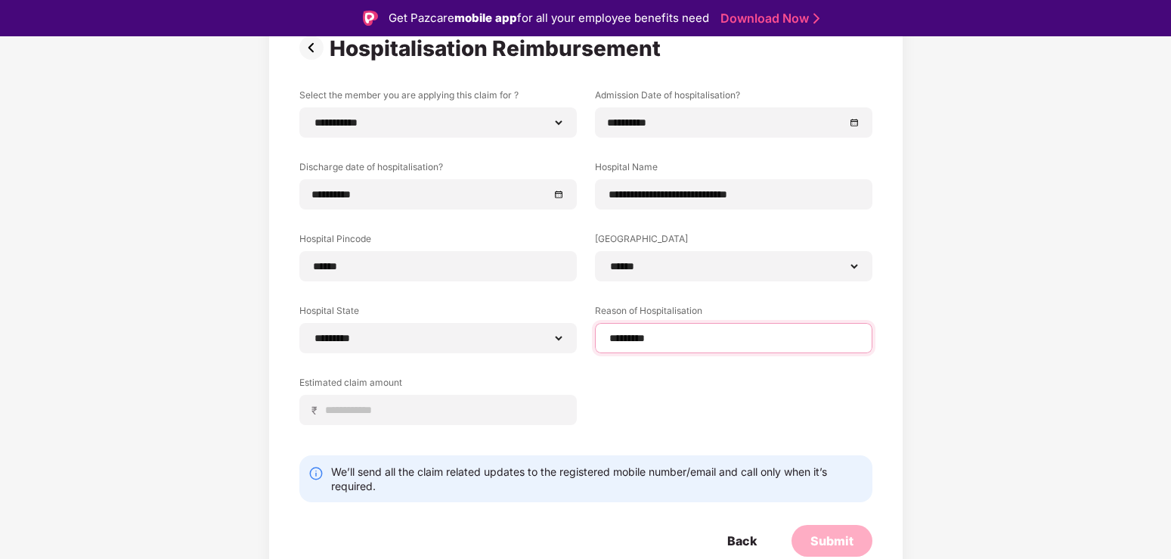
type input "*********"
click at [711, 421] on div "**********" at bounding box center [585, 267] width 573 height 359
click at [393, 410] on input at bounding box center [444, 410] width 240 height 16
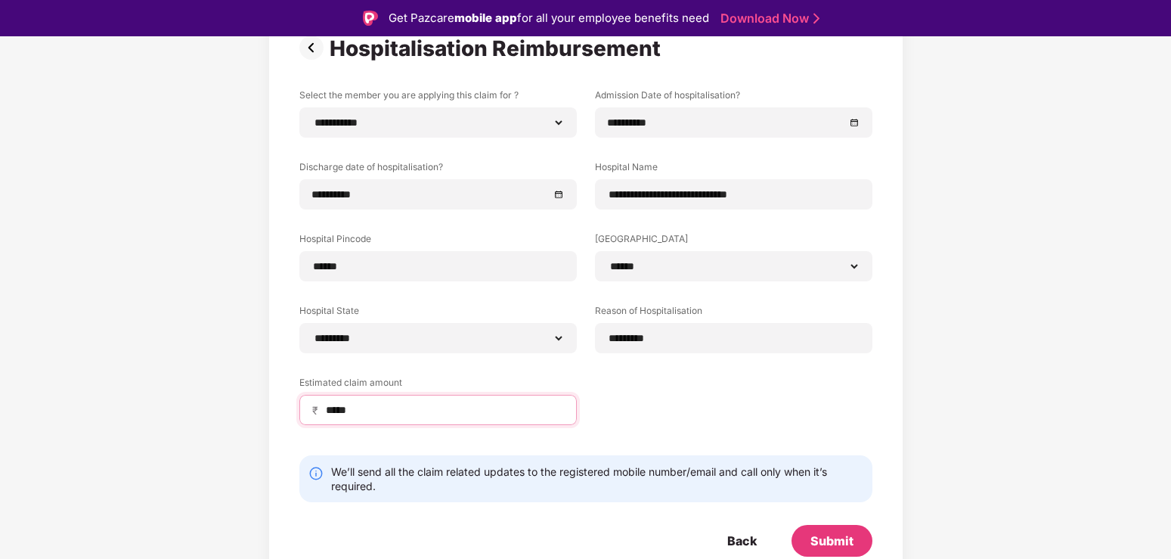
type input "*****"
click at [734, 391] on div "**********" at bounding box center [585, 267] width 573 height 359
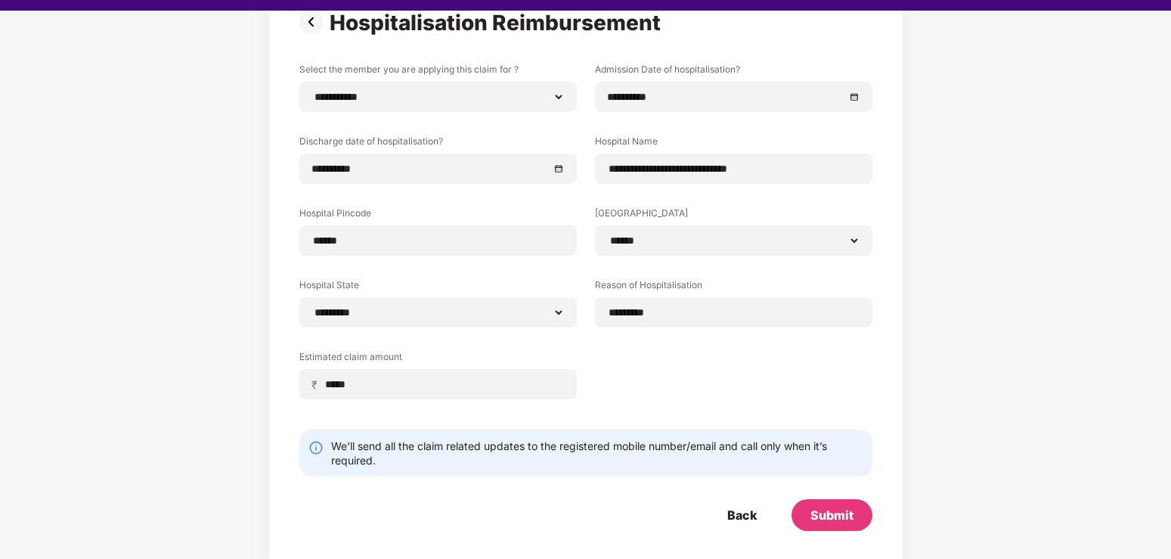
scroll to position [36, 0]
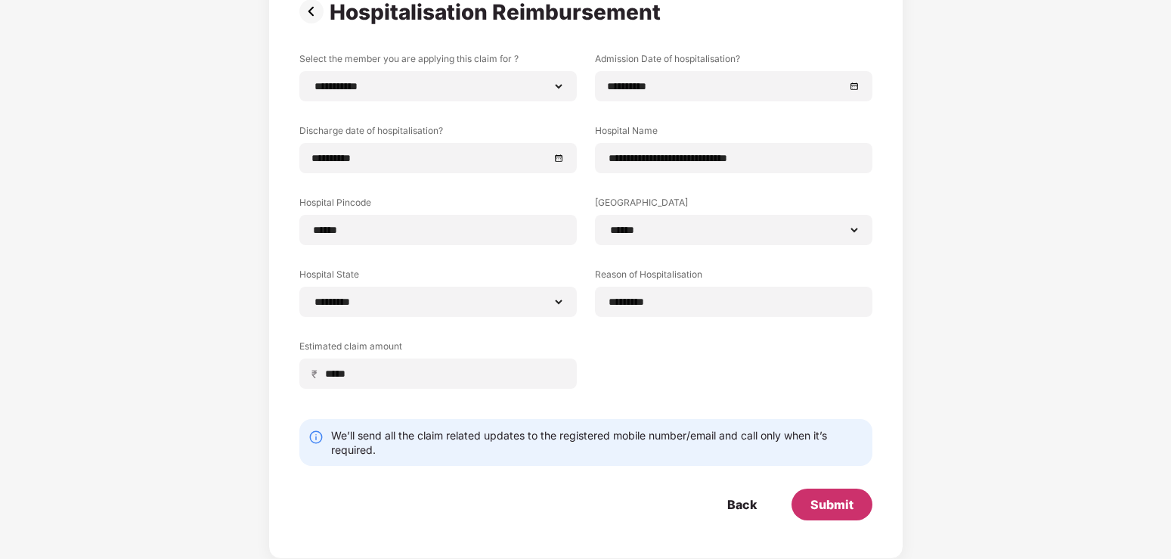
click at [837, 509] on div "Submit" at bounding box center [831, 504] width 43 height 17
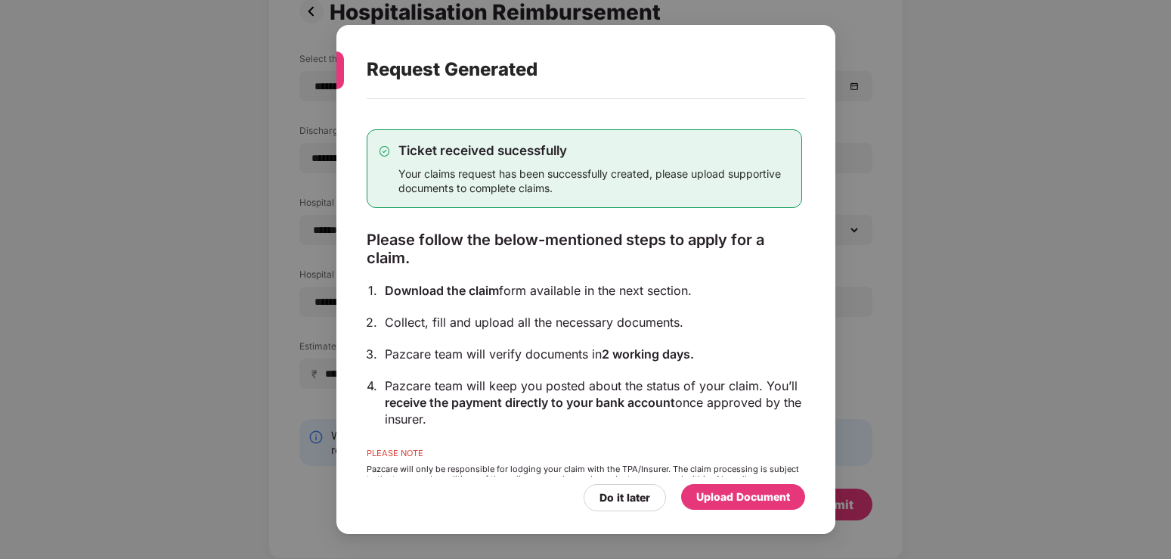
click at [753, 503] on div "Upload Document" at bounding box center [743, 496] width 94 height 17
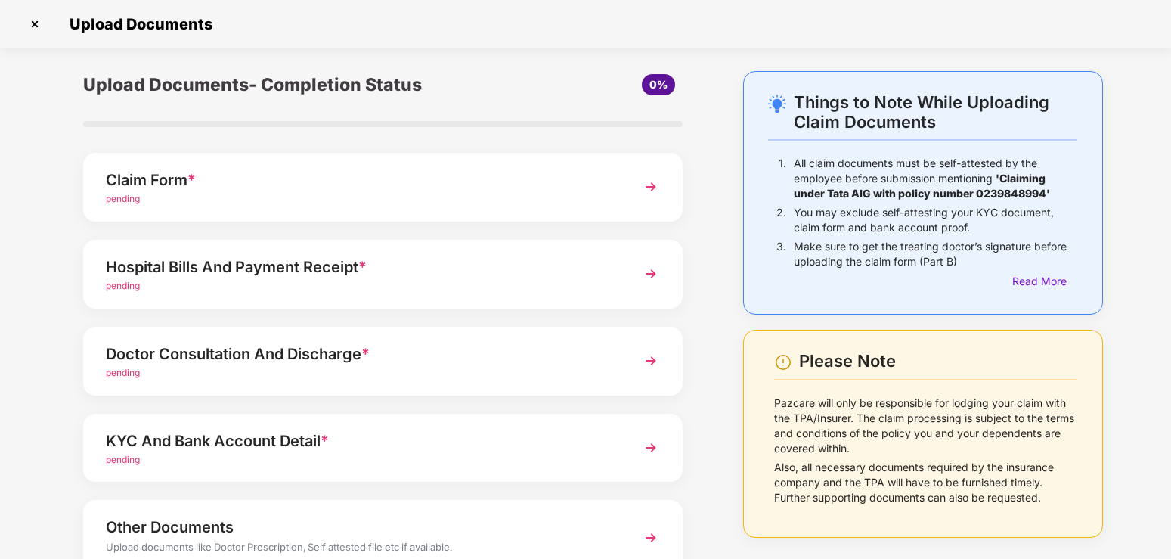
click at [654, 183] on img at bounding box center [650, 186] width 27 height 27
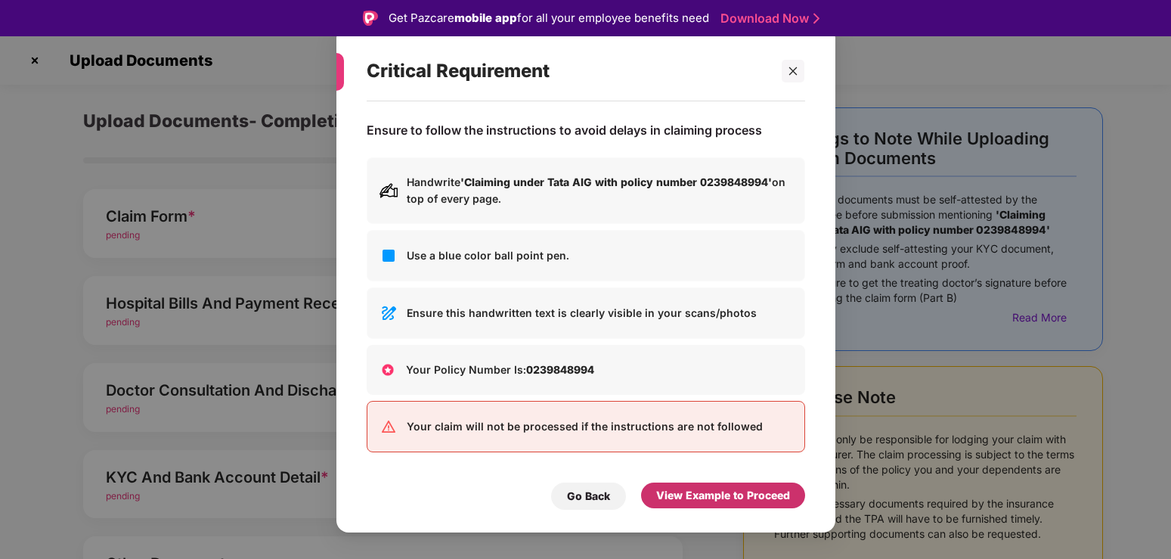
click at [720, 498] on div "View Example to Proceed" at bounding box center [723, 495] width 134 height 17
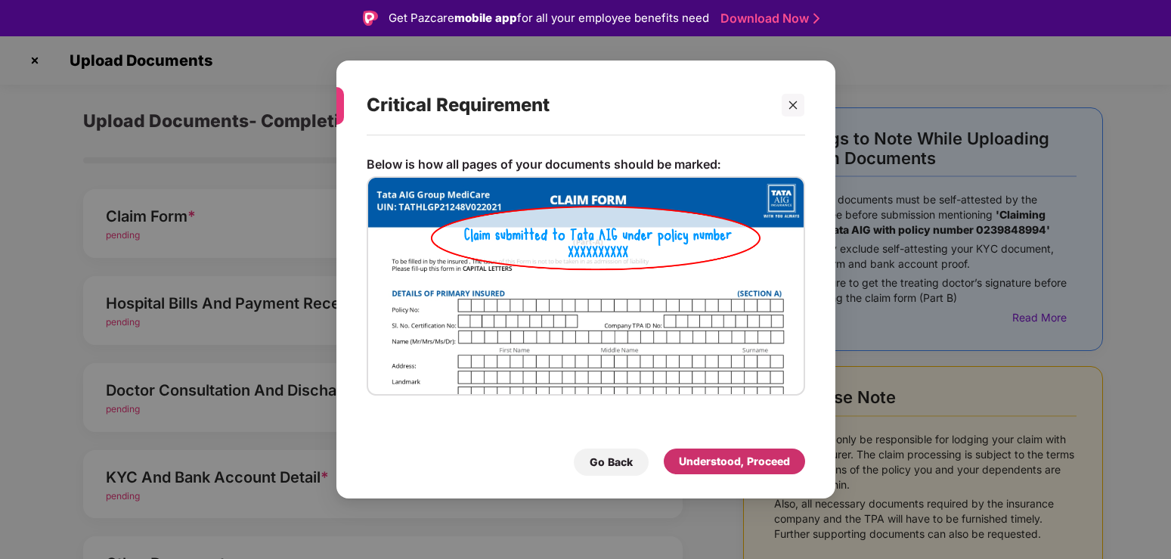
click at [732, 462] on div "Understood, Proceed" at bounding box center [734, 461] width 111 height 17
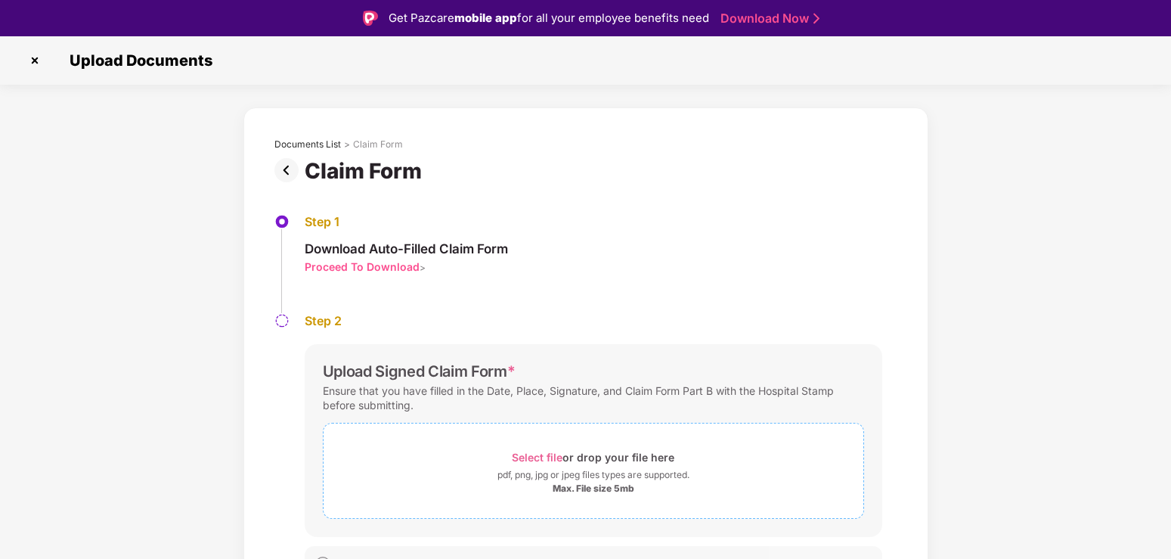
scroll to position [26, 0]
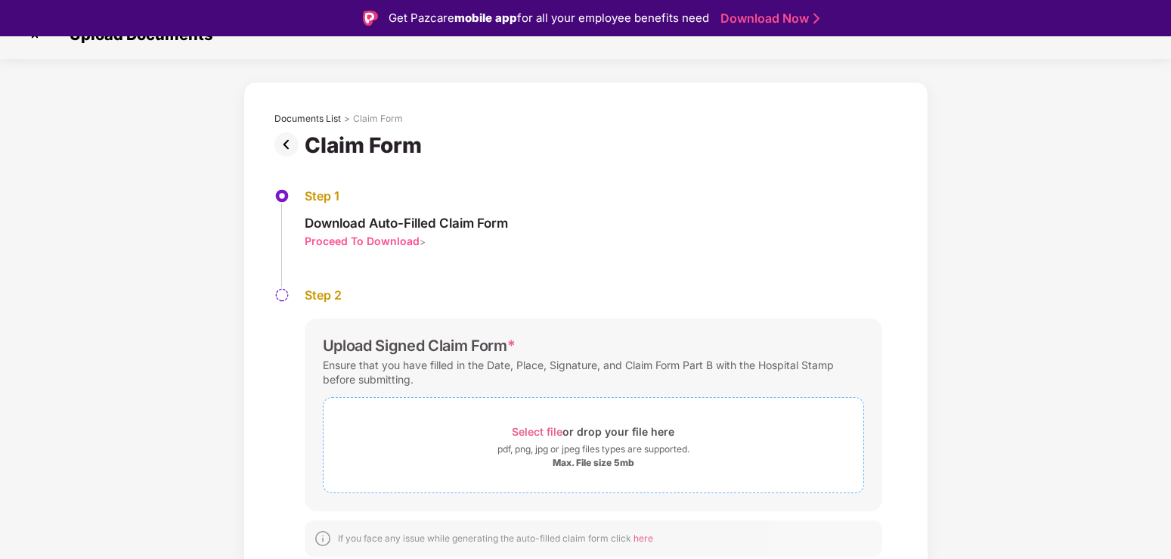
click at [546, 436] on span "Select file" at bounding box center [537, 431] width 51 height 13
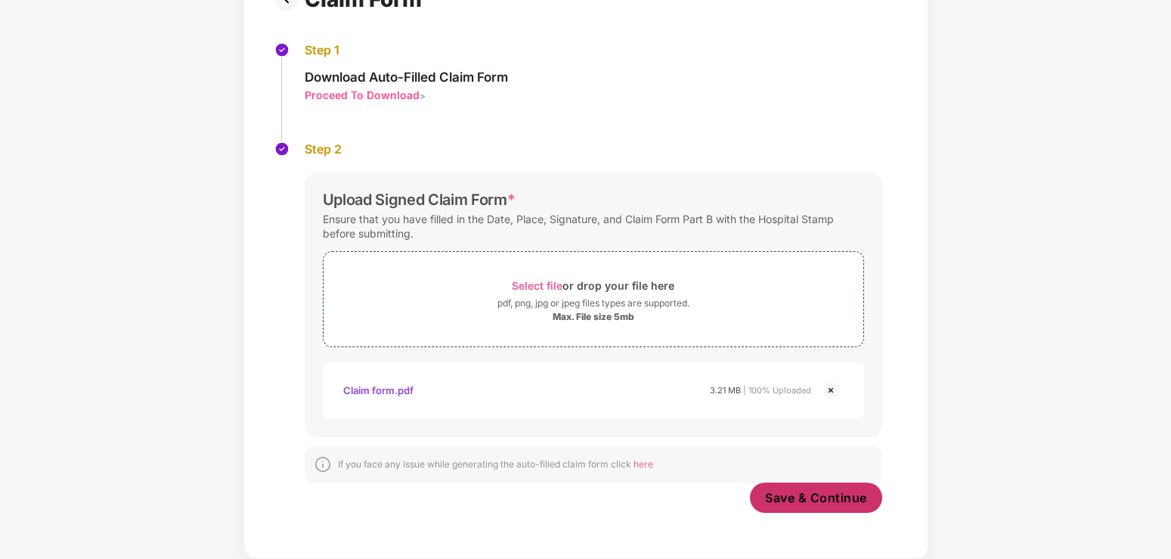
scroll to position [135, 0]
click at [834, 500] on span "Save & Continue" at bounding box center [816, 497] width 102 height 17
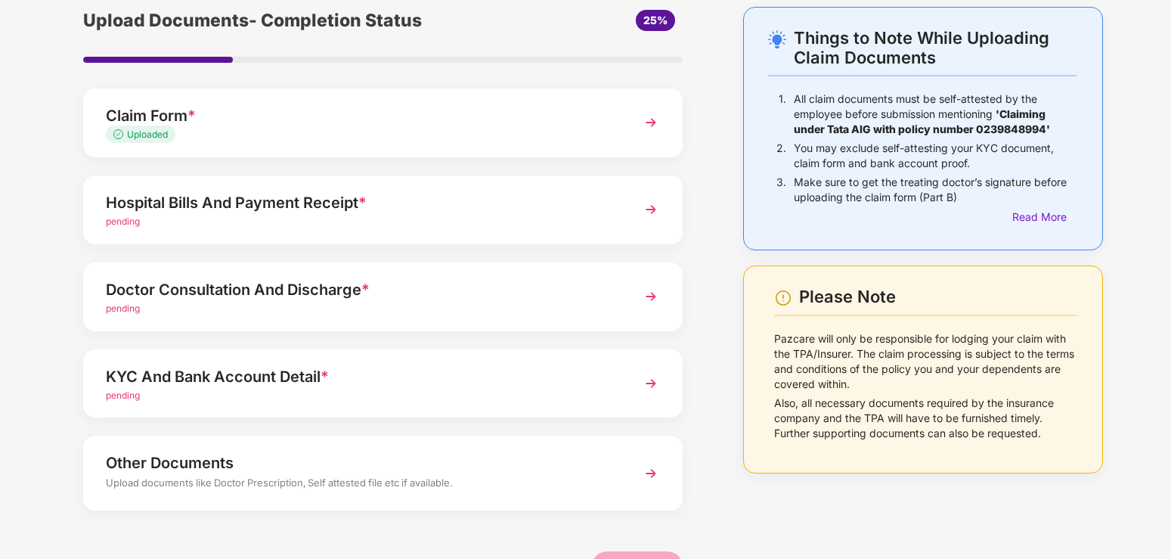
scroll to position [110, 0]
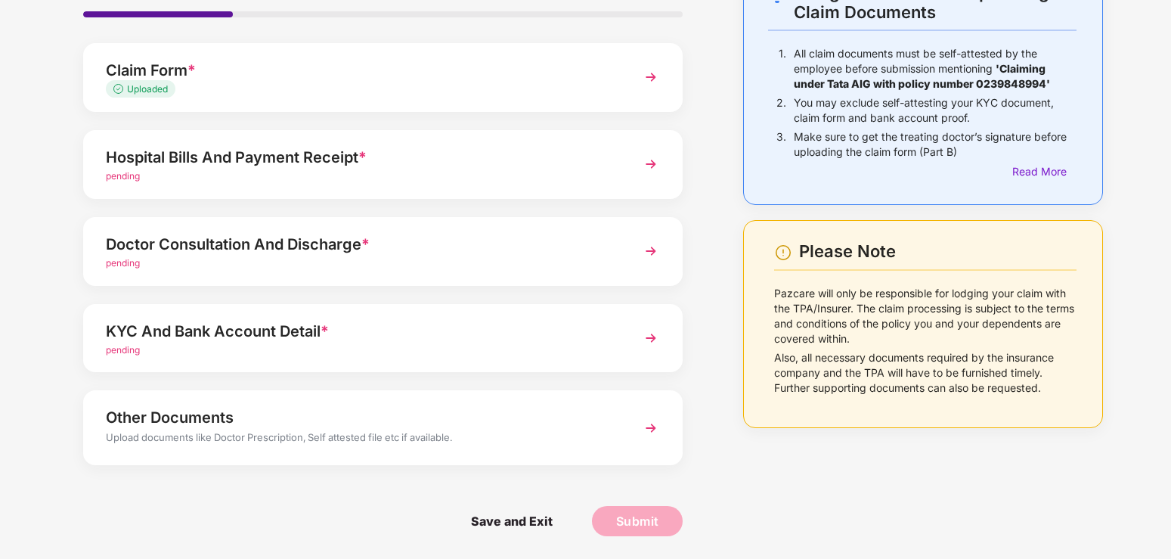
click at [652, 163] on img at bounding box center [650, 163] width 27 height 27
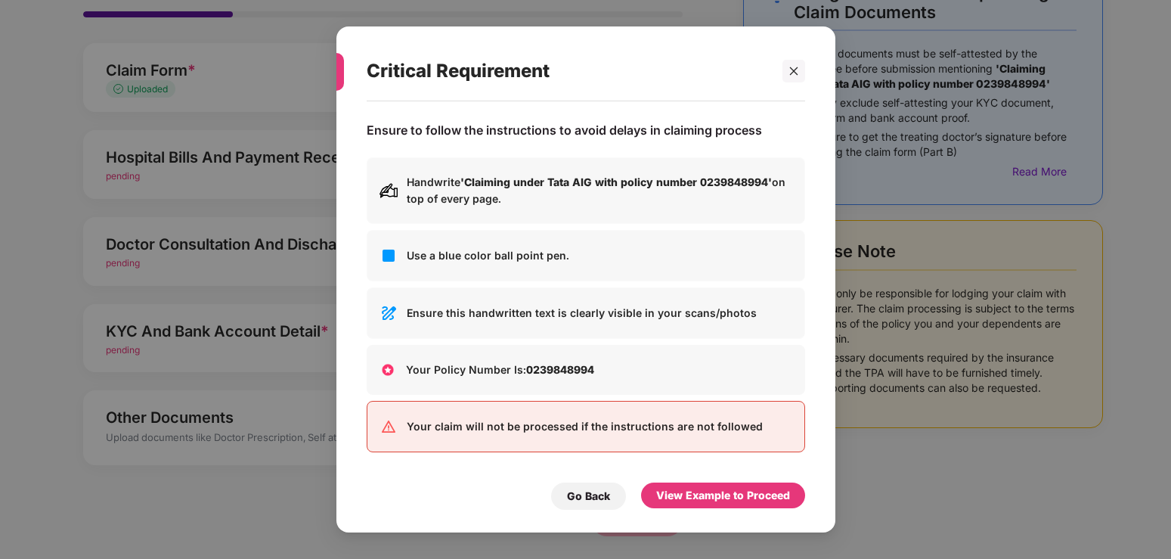
scroll to position [0, 0]
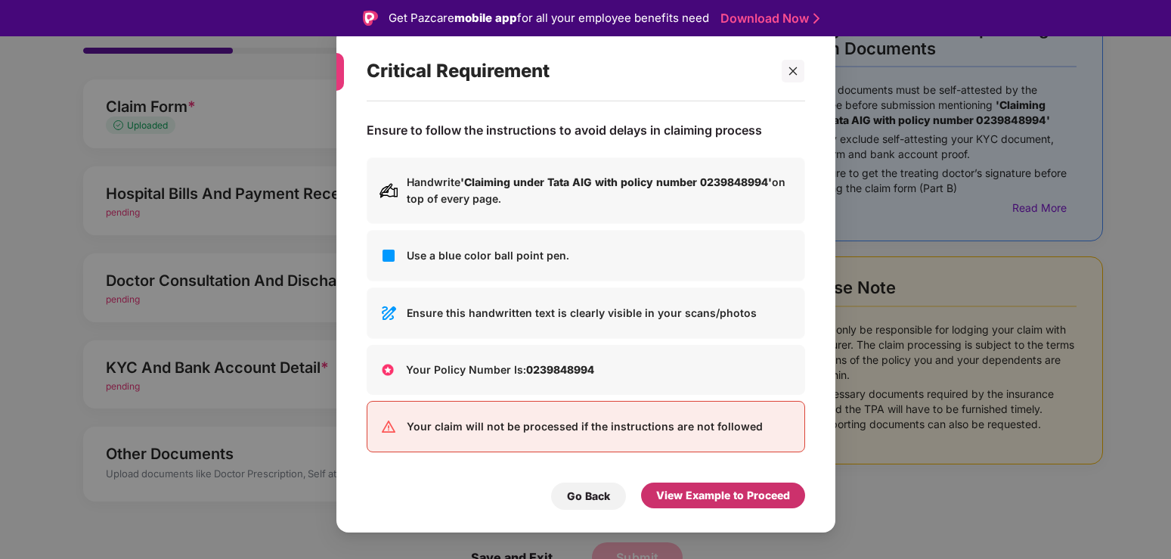
click at [711, 502] on div "View Example to Proceed" at bounding box center [723, 495] width 134 height 17
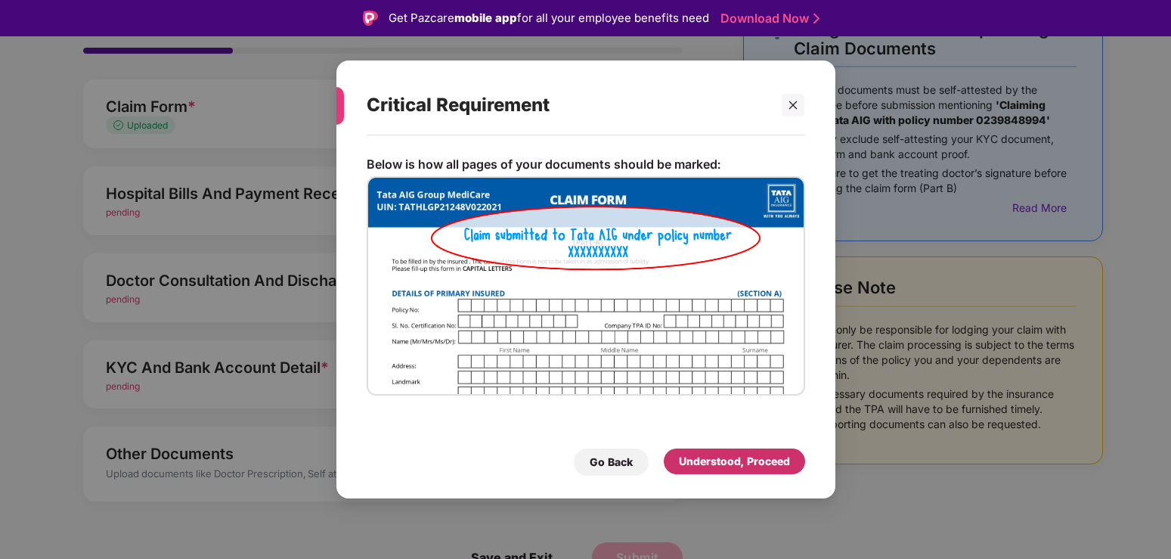
click at [727, 467] on div "Understood, Proceed" at bounding box center [734, 461] width 111 height 17
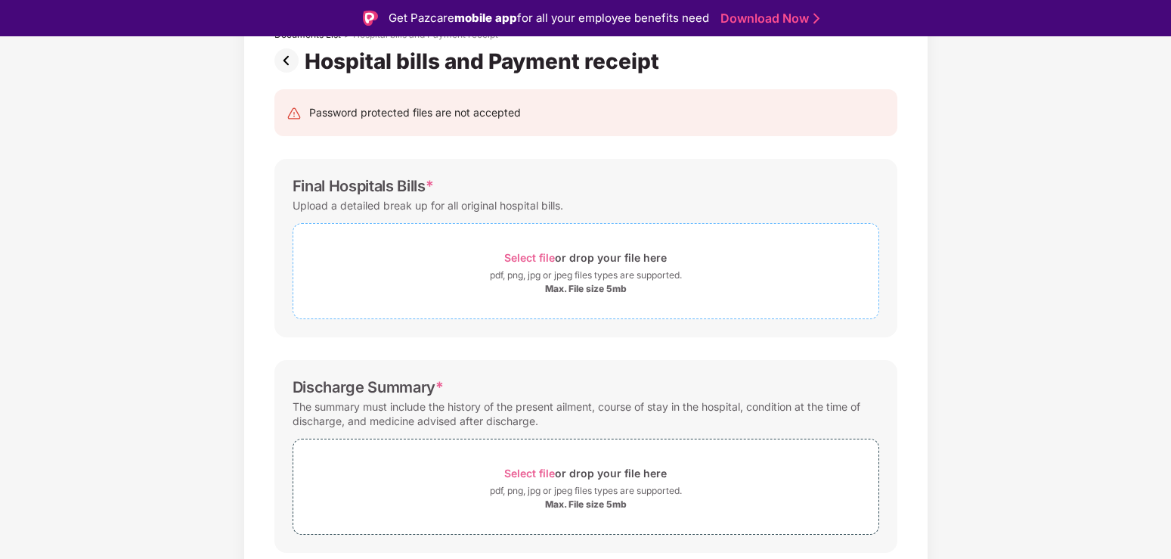
click at [543, 275] on div "pdf, png, jpg or jpeg files types are supported." at bounding box center [586, 275] width 192 height 15
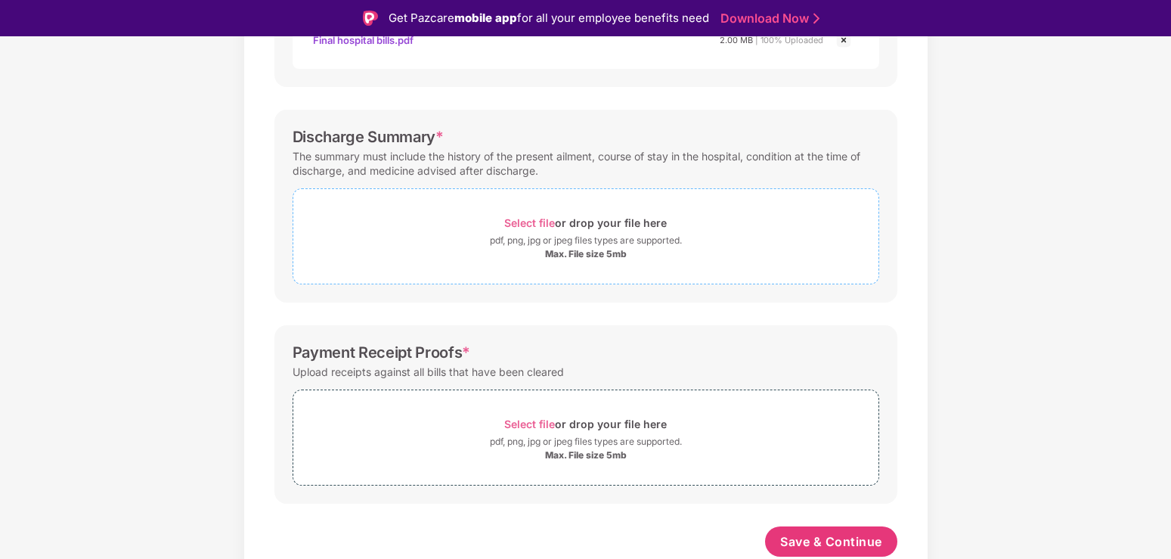
click at [547, 226] on span "Select file" at bounding box center [529, 222] width 51 height 13
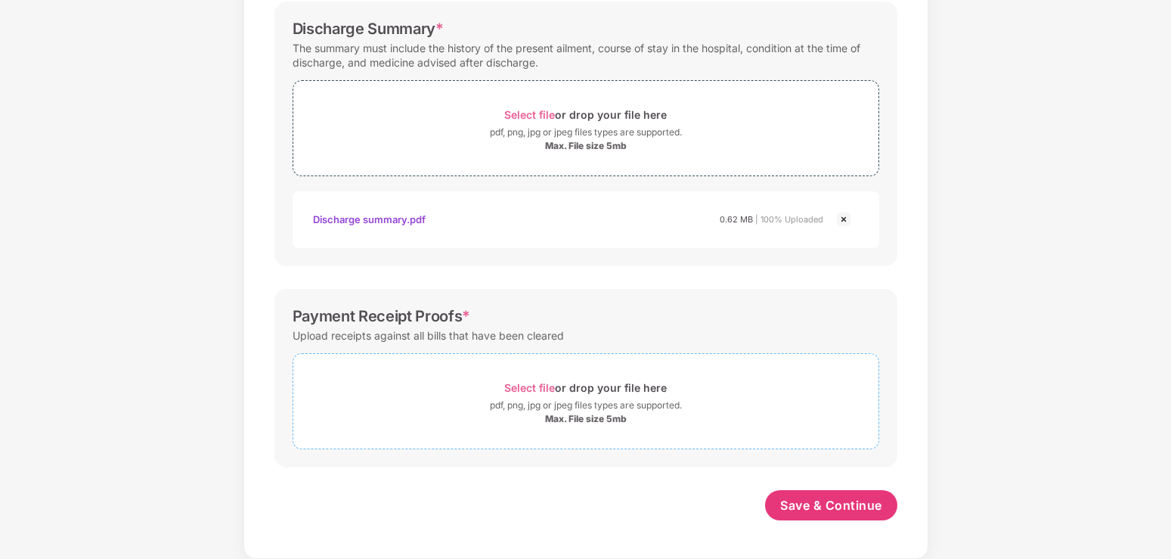
scroll to position [504, 0]
click at [552, 388] on span "Select file" at bounding box center [529, 387] width 51 height 13
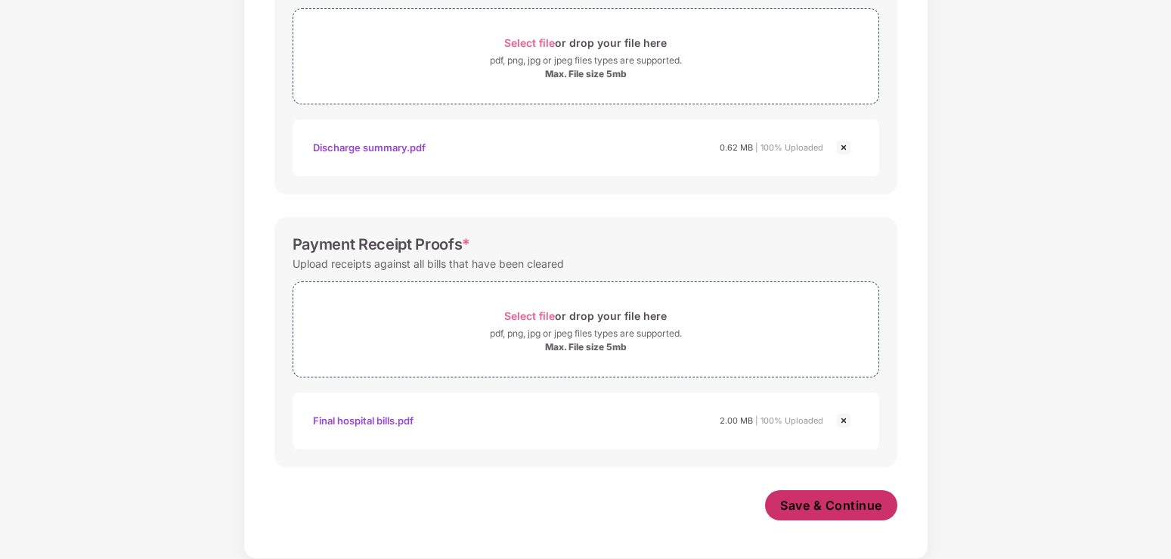
scroll to position [576, 0]
click at [841, 504] on span "Save & Continue" at bounding box center [831, 505] width 102 height 17
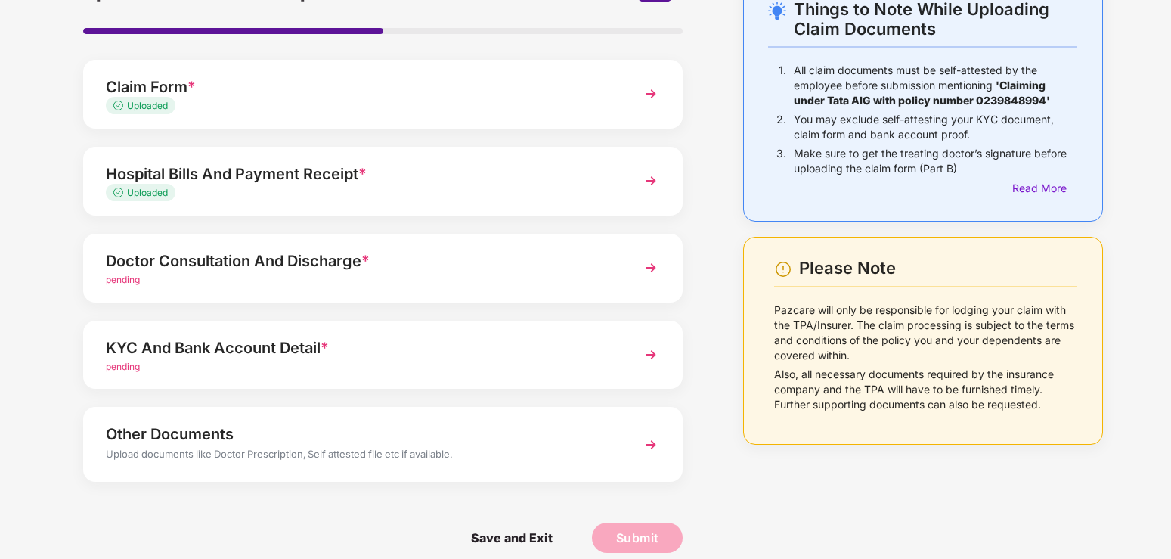
scroll to position [110, 0]
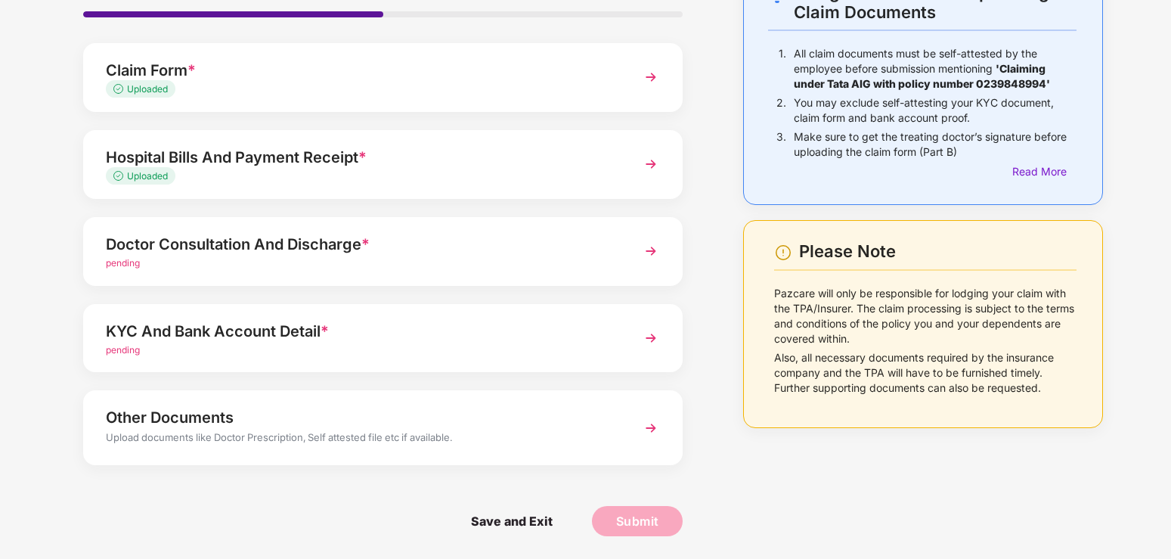
click at [646, 252] on img at bounding box center [650, 250] width 27 height 27
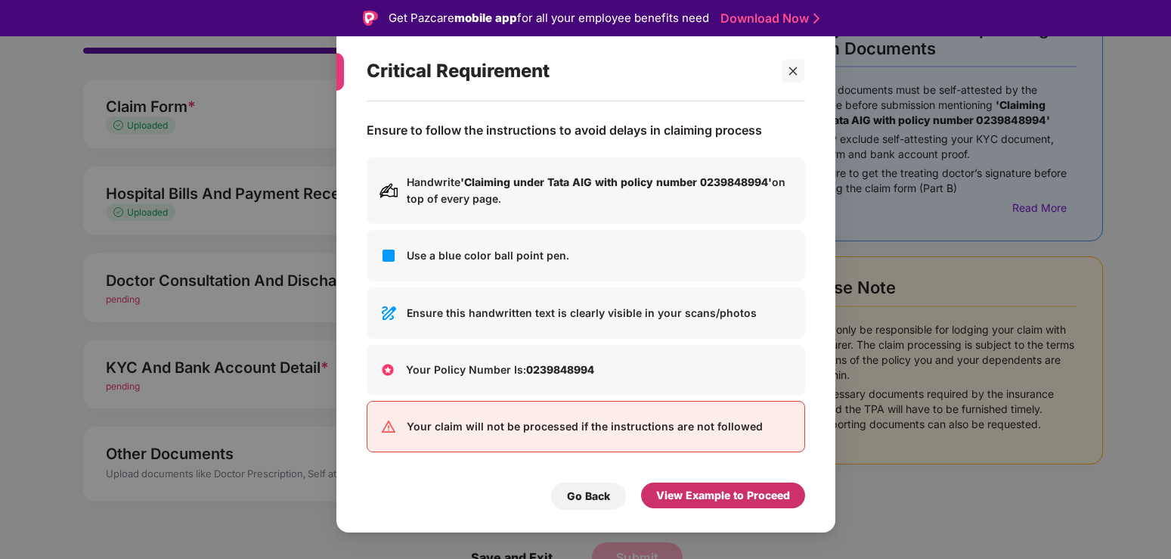
click at [700, 500] on div "View Example to Proceed" at bounding box center [723, 495] width 134 height 17
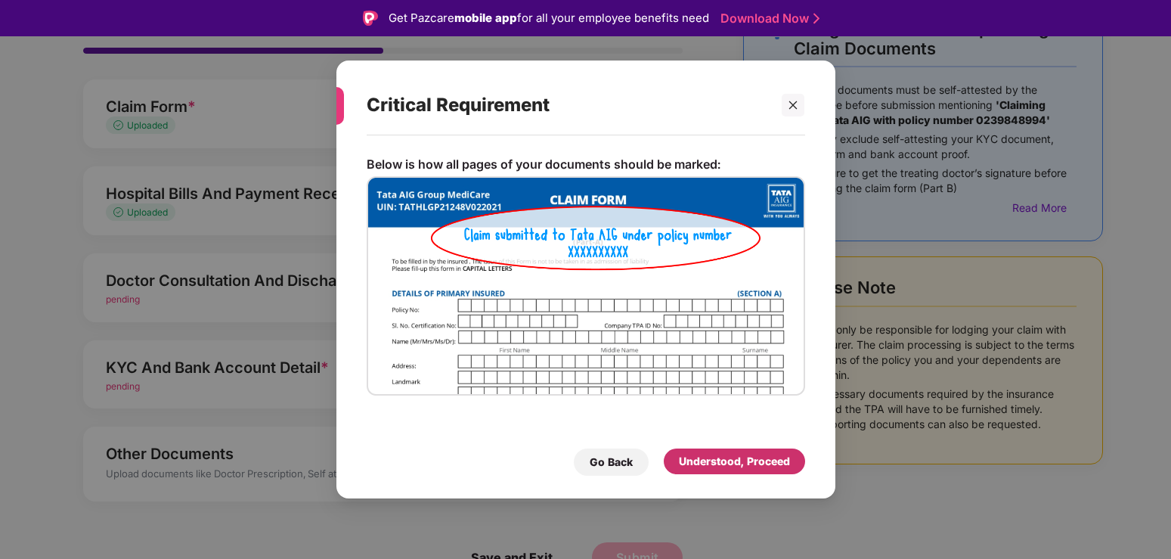
click at [726, 461] on div "Understood, Proceed" at bounding box center [734, 461] width 111 height 17
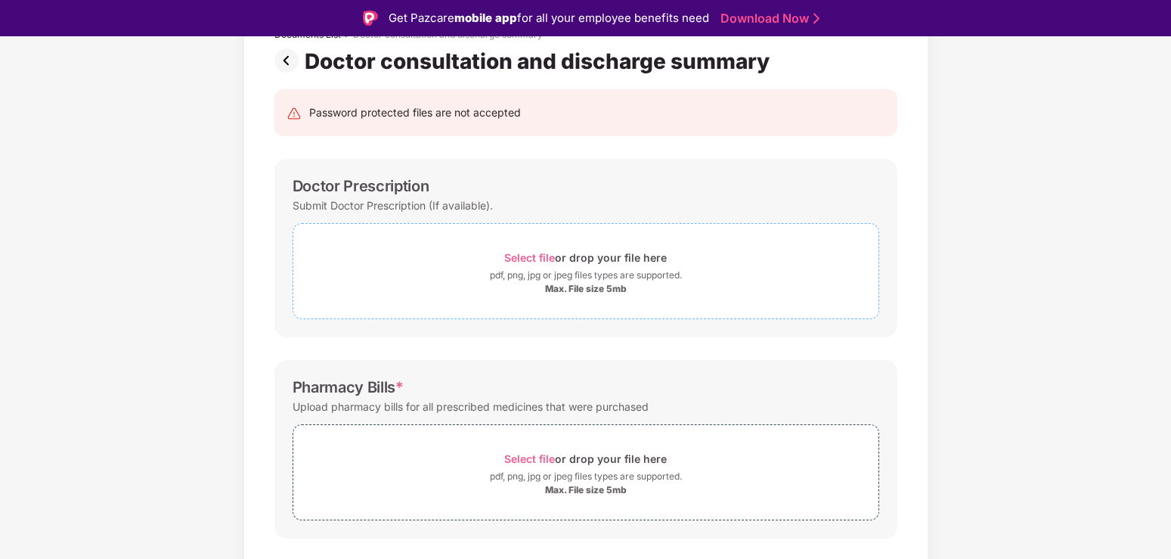
click at [533, 276] on div "pdf, png, jpg or jpeg files types are supported." at bounding box center [586, 275] width 192 height 15
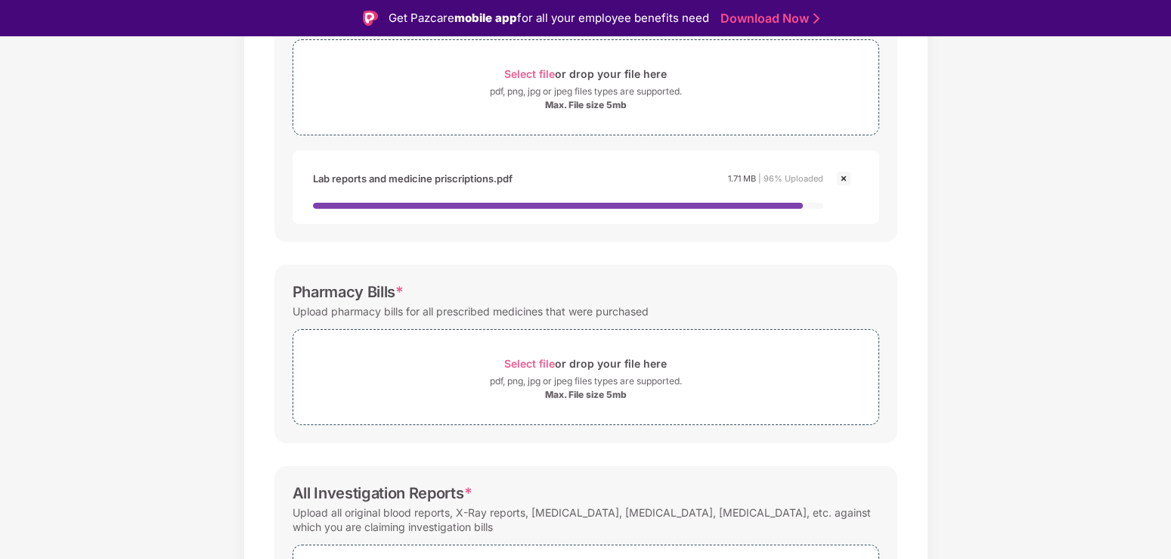
scroll to position [418, 0]
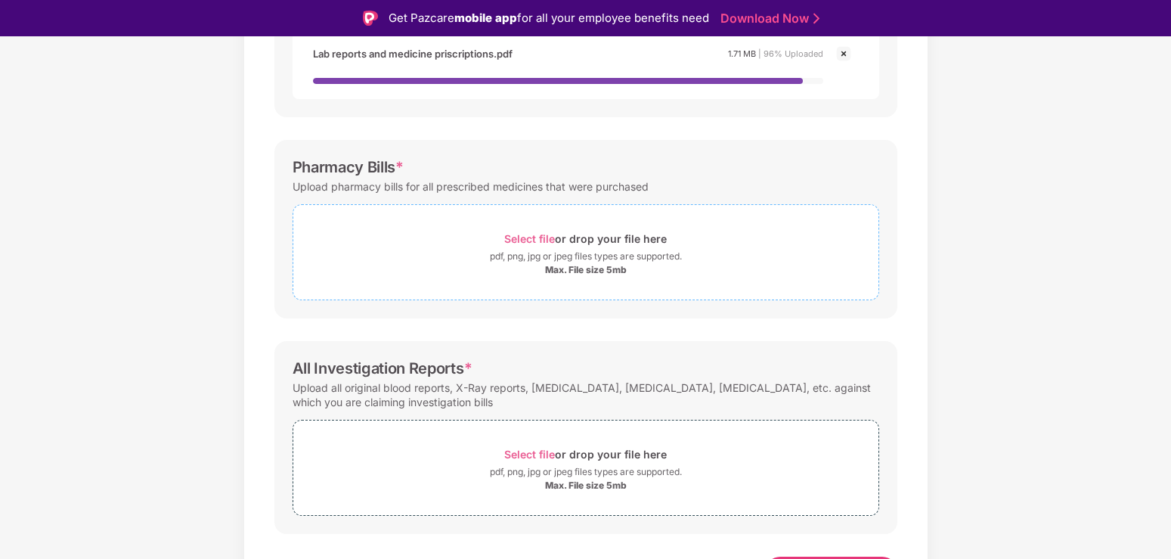
click at [530, 249] on div "pdf, png, jpg or jpeg files types are supported." at bounding box center [586, 256] width 192 height 15
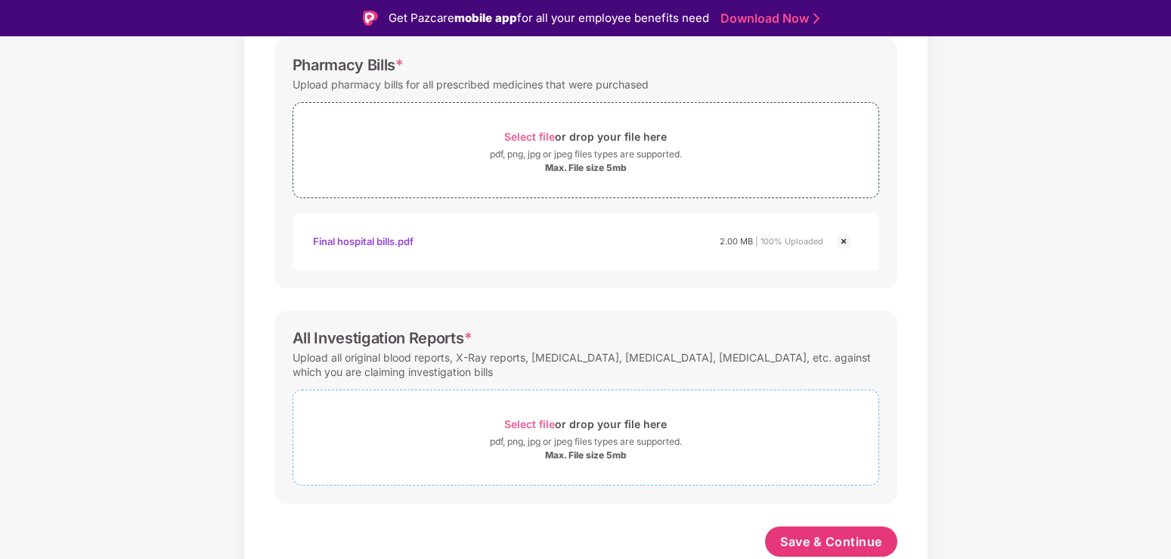
click at [540, 422] on span "Select file" at bounding box center [529, 423] width 51 height 13
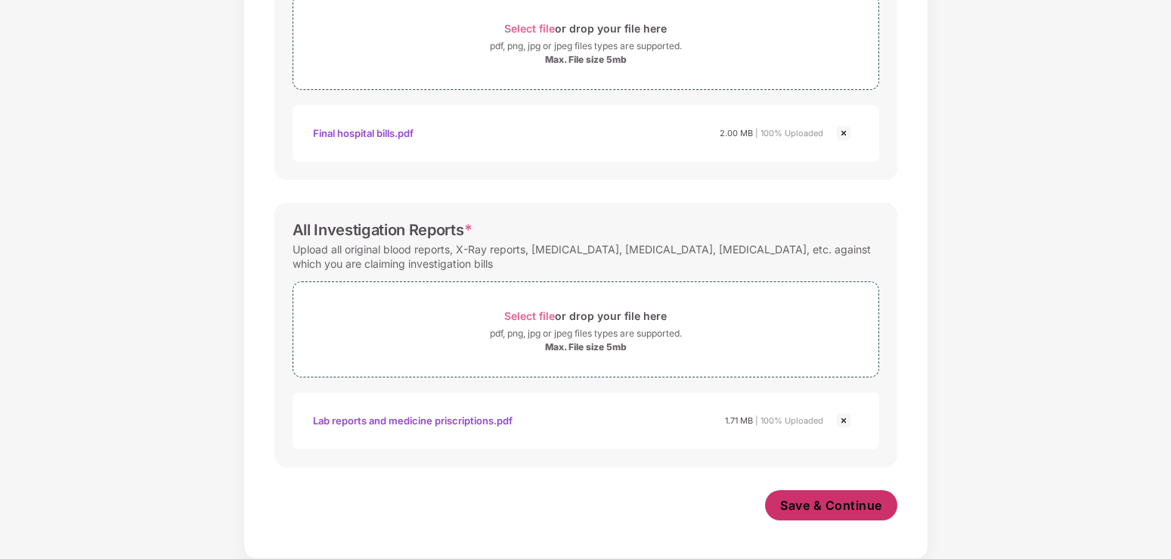
scroll to position [576, 0]
click at [825, 506] on span "Save & Continue" at bounding box center [831, 505] width 102 height 17
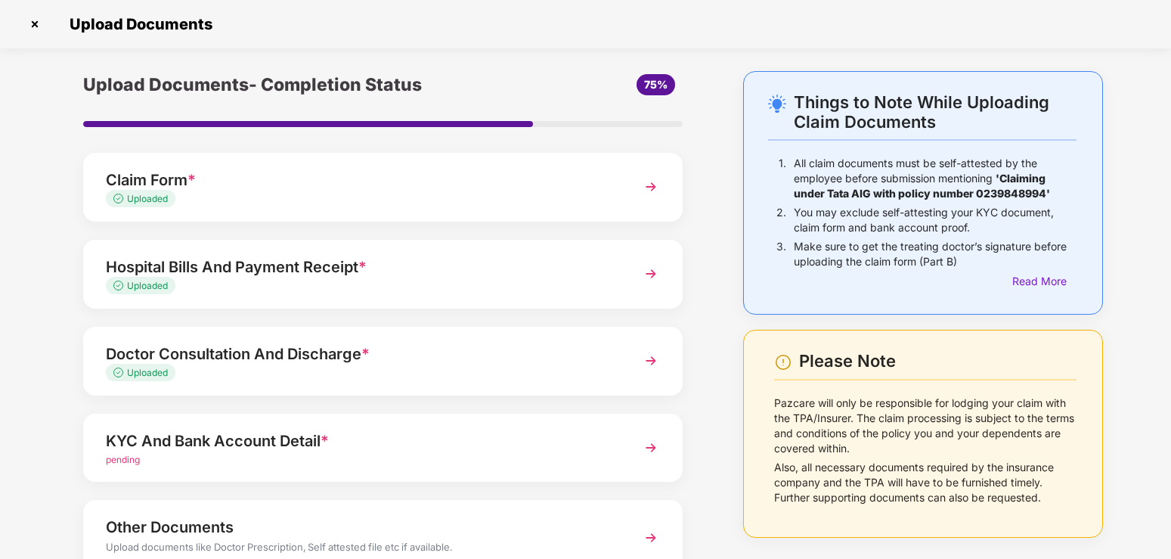
scroll to position [110, 0]
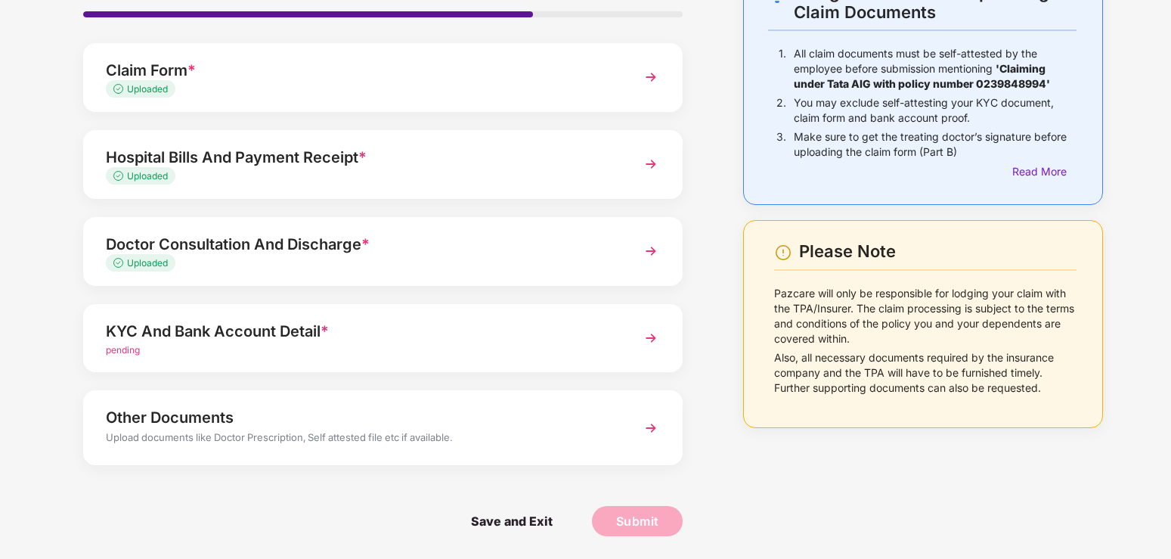
click at [646, 342] on img at bounding box center [650, 337] width 27 height 27
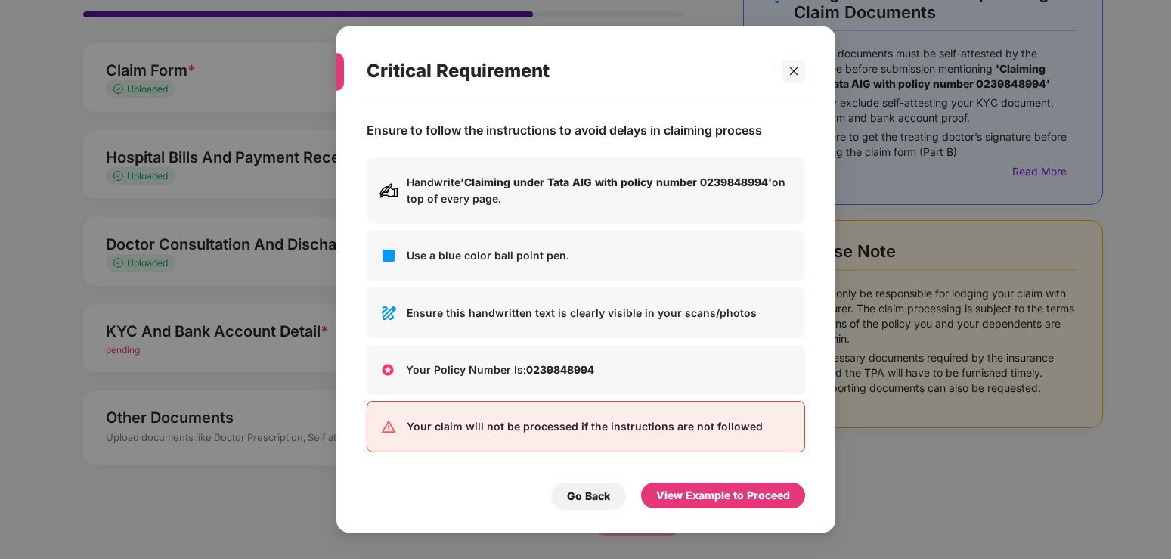
scroll to position [0, 0]
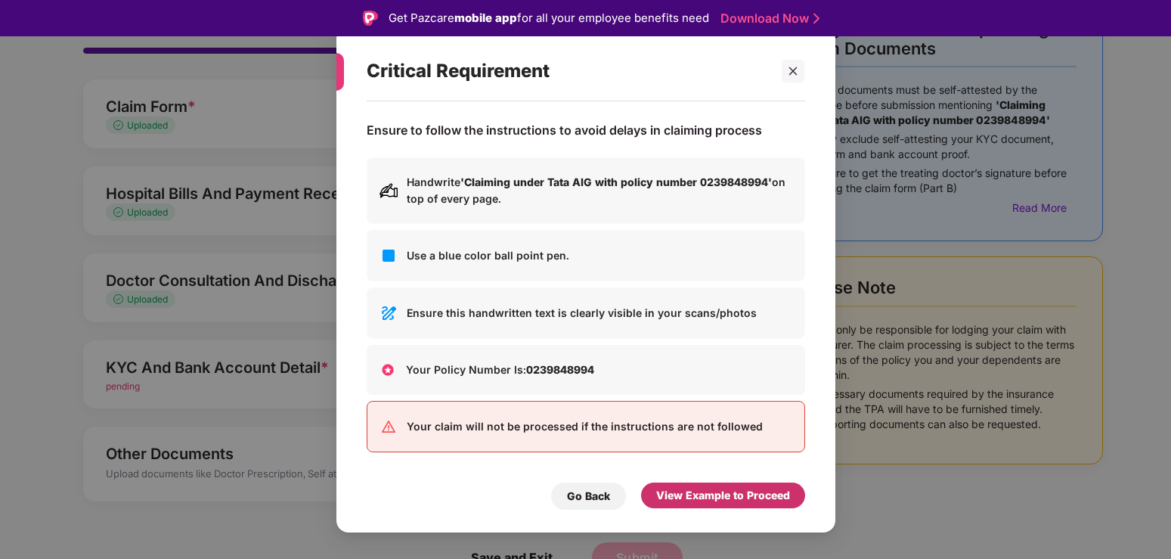
click at [750, 503] on div "View Example to Proceed" at bounding box center [723, 495] width 134 height 17
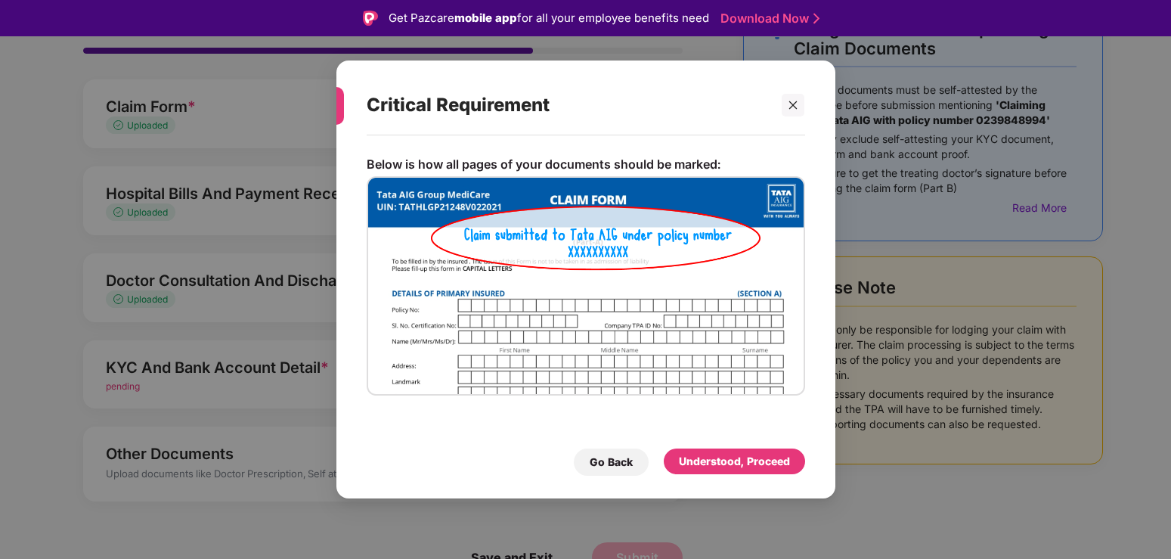
click at [744, 463] on div "Understood, Proceed" at bounding box center [734, 461] width 111 height 17
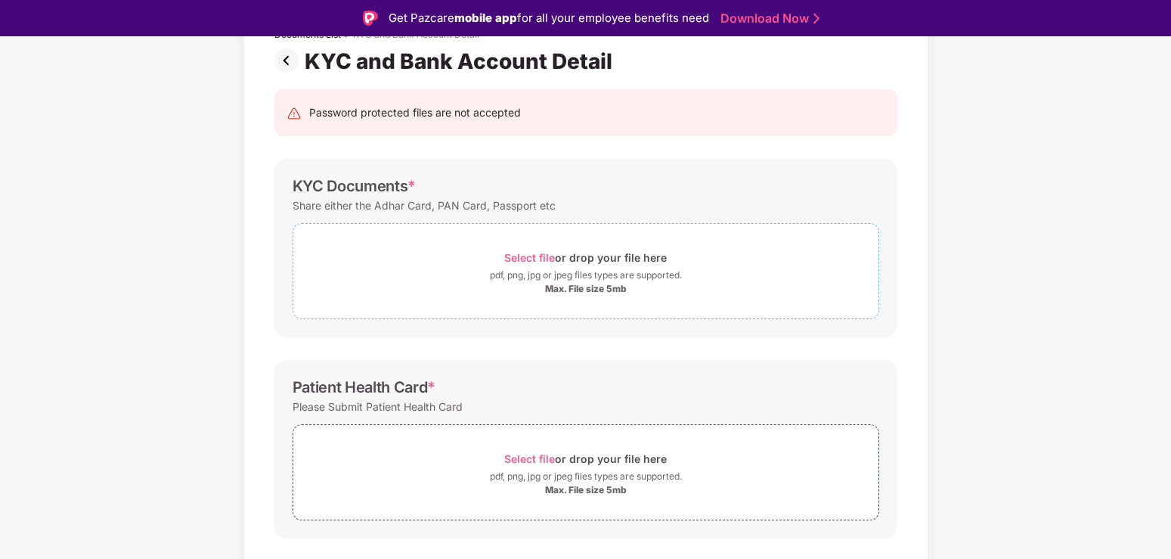
click at [558, 263] on div "Select file or drop your file here" at bounding box center [585, 257] width 163 height 20
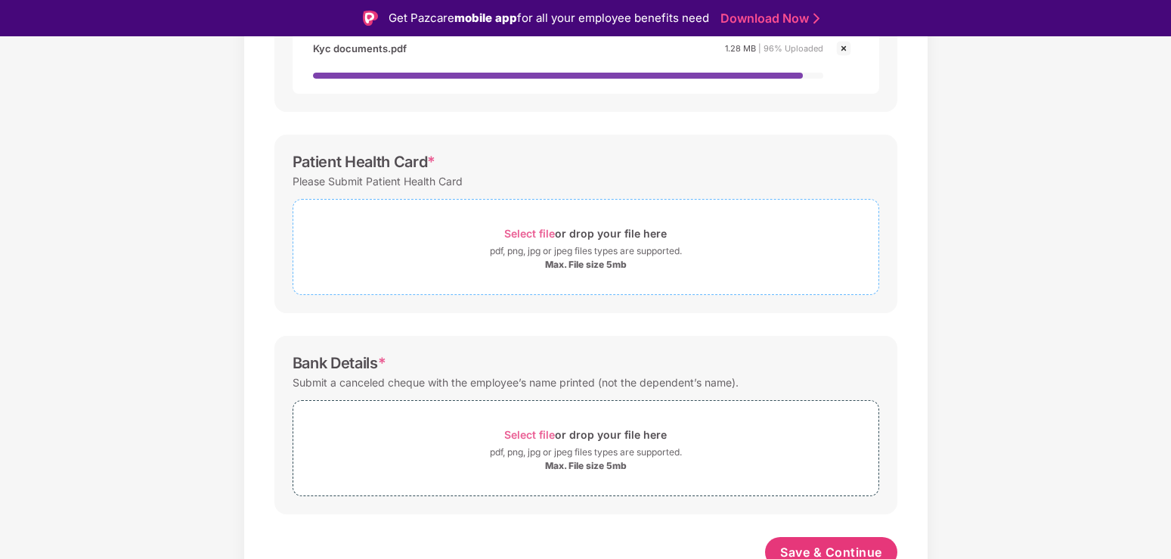
click at [555, 243] on div "pdf, png, jpg or jpeg files types are supported." at bounding box center [586, 250] width 192 height 15
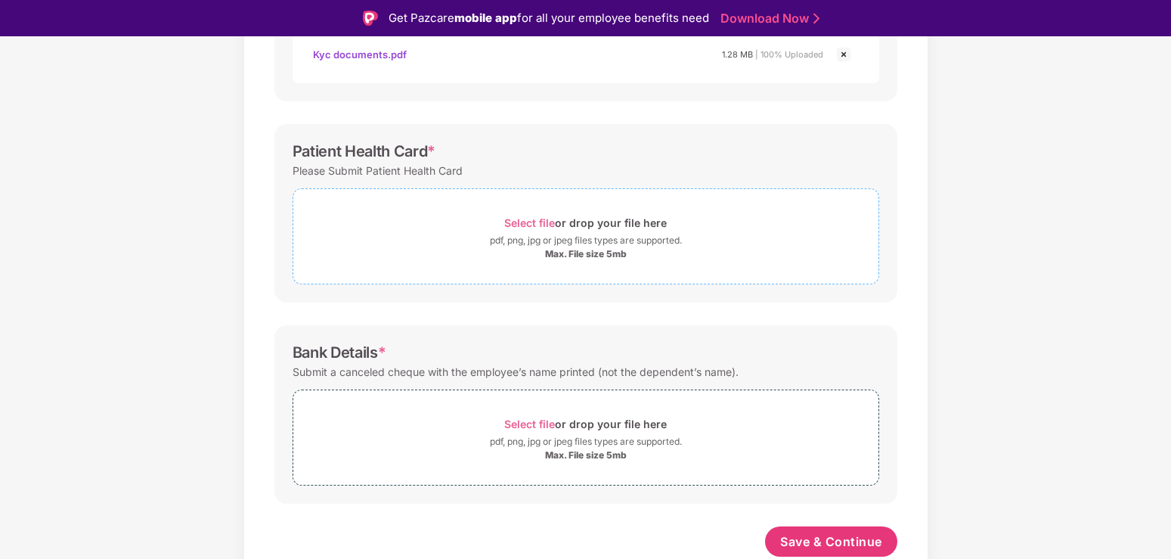
scroll to position [418, 0]
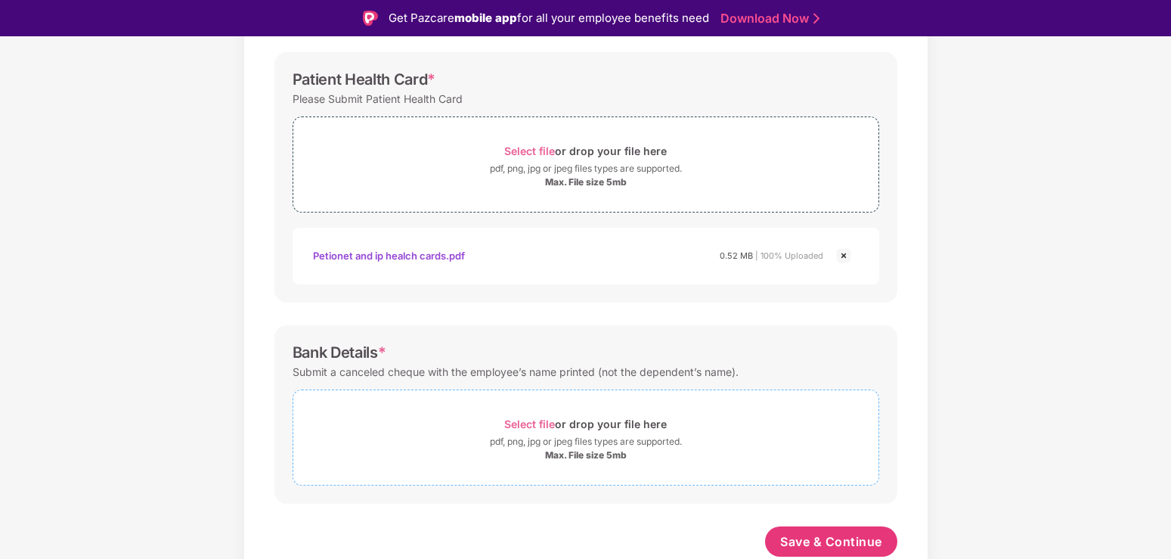
click at [542, 420] on span "Select file" at bounding box center [529, 423] width 51 height 13
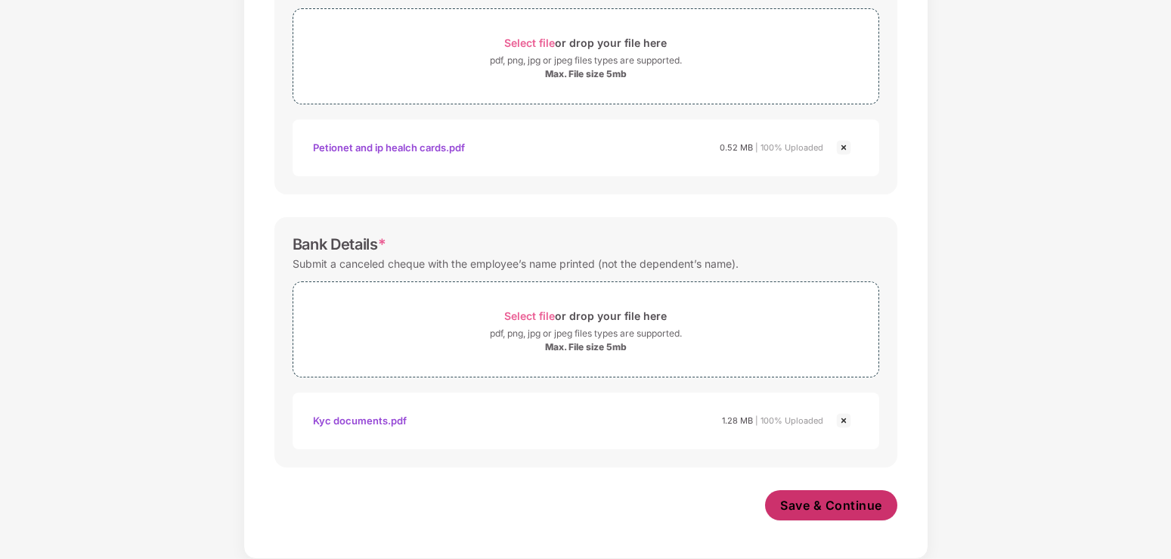
scroll to position [562, 0]
click at [830, 506] on span "Save & Continue" at bounding box center [831, 505] width 102 height 17
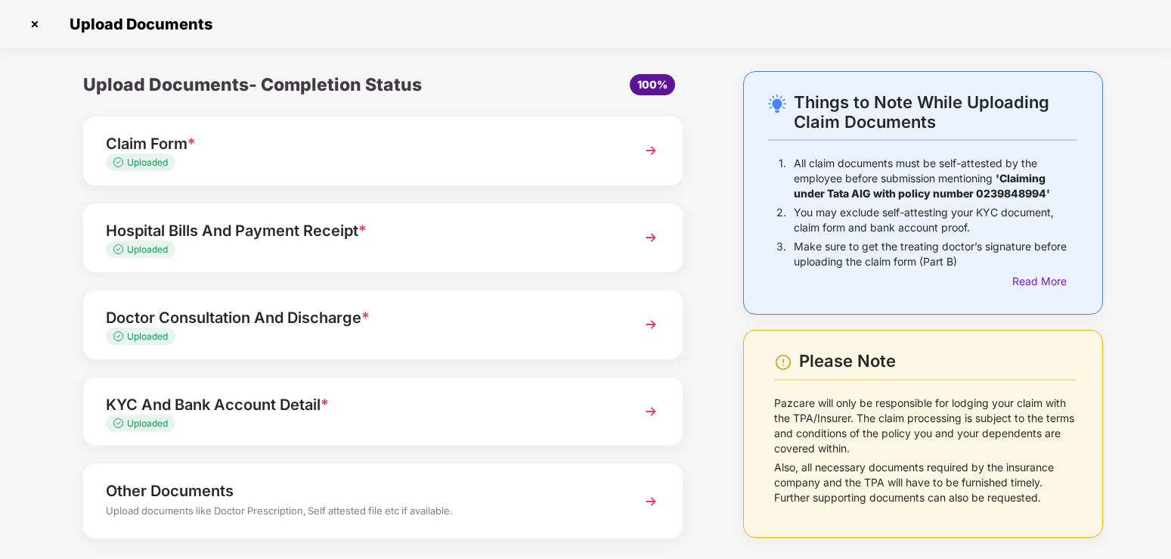
scroll to position [73, 0]
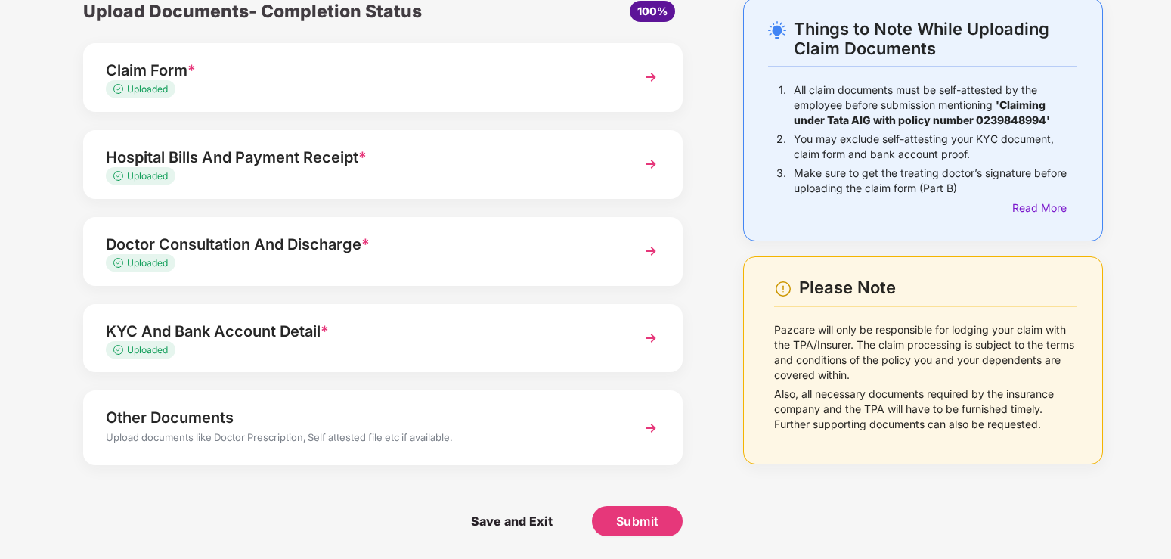
click at [652, 422] on img at bounding box center [650, 427] width 27 height 27
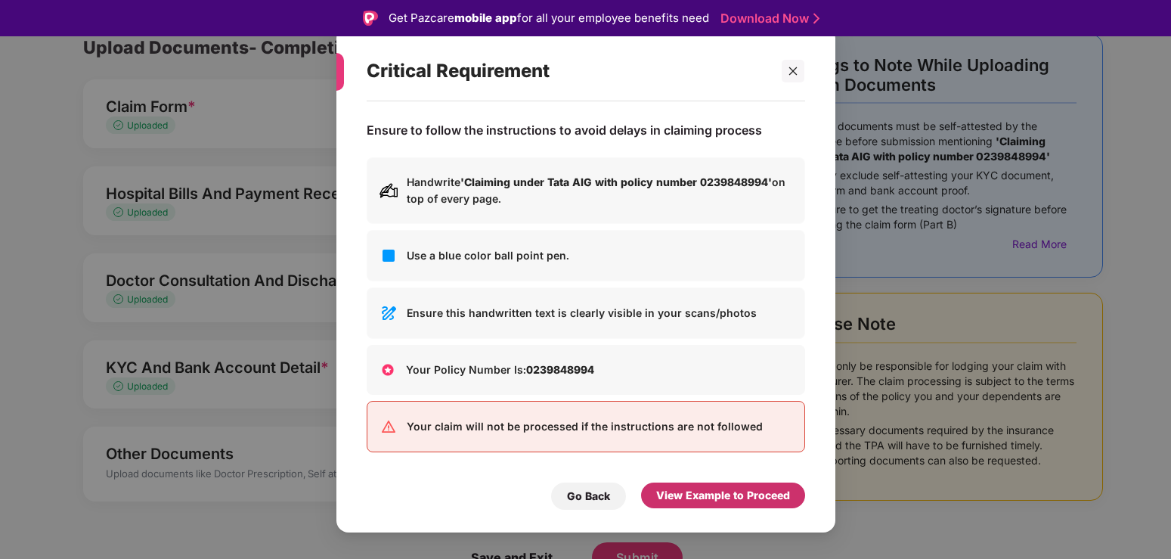
click at [716, 499] on div "View Example to Proceed" at bounding box center [723, 495] width 134 height 17
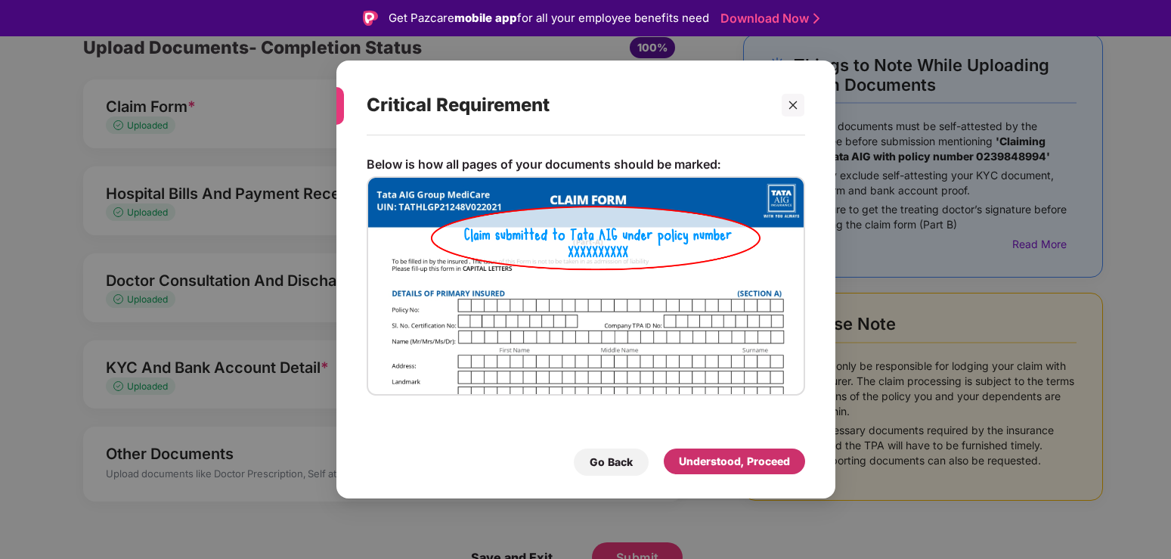
click at [727, 465] on div "Understood, Proceed" at bounding box center [734, 461] width 111 height 17
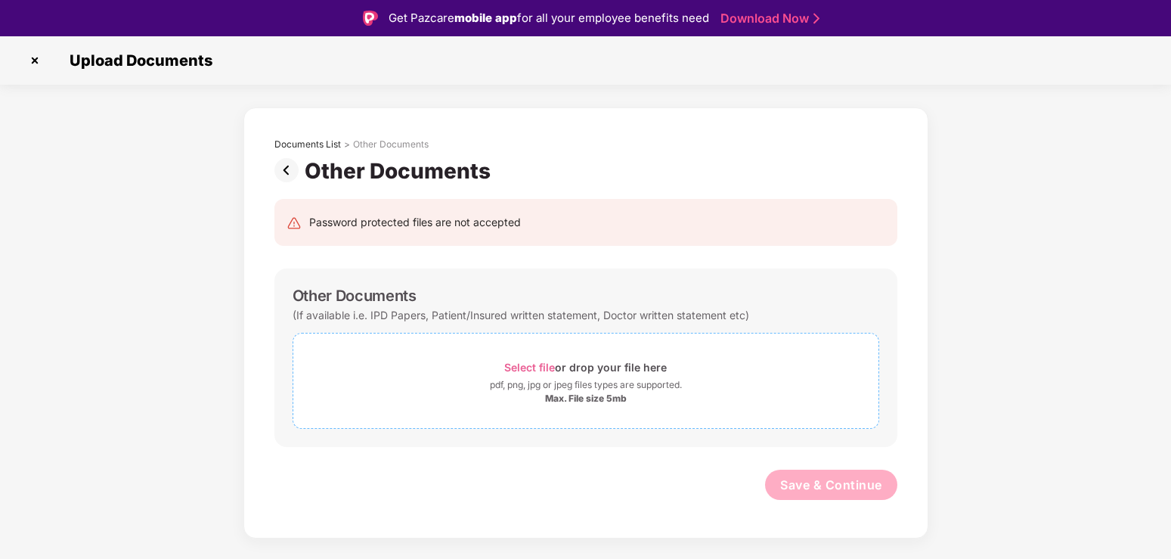
click at [573, 383] on div "pdf, png, jpg or jpeg files types are supported." at bounding box center [586, 384] width 192 height 15
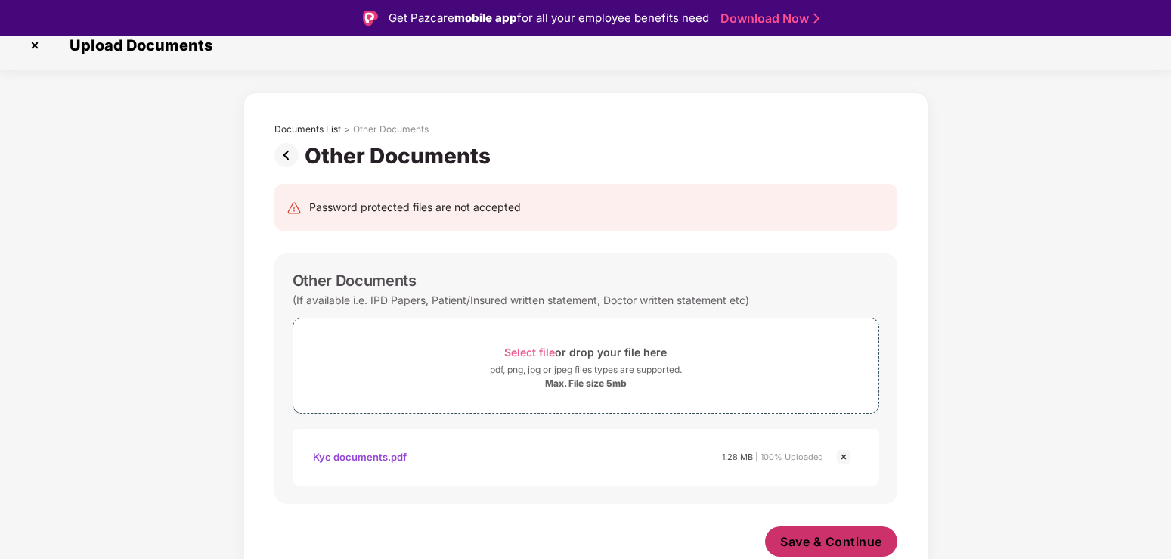
scroll to position [16, 0]
click at [839, 540] on span "Save & Continue" at bounding box center [831, 541] width 102 height 17
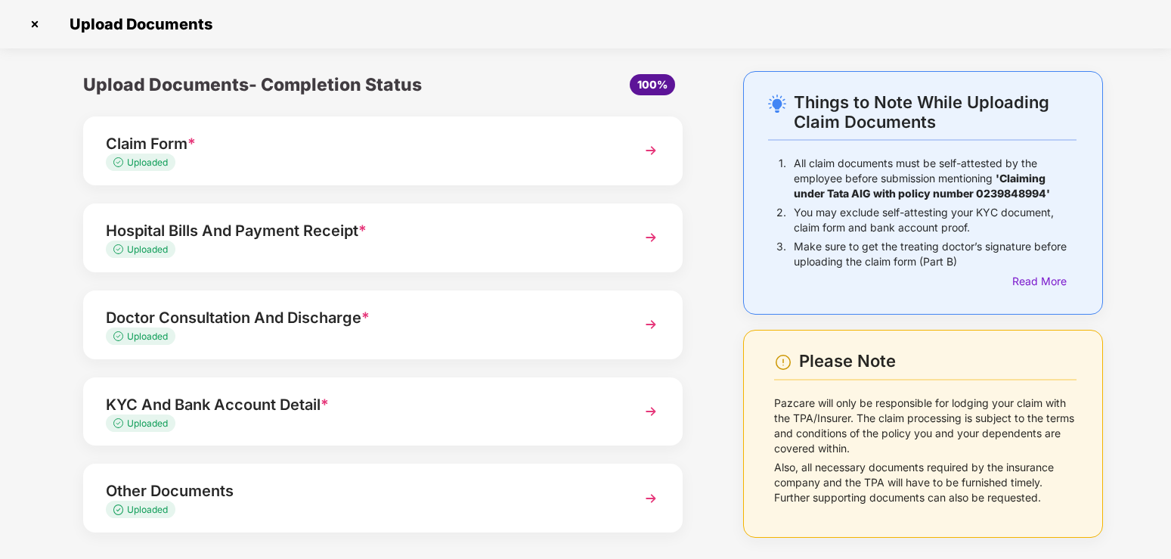
scroll to position [67, 0]
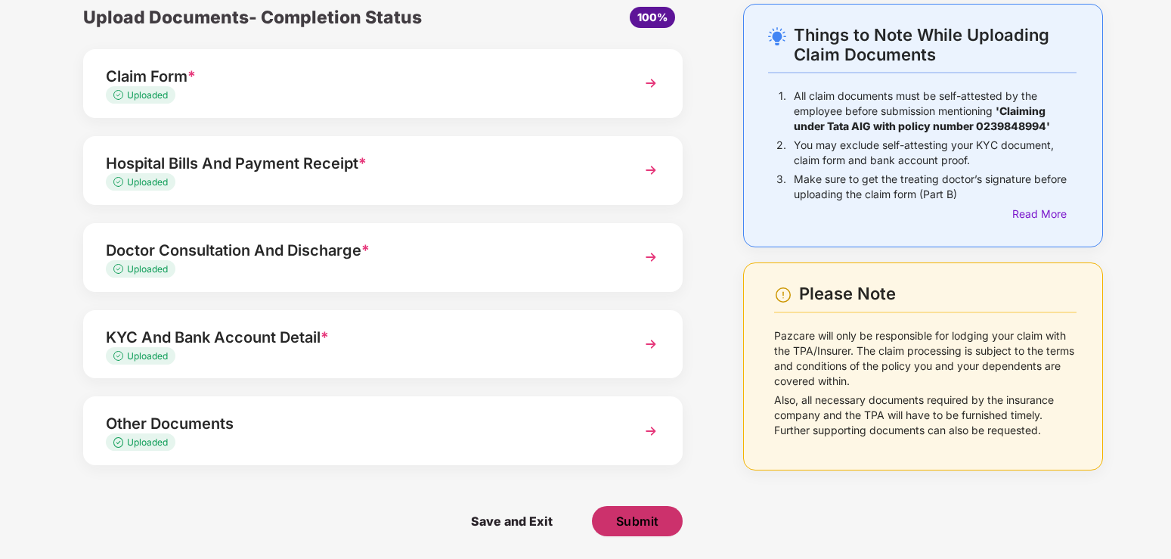
click at [658, 519] on span "Submit" at bounding box center [637, 520] width 43 height 17
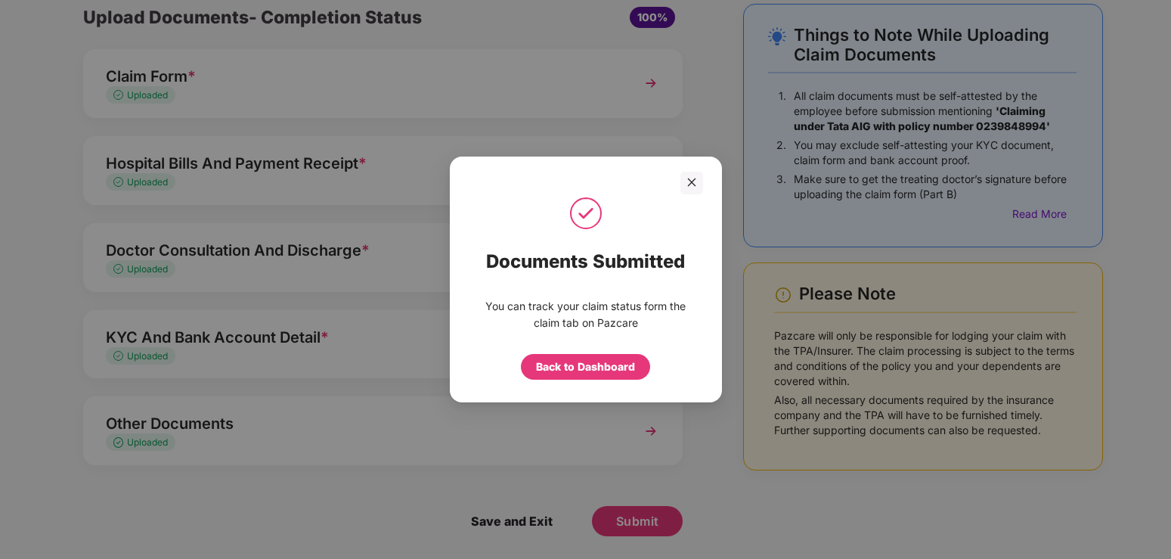
click at [574, 372] on div "Back to Dashboard" at bounding box center [585, 366] width 99 height 17
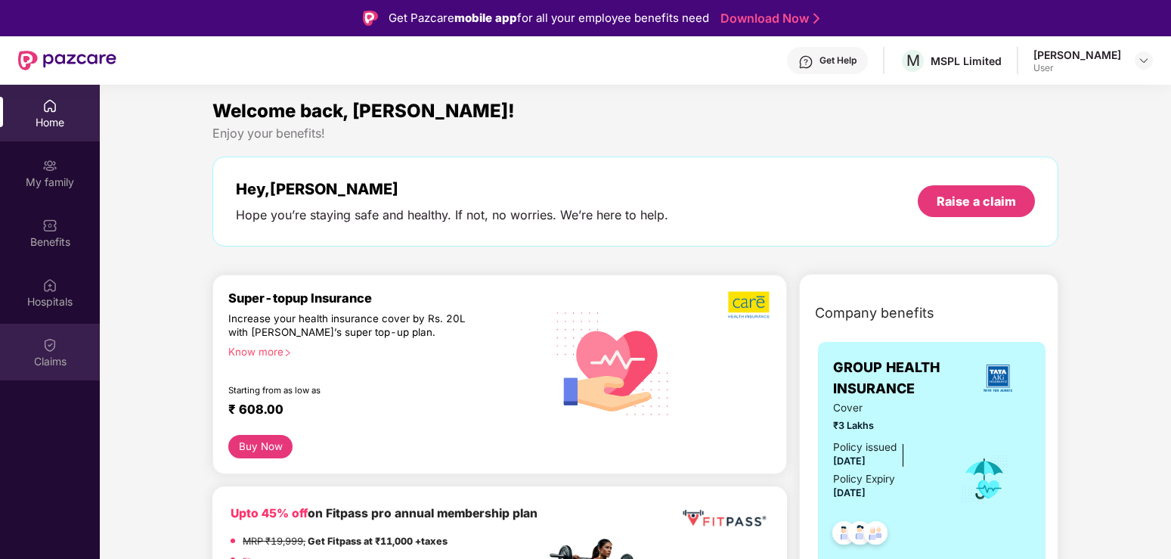
click at [48, 354] on div "Claims" at bounding box center [50, 361] width 100 height 15
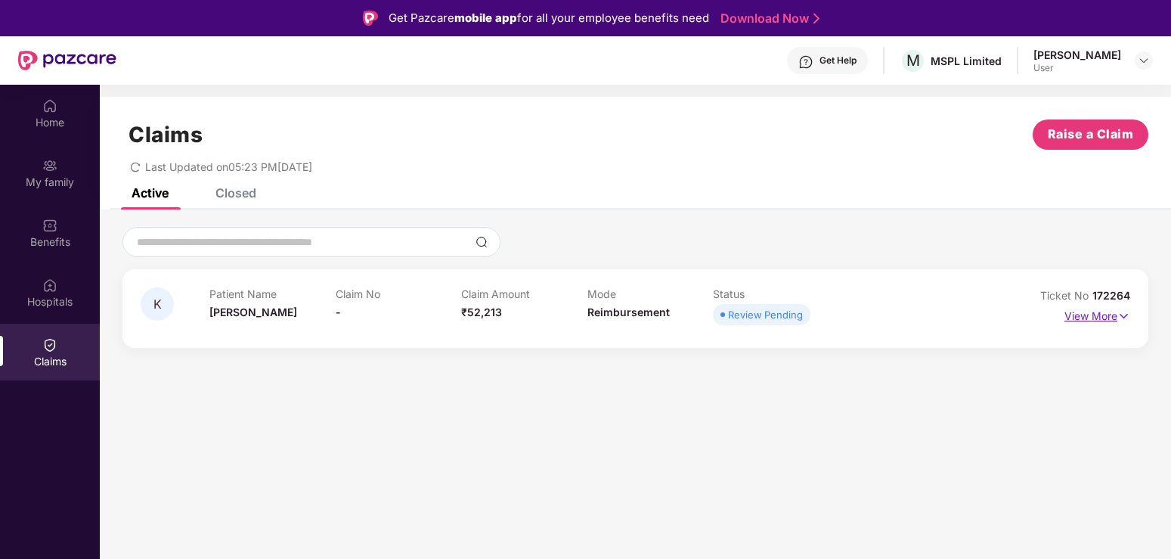
click at [1122, 314] on img at bounding box center [1123, 316] width 13 height 17
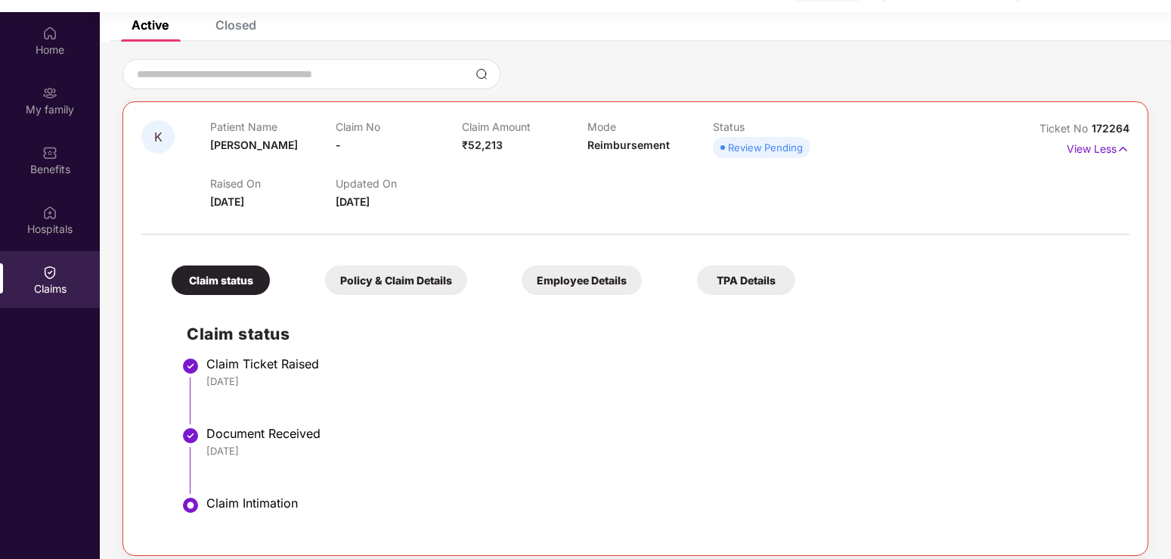
scroll to position [85, 0]
